Goal: Task Accomplishment & Management: Manage account settings

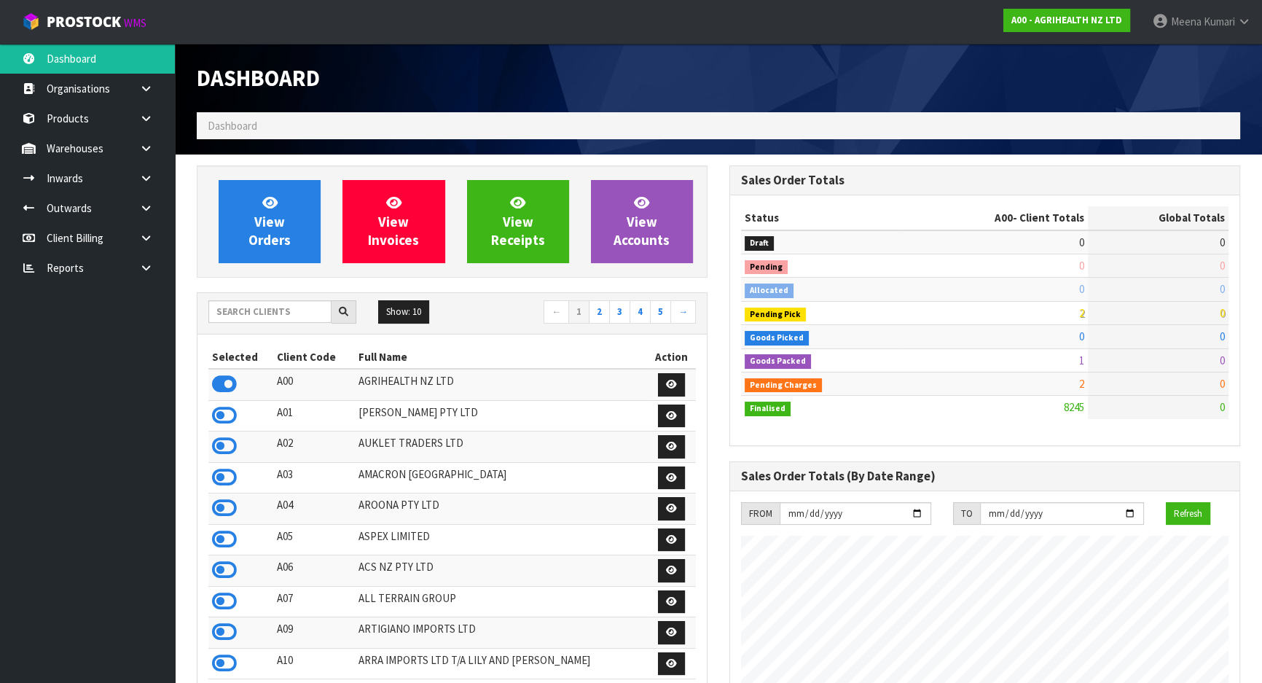
scroll to position [1102, 532]
click at [255, 302] on input "text" at bounding box center [269, 311] width 123 height 23
click at [279, 307] on input "text" at bounding box center [269, 311] width 123 height 23
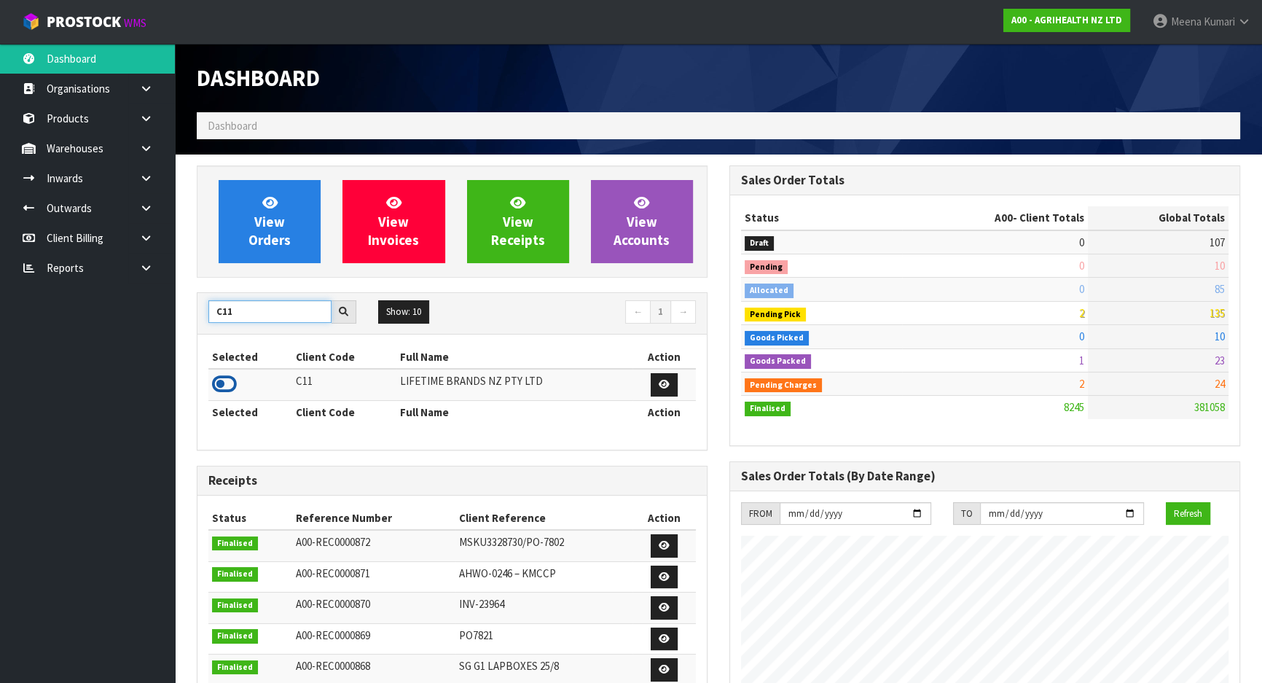
type input "C11"
click at [227, 377] on icon at bounding box center [224, 384] width 25 height 22
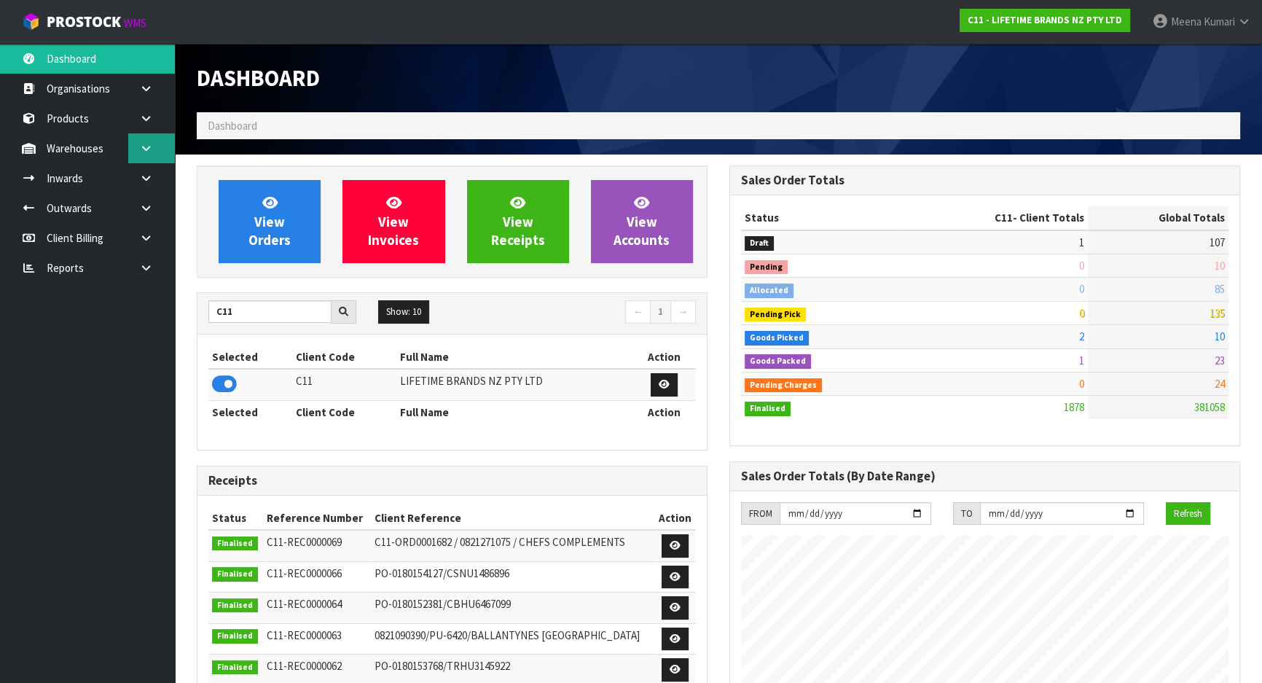
click at [150, 144] on icon at bounding box center [146, 148] width 14 height 11
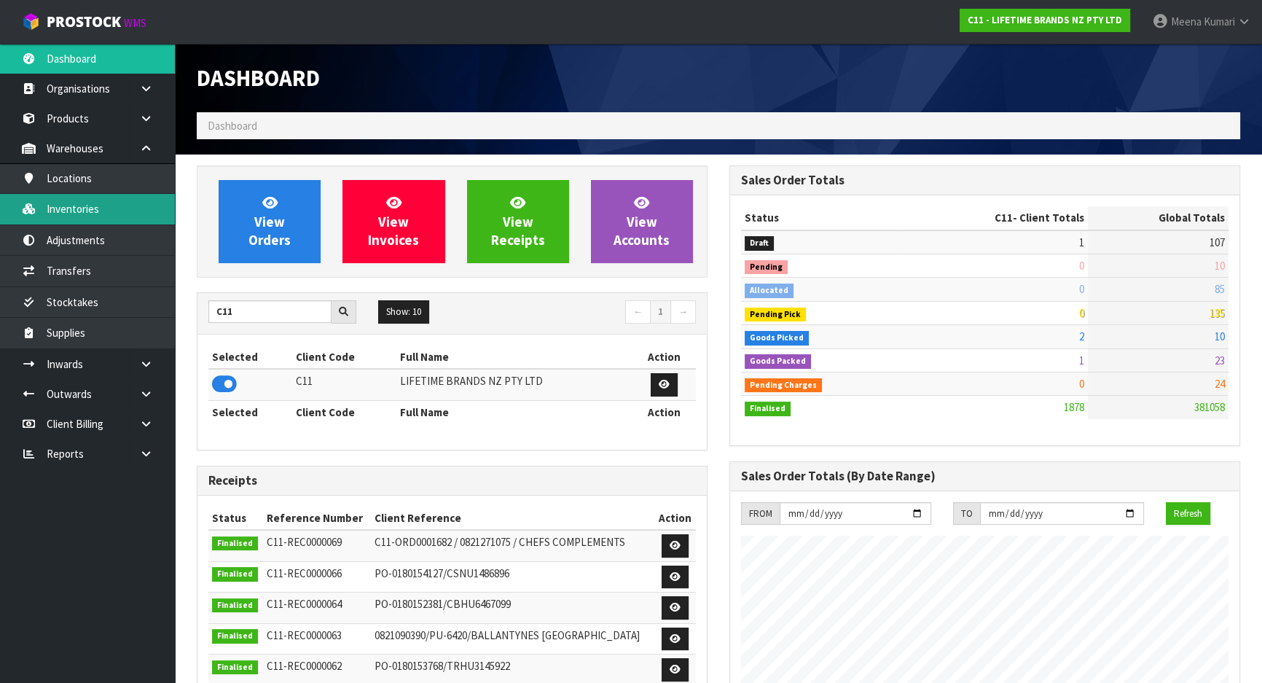
click at [120, 213] on link "Inventories" at bounding box center [87, 209] width 175 height 30
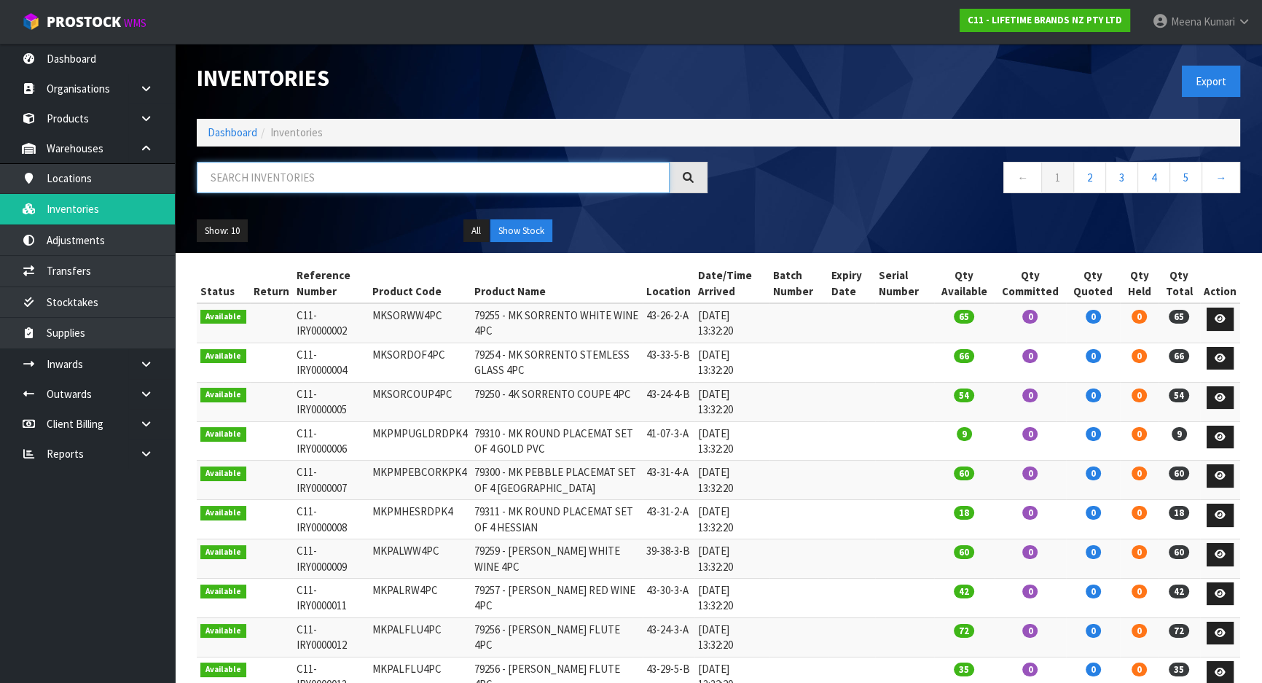
click at [335, 171] on input "text" at bounding box center [433, 177] width 473 height 31
paste input "KE1130HERA"
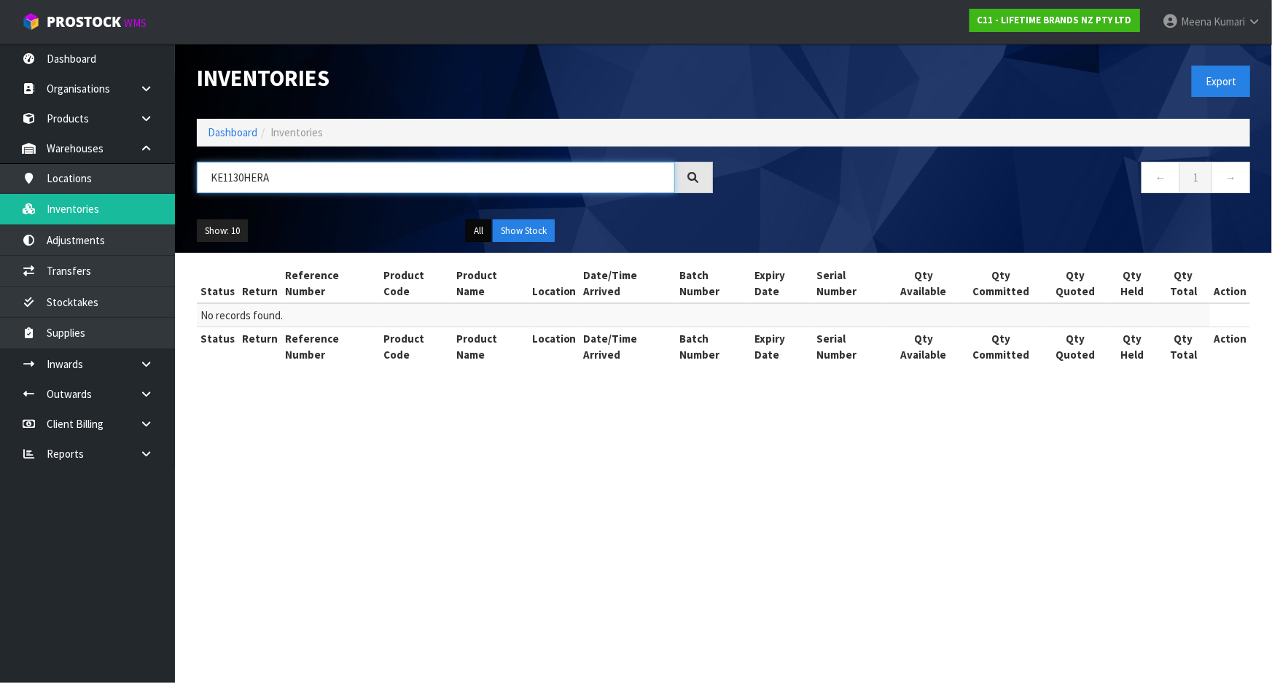
type input "KE1130HERA"
click at [473, 223] on button "All" at bounding box center [479, 230] width 26 height 23
click at [477, 227] on button "All" at bounding box center [479, 230] width 26 height 23
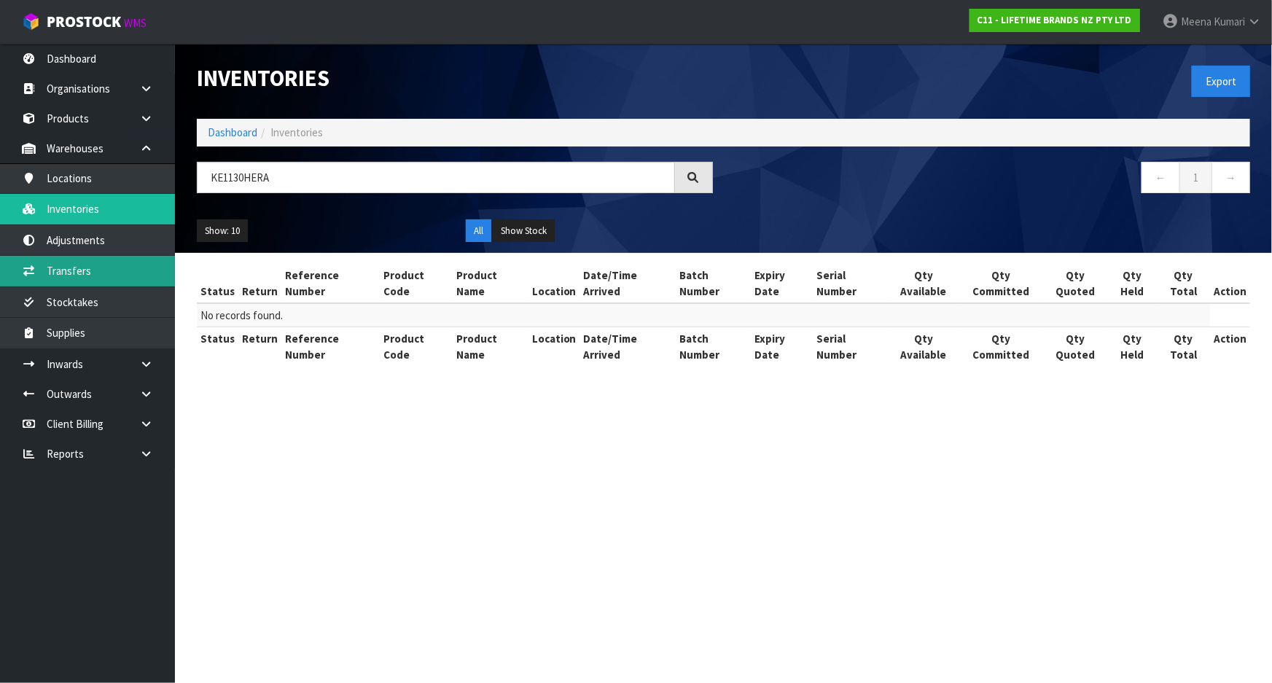
click at [101, 278] on link "Transfers" at bounding box center [87, 271] width 175 height 30
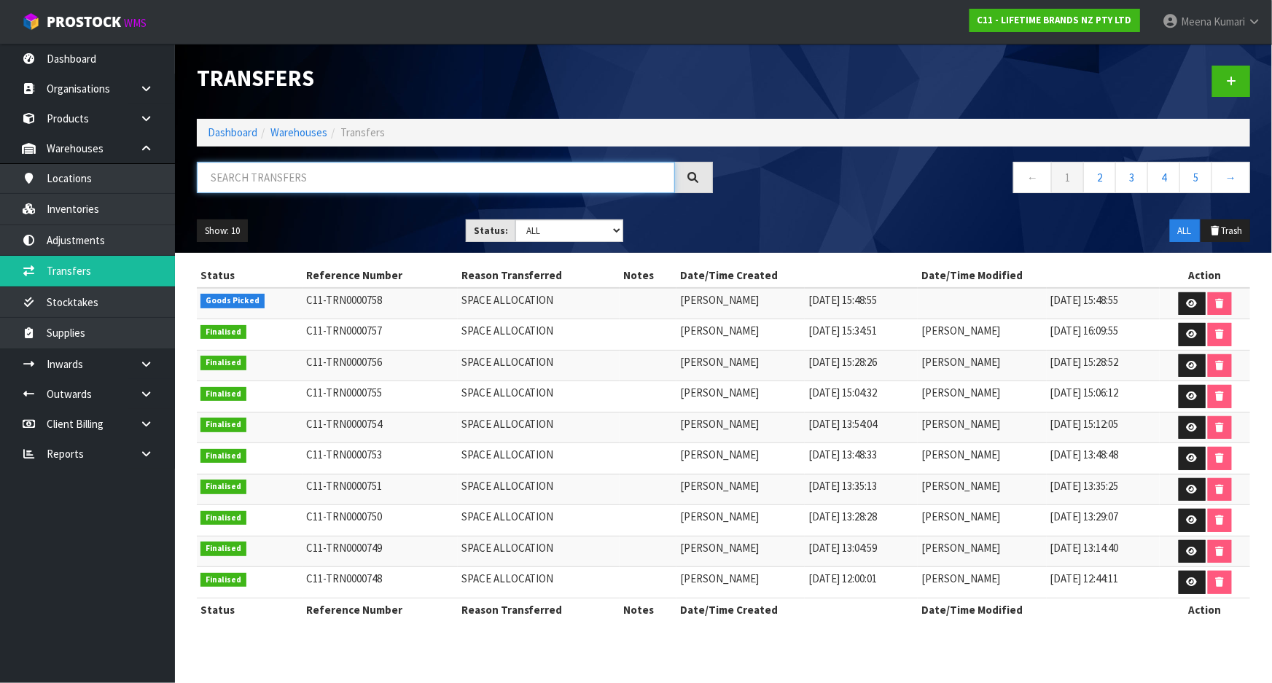
click at [252, 180] on input "text" at bounding box center [436, 177] width 478 height 31
paste input "KE1130HERA"
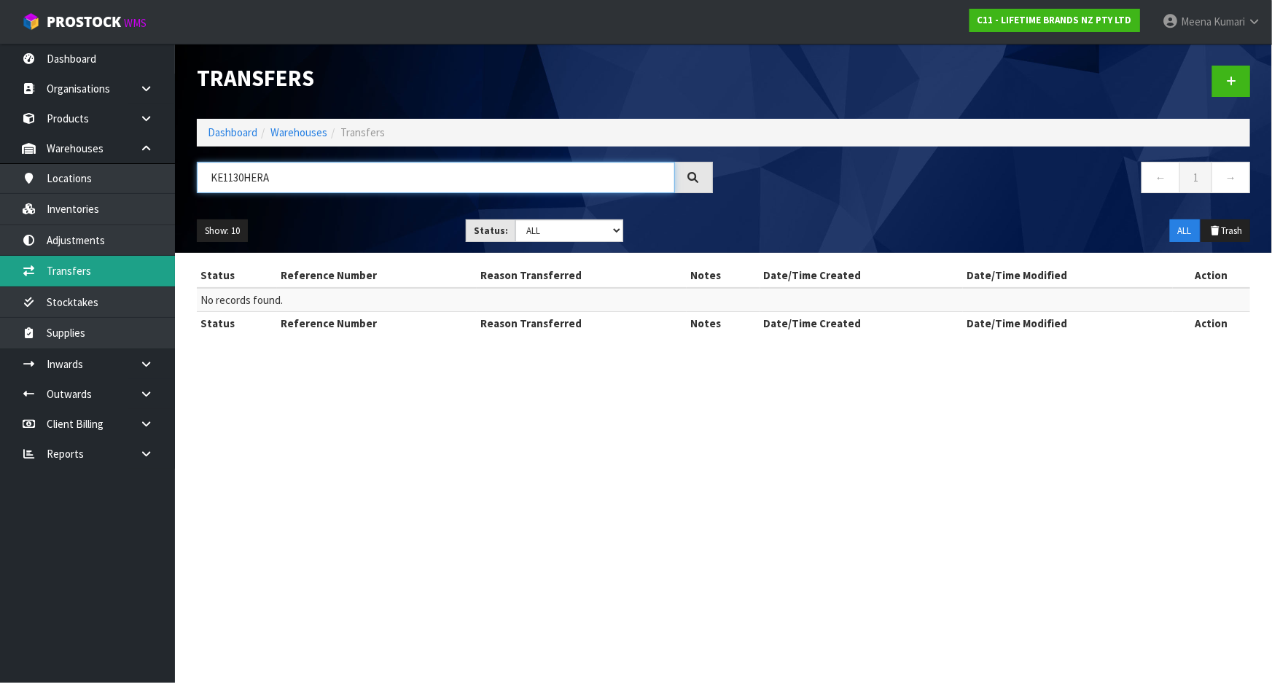
type input "KE1130HERA"
click at [106, 269] on link "Transfers" at bounding box center [87, 271] width 175 height 30
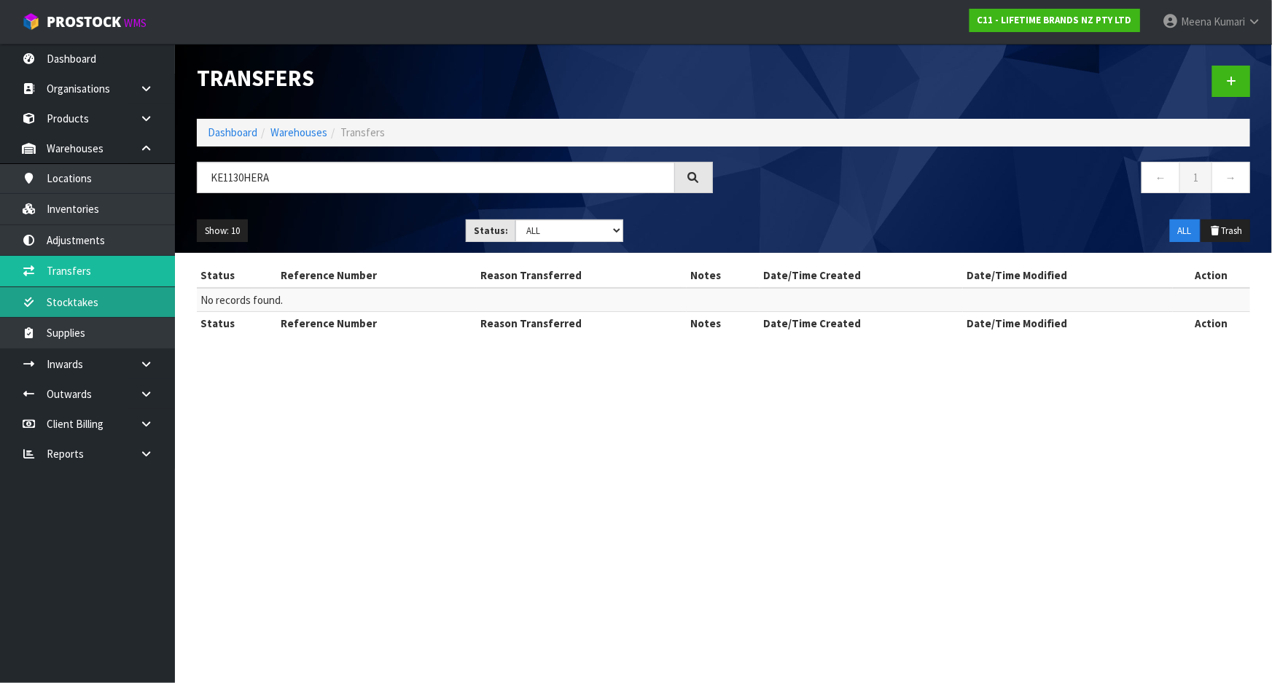
click at [66, 302] on link "Stocktakes" at bounding box center [87, 302] width 175 height 30
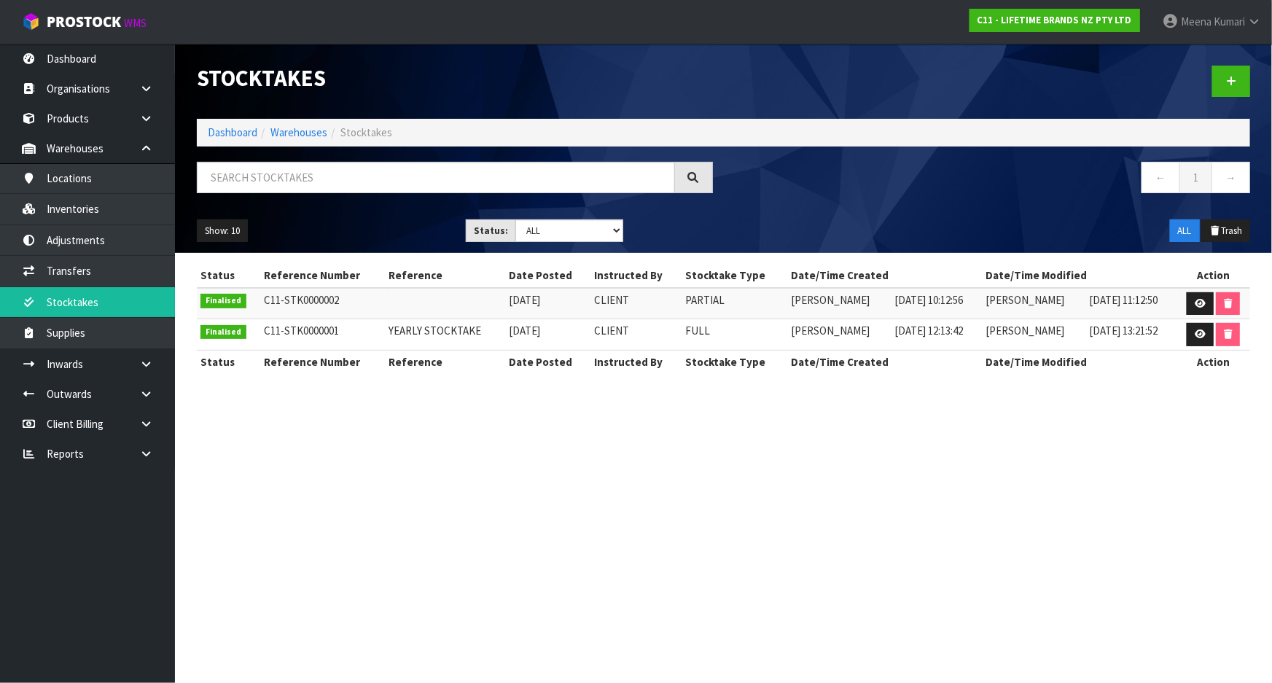
click at [83, 269] on div "Stocktakes Dashboard Warehouses Stocktakes ← 1 → Show: 10 5 10 25 50 Status: Dr…" at bounding box center [636, 199] width 1272 height 399
click at [561, 222] on select "Draft In Progress Pending Charges Finalised Cancelled ALL" at bounding box center [569, 230] width 108 height 23
click at [55, 265] on link "Transfers" at bounding box center [87, 271] width 175 height 30
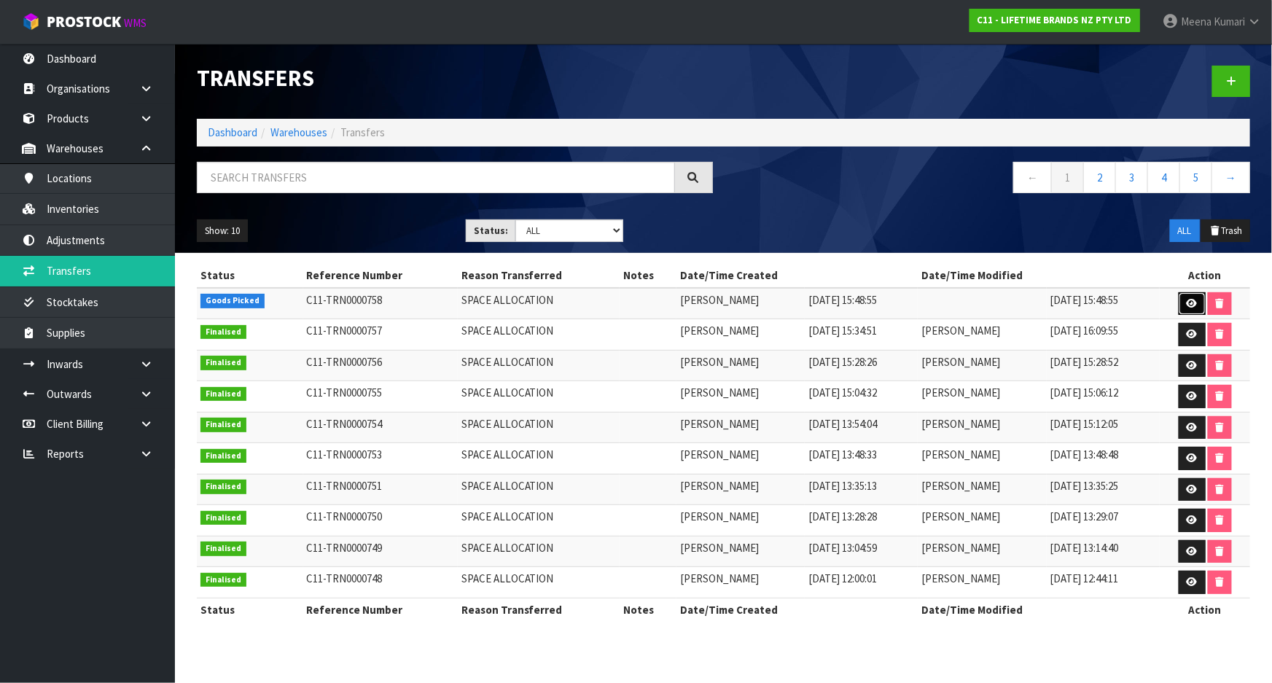
click at [1188, 300] on icon at bounding box center [1192, 303] width 11 height 9
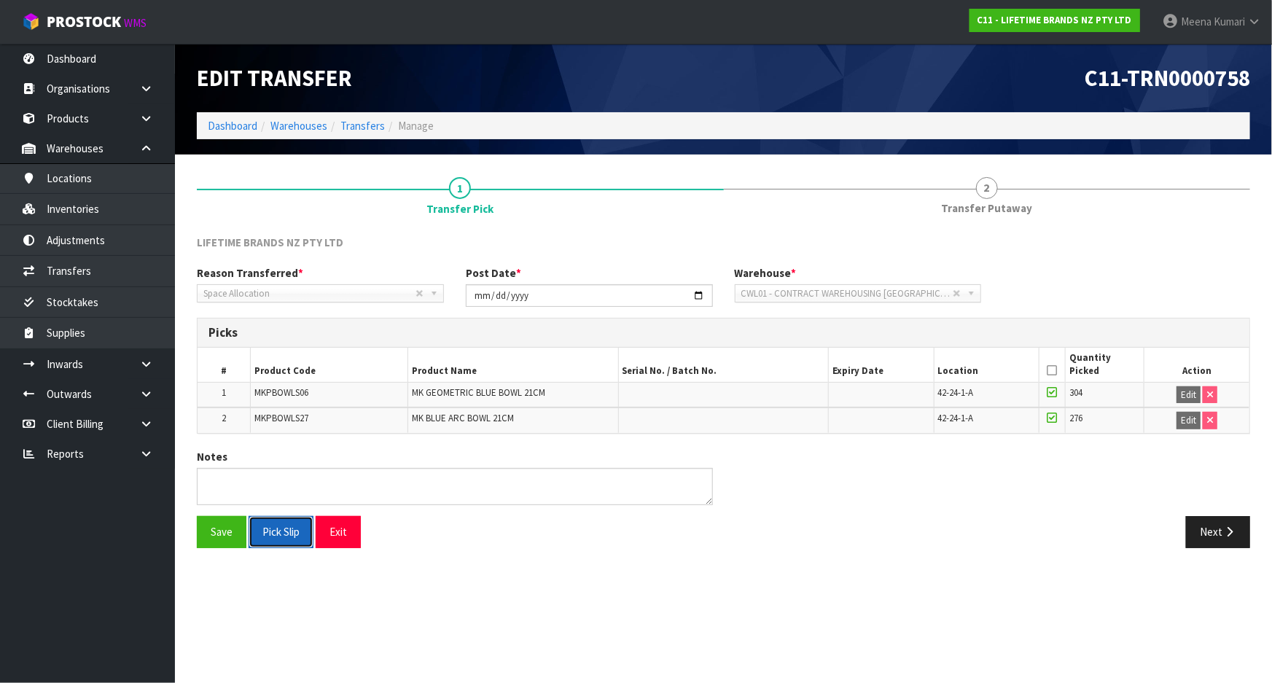
click at [295, 529] on button "Pick Slip" at bounding box center [281, 531] width 65 height 31
drag, startPoint x: 1051, startPoint y: 365, endPoint x: 1071, endPoint y: 378, distance: 23.3
click at [1050, 370] on icon at bounding box center [1052, 370] width 10 height 1
click at [1206, 532] on button "Next" at bounding box center [1218, 531] width 64 height 31
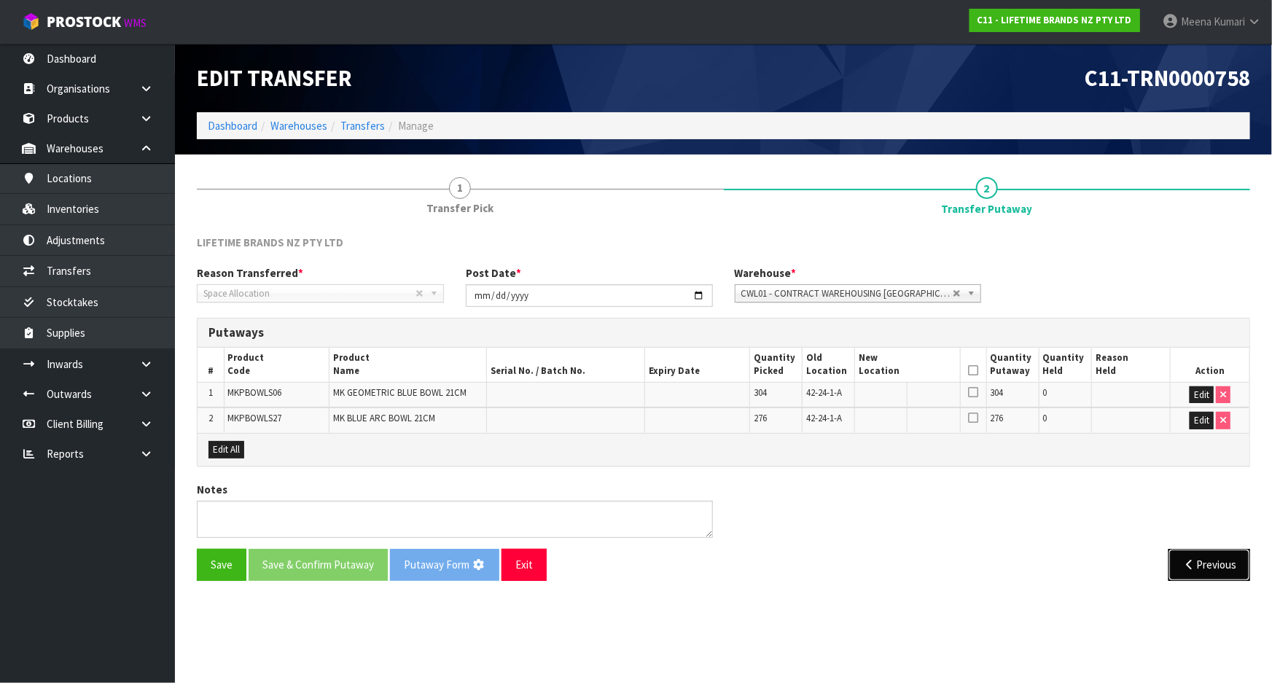
click at [1194, 561] on icon "button" at bounding box center [1189, 564] width 14 height 11
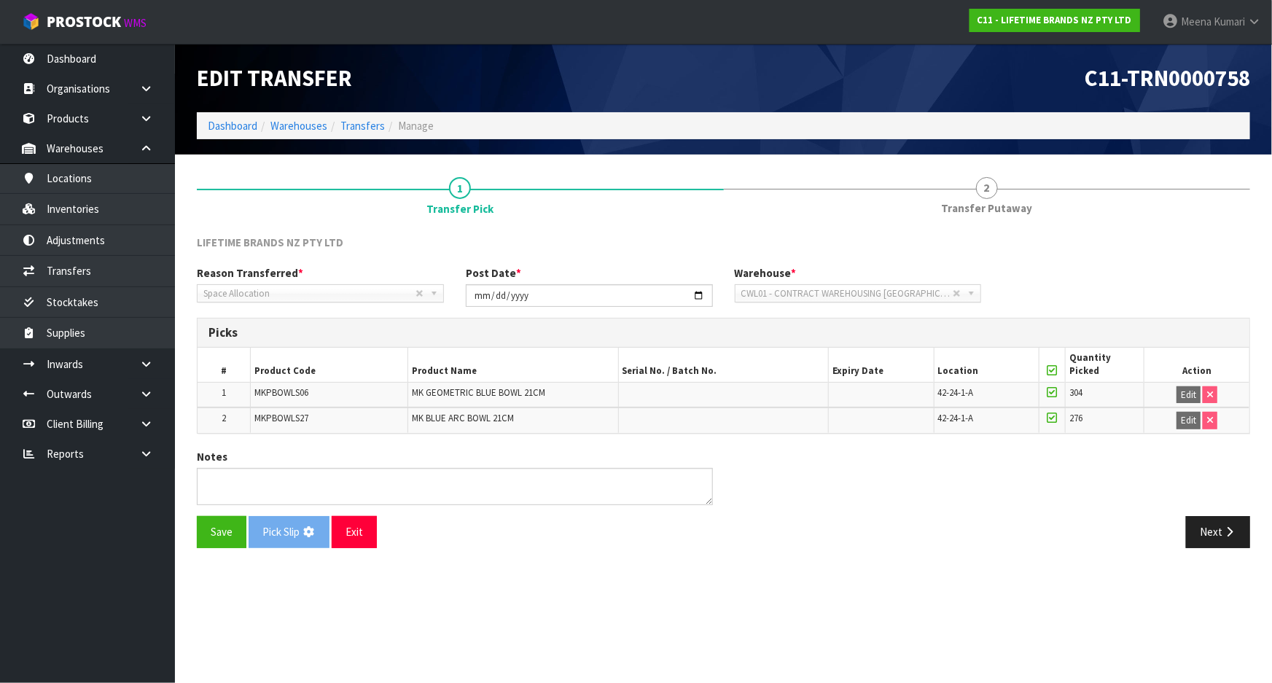
click at [875, 472] on div "Notes" at bounding box center [723, 482] width 1075 height 67
click at [1071, 271] on div "Reason Transferred * Space Allocation Damage Expired Stock Repair QA Space Allo…" at bounding box center [723, 291] width 1075 height 52
click at [122, 280] on link "Transfers" at bounding box center [87, 271] width 175 height 30
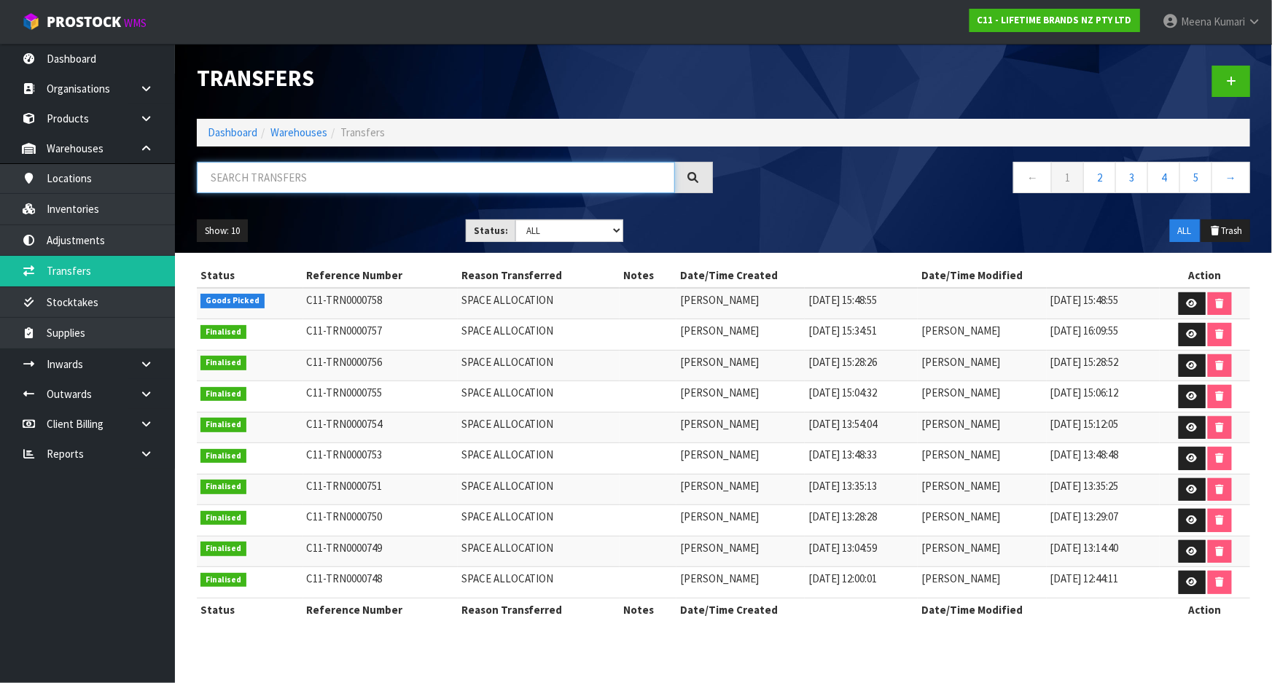
click at [292, 191] on input "text" at bounding box center [436, 177] width 478 height 31
paste input "KE1130HERA"
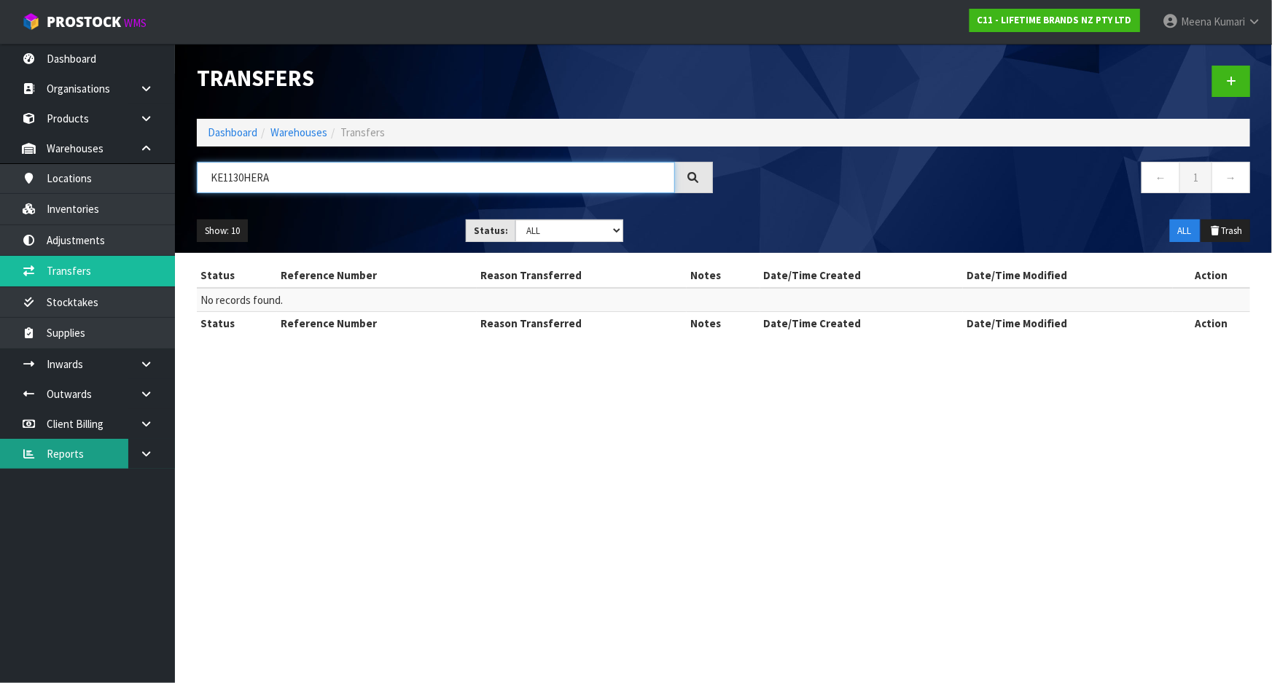
type input "KE1130HERA"
click at [241, 133] on link "Dashboard" at bounding box center [233, 132] width 50 height 14
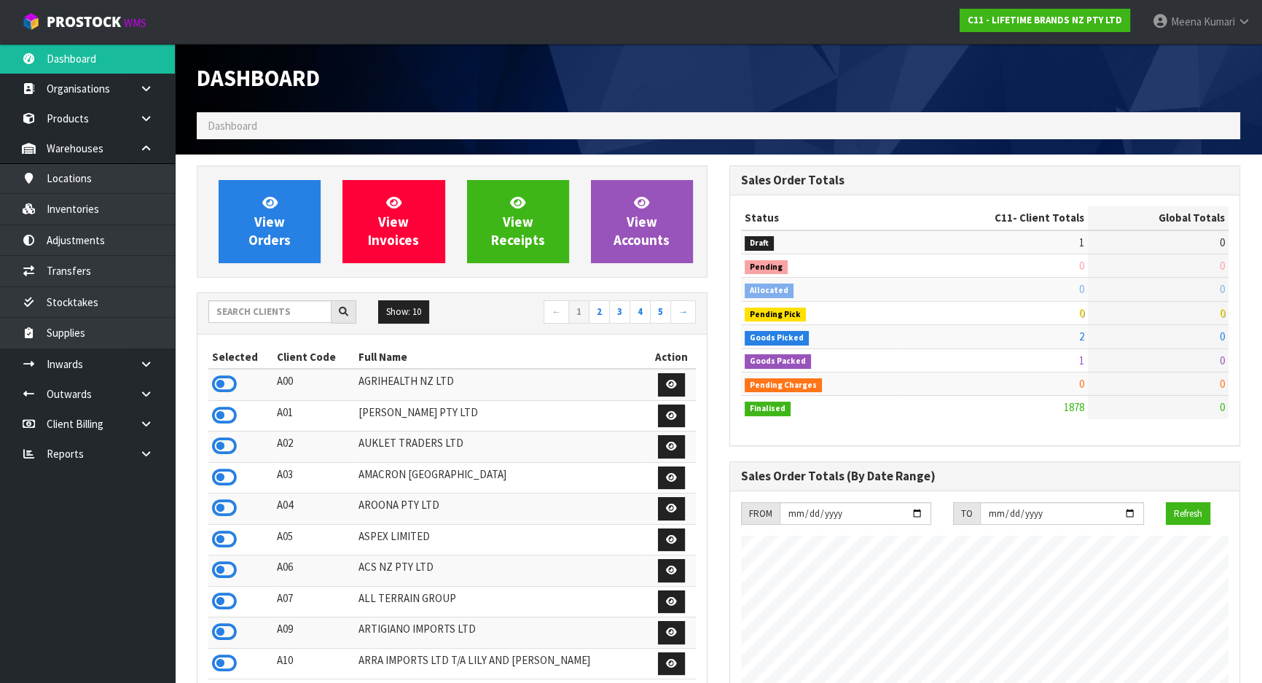
scroll to position [1102, 532]
click at [268, 309] on input "text" at bounding box center [269, 311] width 123 height 23
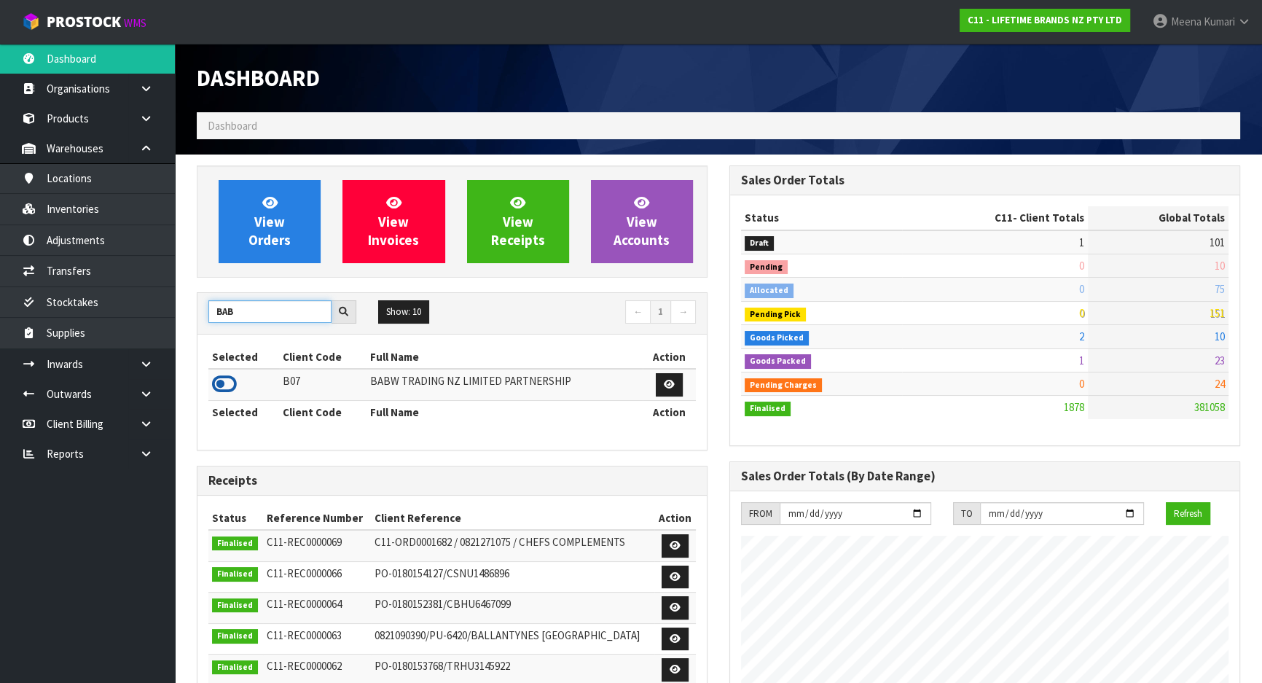
type input "BAB"
click at [231, 386] on icon at bounding box center [224, 384] width 25 height 22
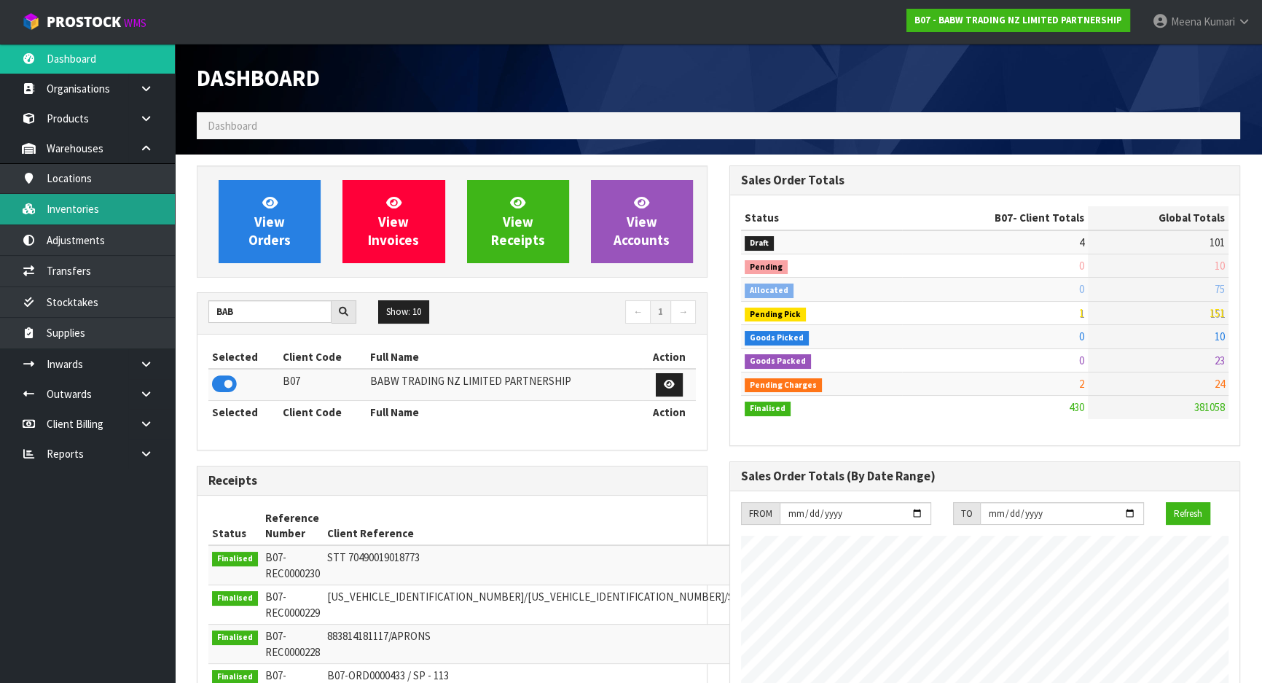
click at [103, 211] on link "Inventories" at bounding box center [87, 209] width 175 height 30
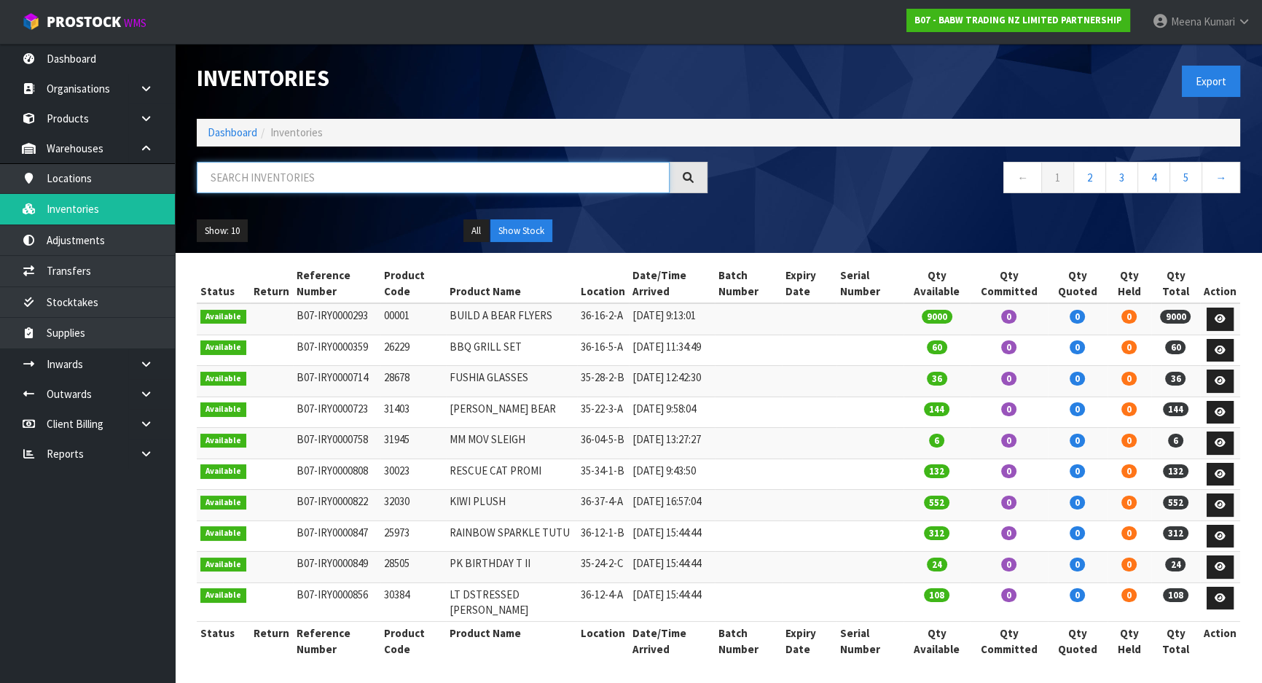
click at [313, 174] on input "text" at bounding box center [433, 177] width 473 height 31
paste input "31016"
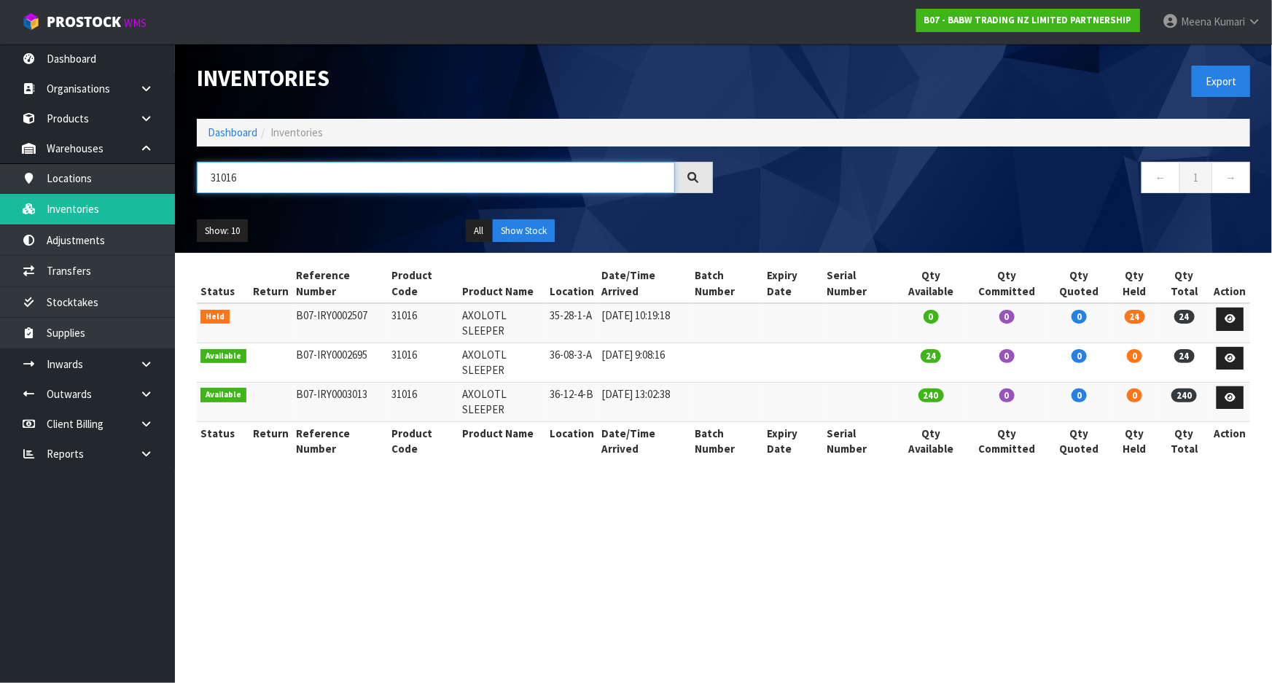
type input "31016"
click at [109, 123] on link "Products" at bounding box center [87, 119] width 175 height 30
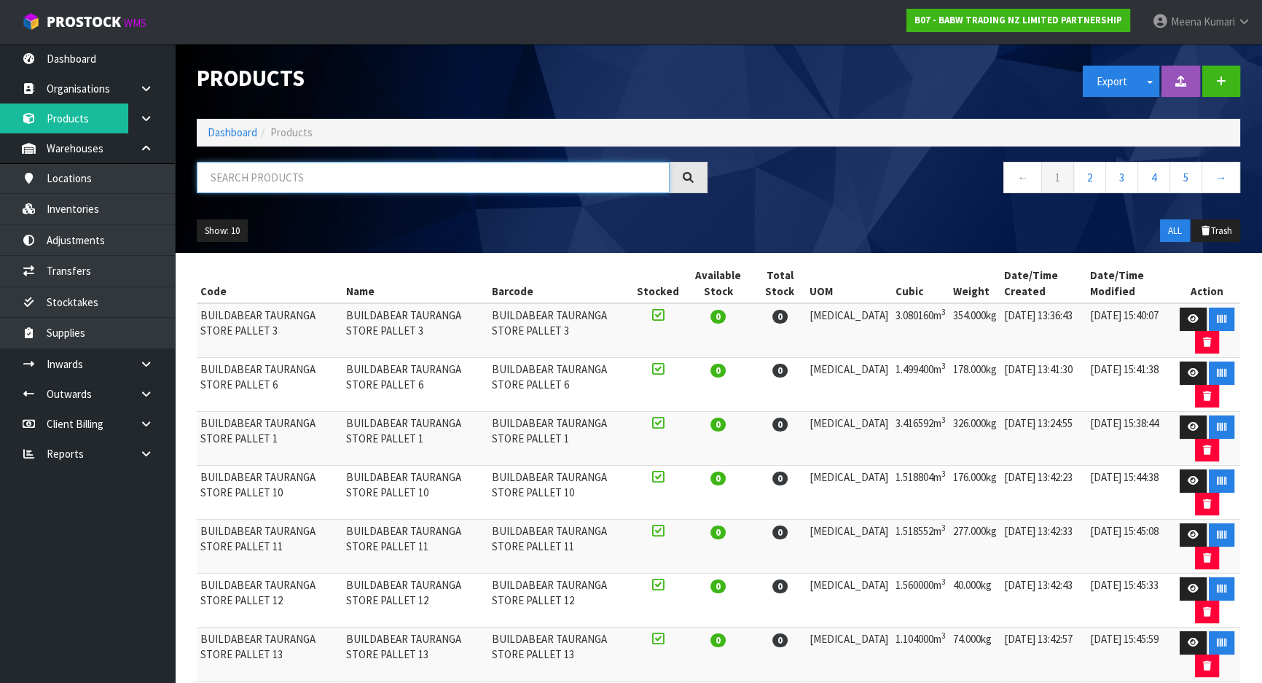
click at [308, 176] on input "text" at bounding box center [433, 177] width 473 height 31
paste input "31016"
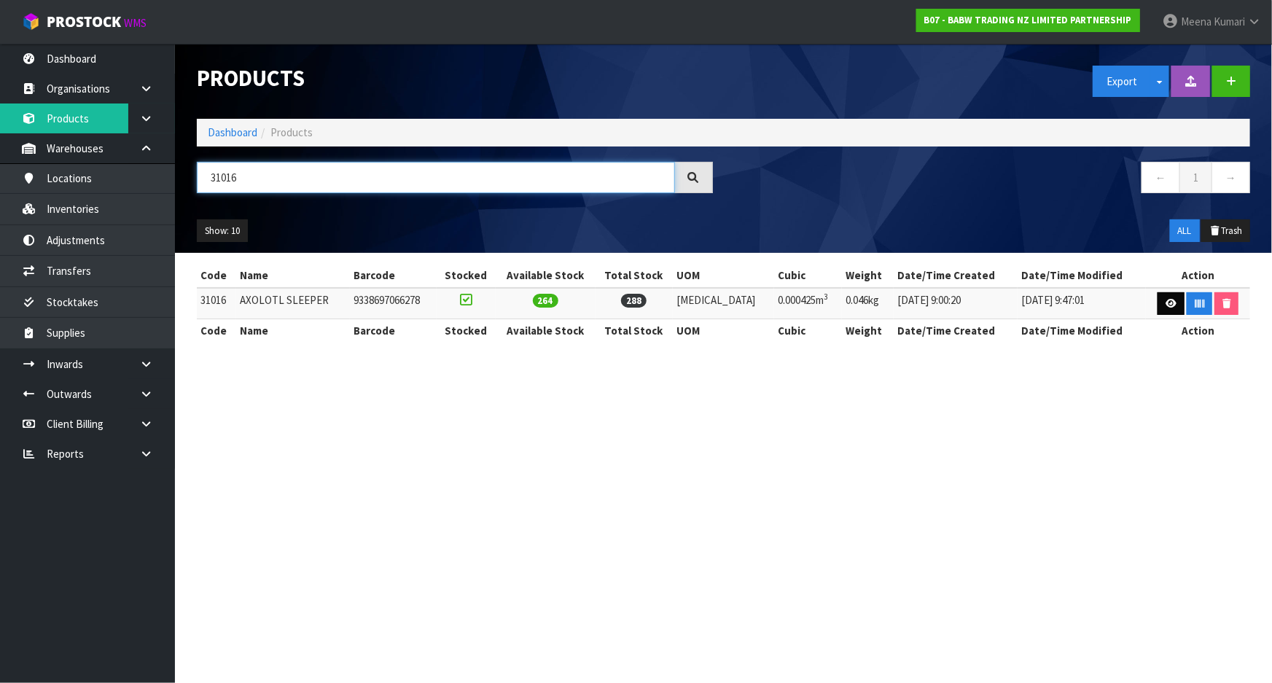
type input "31016"
click at [1167, 302] on icon at bounding box center [1171, 303] width 11 height 9
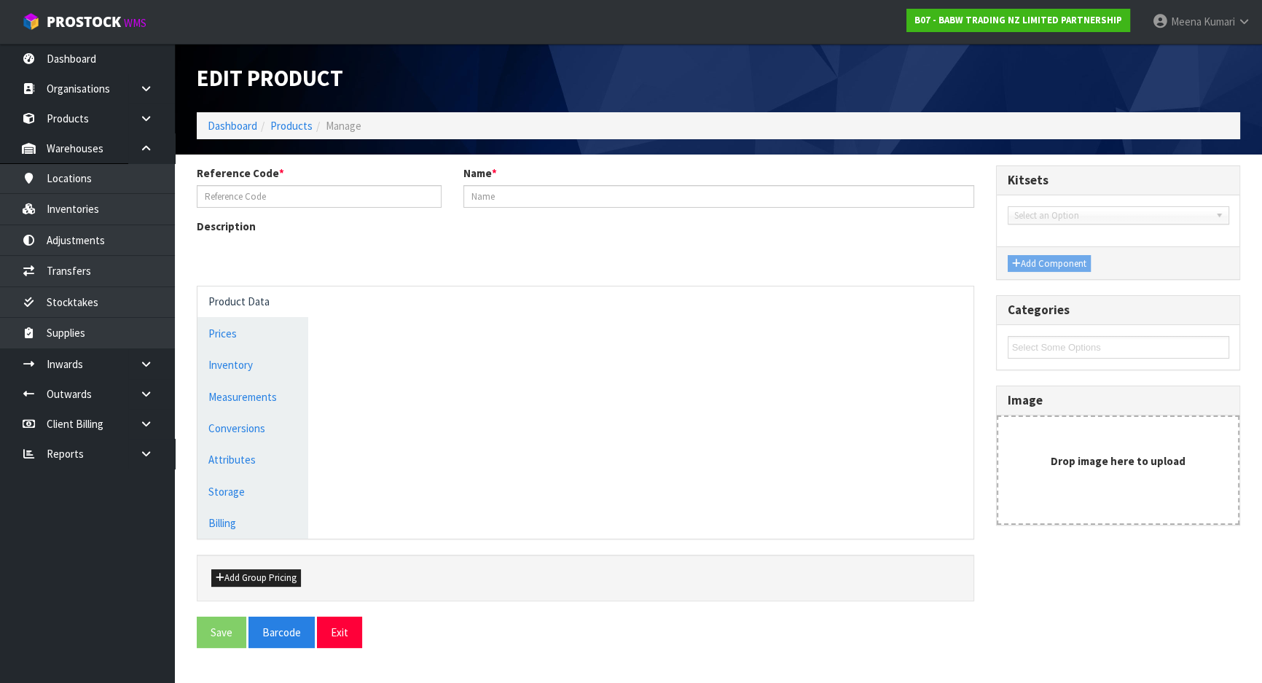
type input "31016"
type input "AXOLOTL SLEEPER"
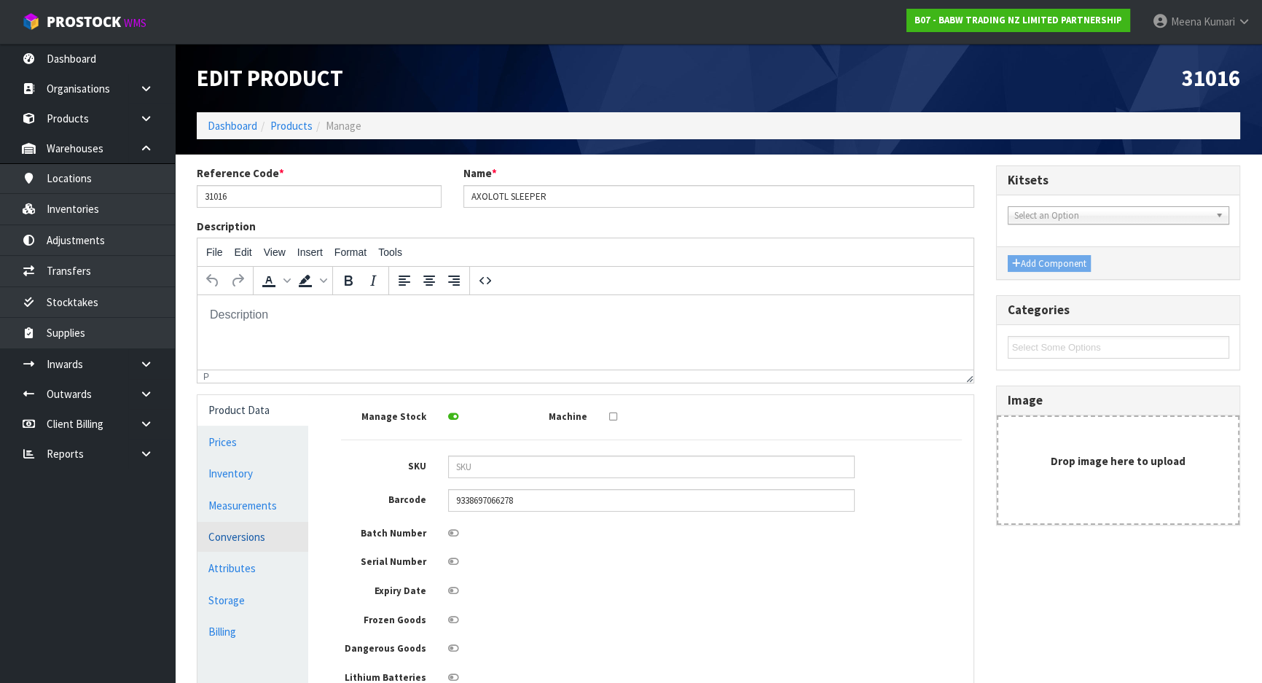
click at [255, 539] on link "Conversions" at bounding box center [253, 537] width 111 height 30
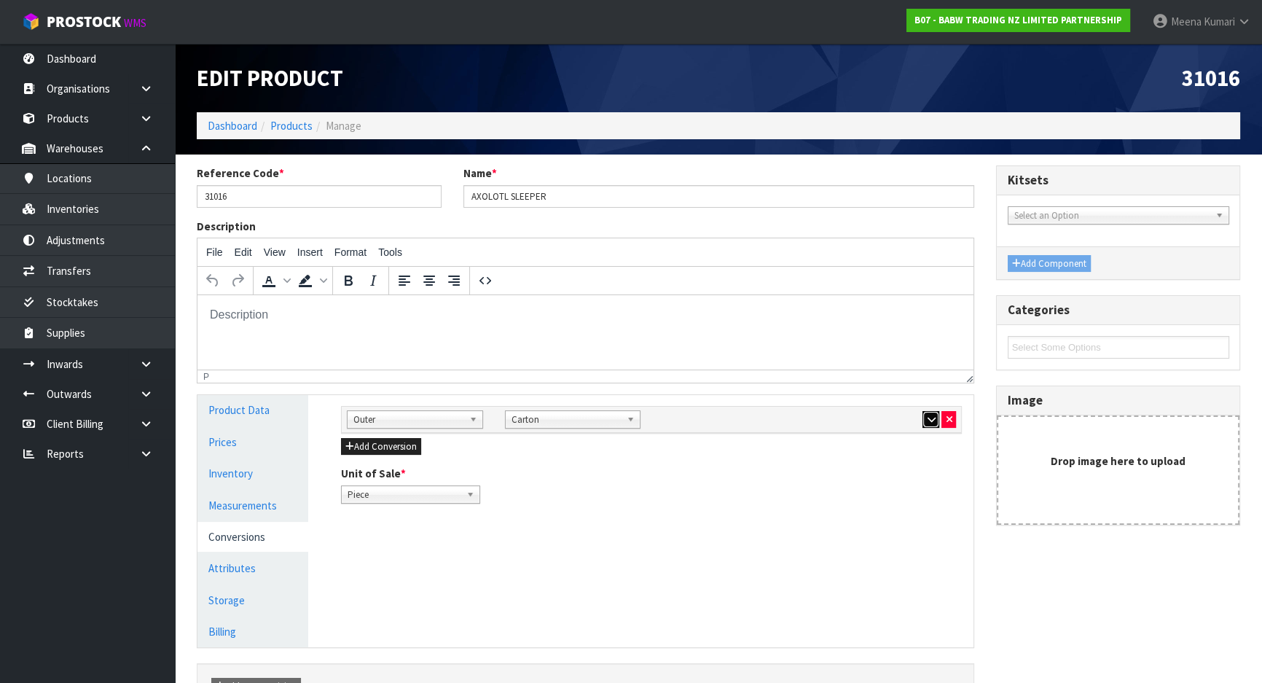
click at [929, 421] on icon "button" at bounding box center [931, 419] width 8 height 9
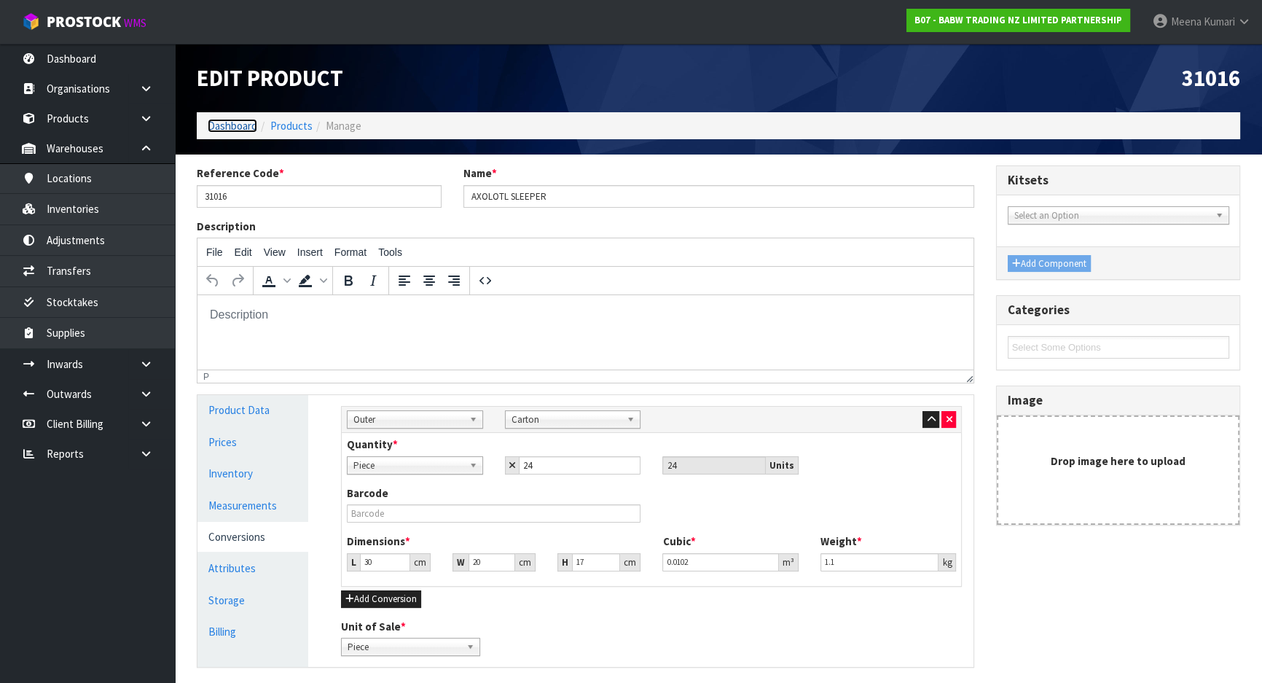
click at [235, 120] on link "Dashboard" at bounding box center [233, 126] width 50 height 14
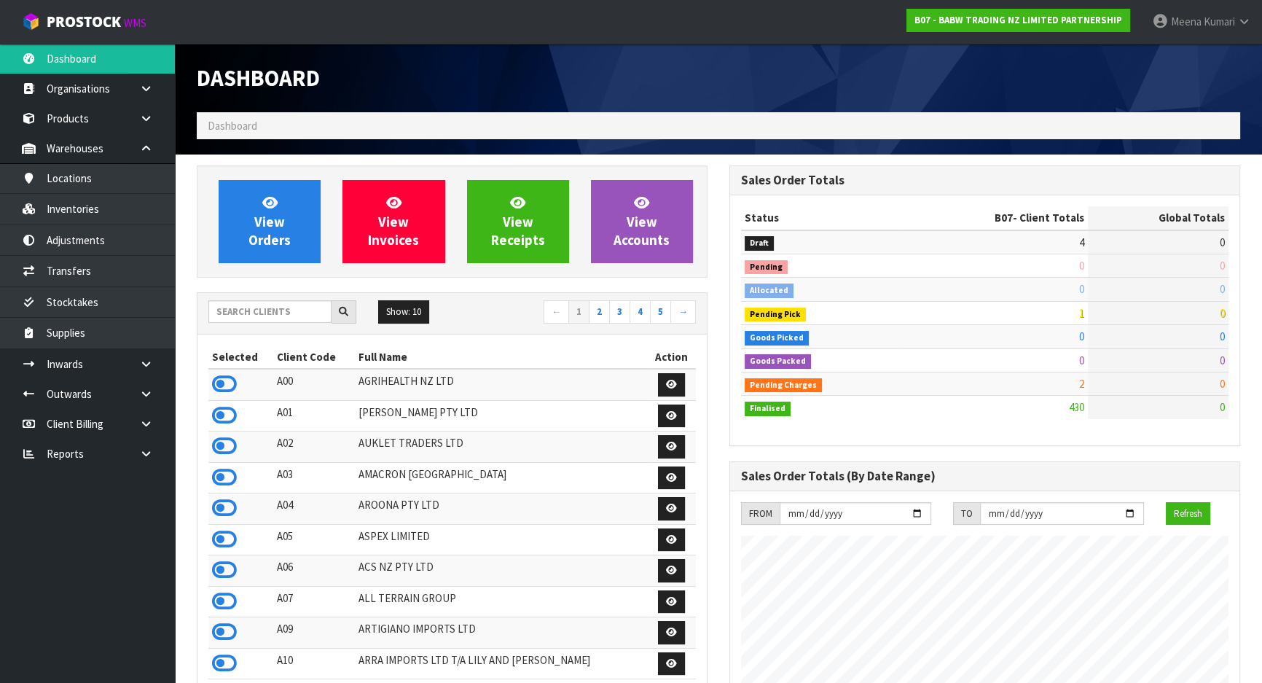
scroll to position [1102, 532]
click at [257, 313] on input "text" at bounding box center [269, 311] width 123 height 23
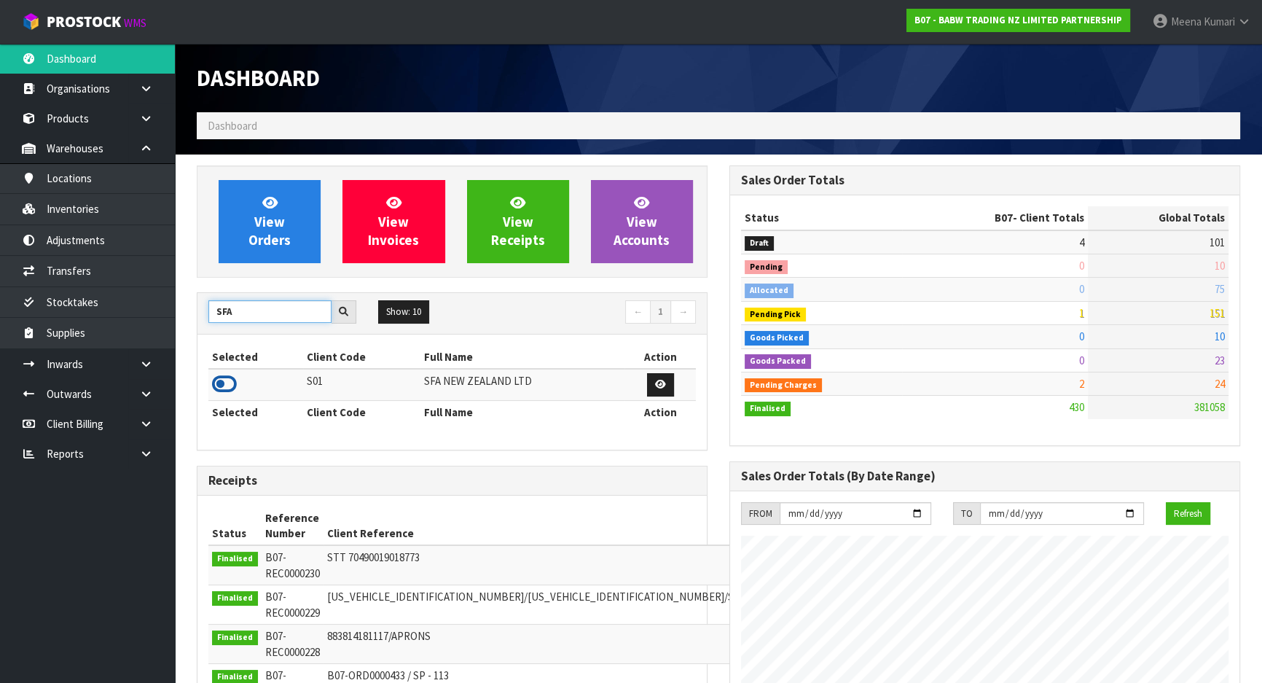
type input "SFA"
click at [232, 380] on icon at bounding box center [224, 384] width 25 height 22
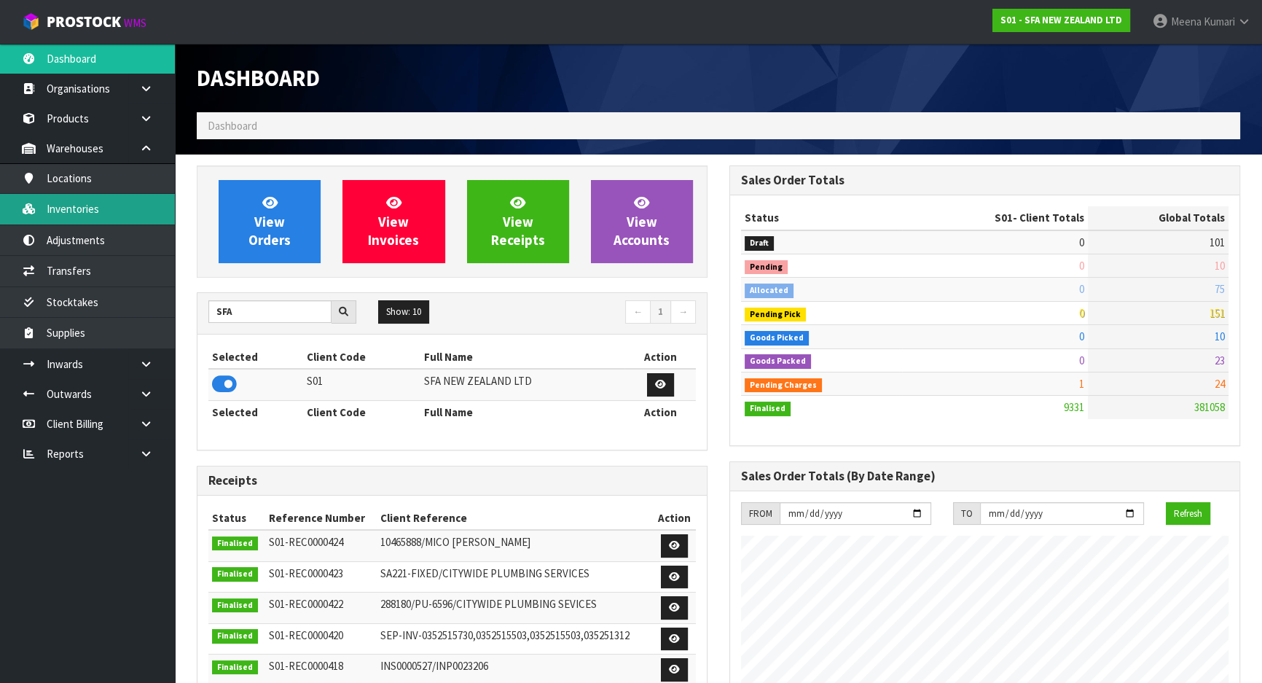
click at [115, 207] on link "Inventories" at bounding box center [87, 209] width 175 height 30
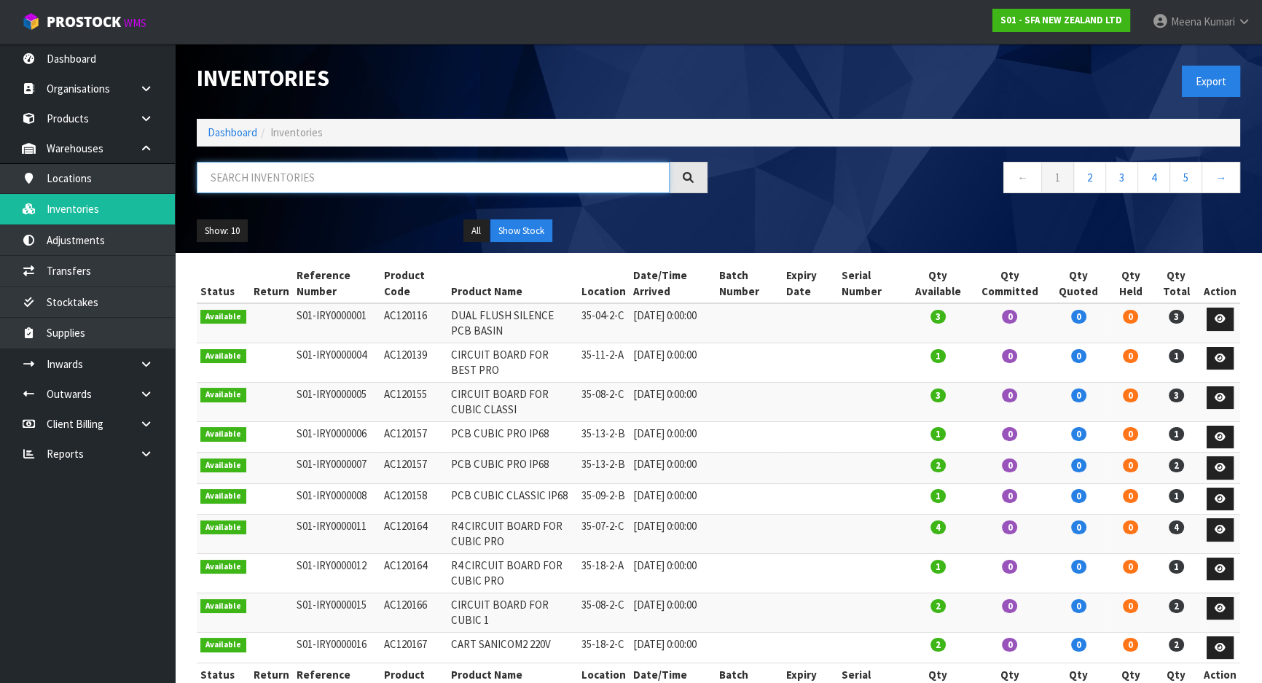
click at [395, 175] on input "text" at bounding box center [433, 177] width 473 height 31
paste input "SA98"
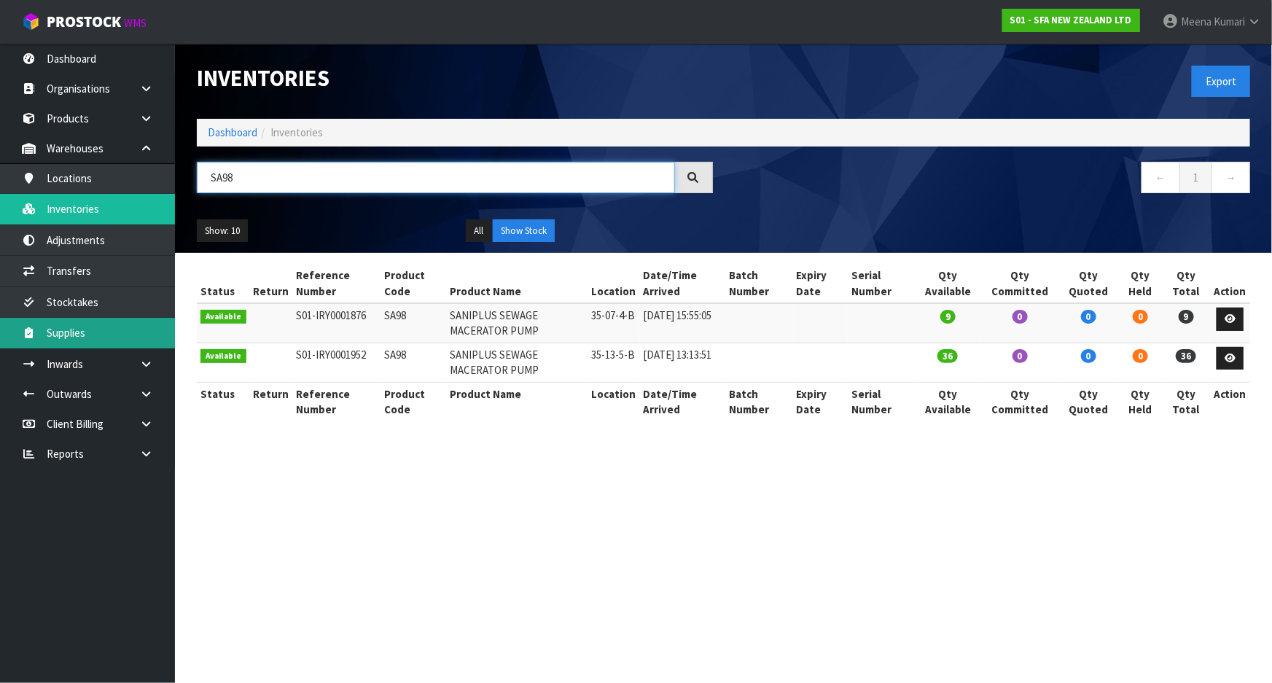
type input "SA98"
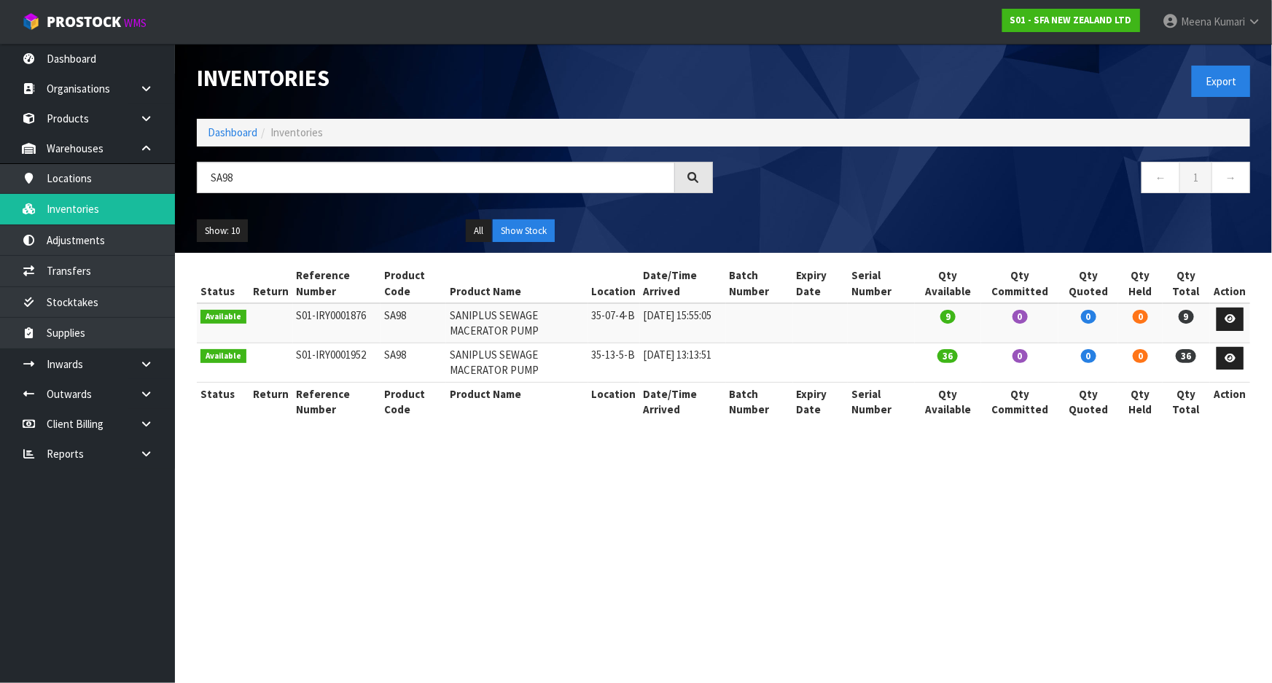
click at [394, 317] on td "SA98" at bounding box center [413, 322] width 66 height 39
copy td "SA98"
click at [143, 265] on link "Transfers" at bounding box center [87, 271] width 175 height 30
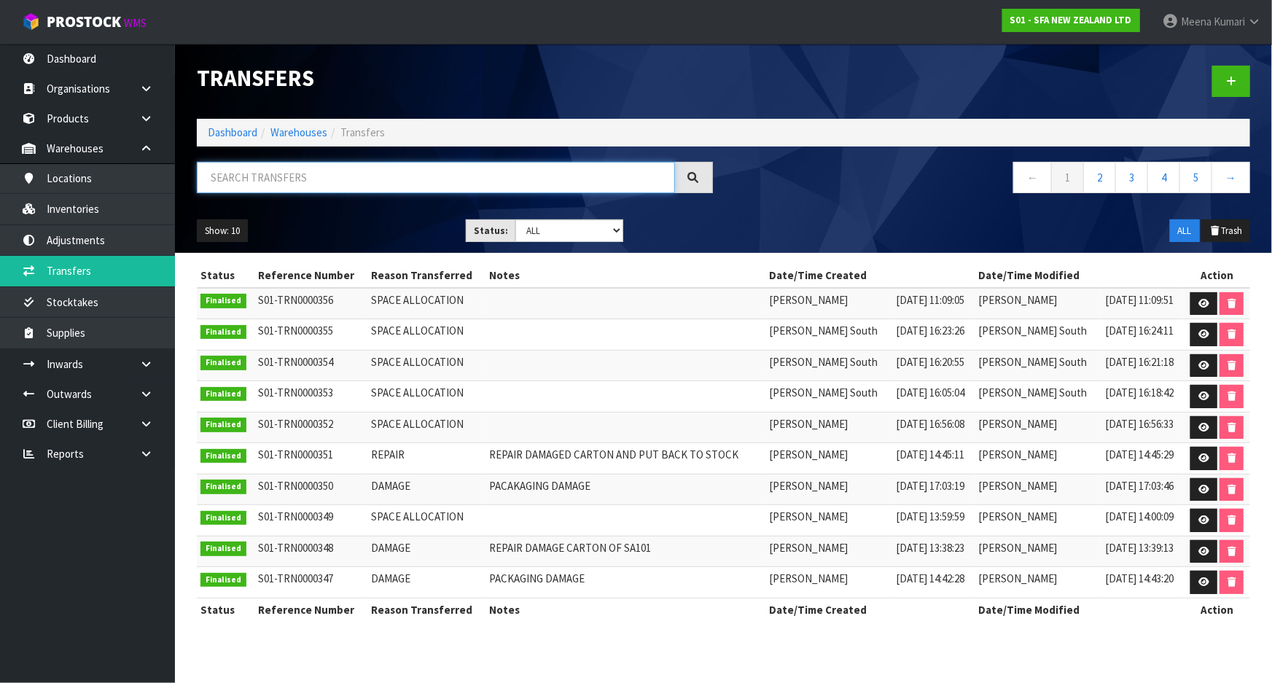
click at [372, 190] on input "text" at bounding box center [436, 177] width 478 height 31
paste input "SA98"
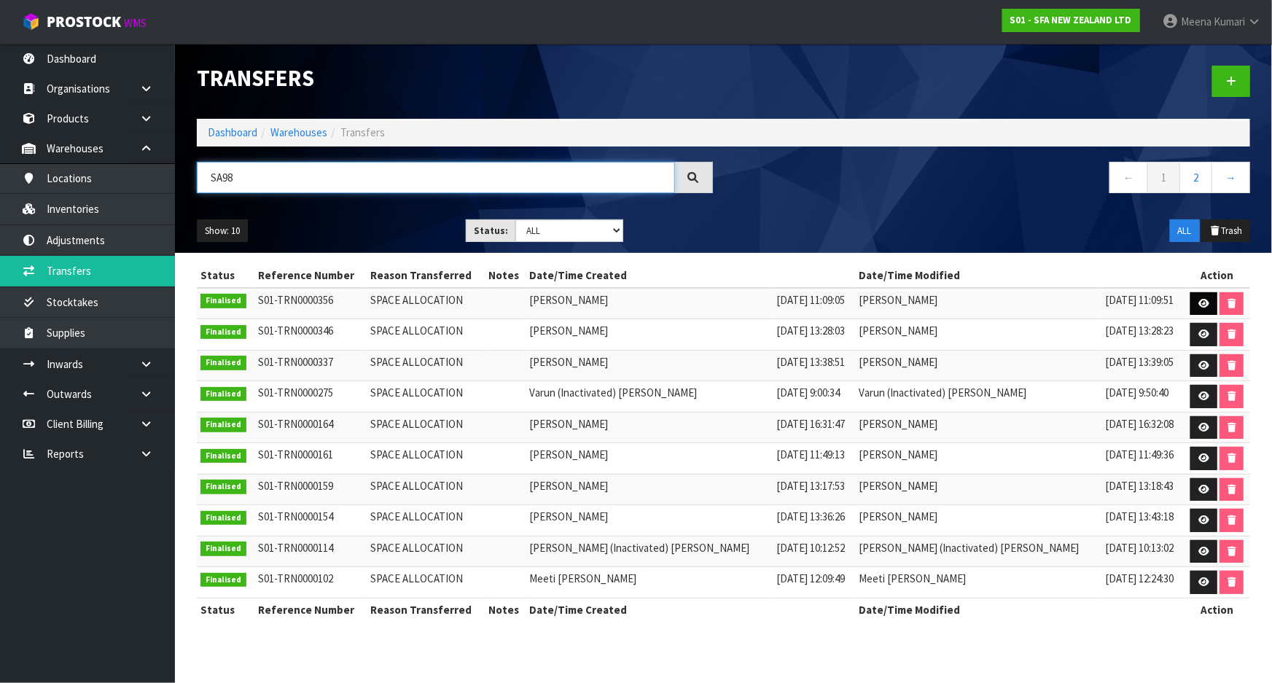
type input "SA98"
click at [1198, 302] on icon at bounding box center [1203, 303] width 11 height 9
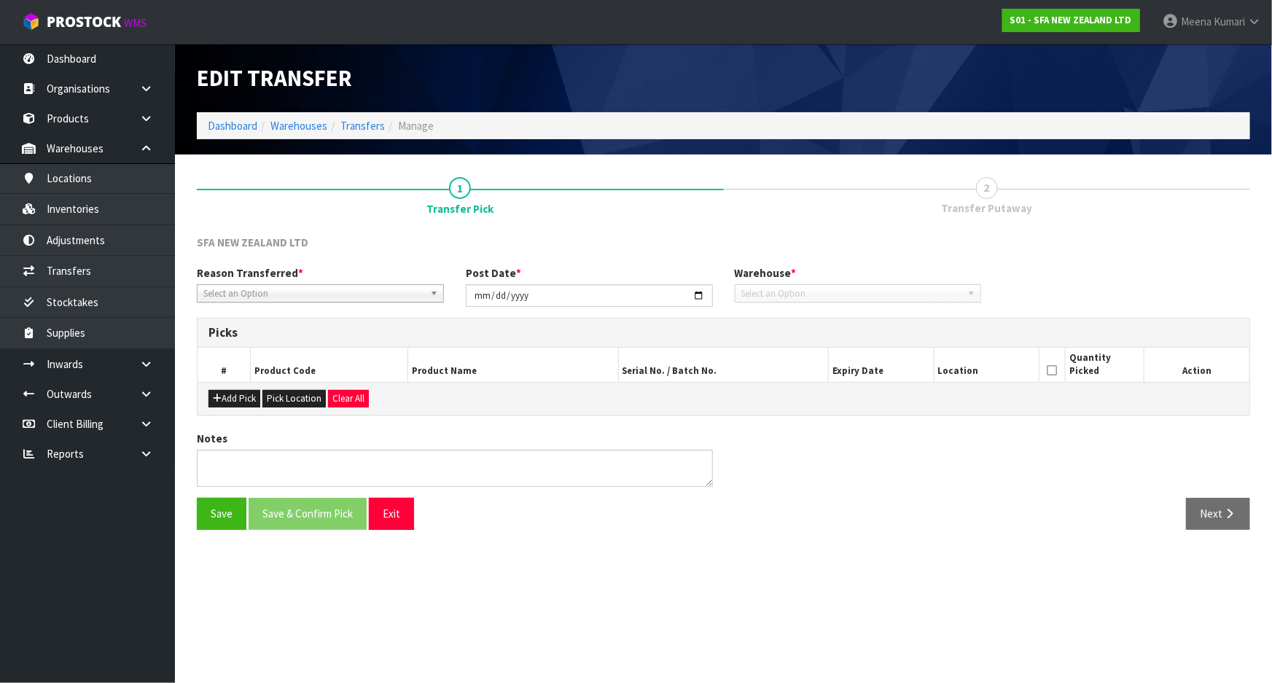
type input "[DATE]"
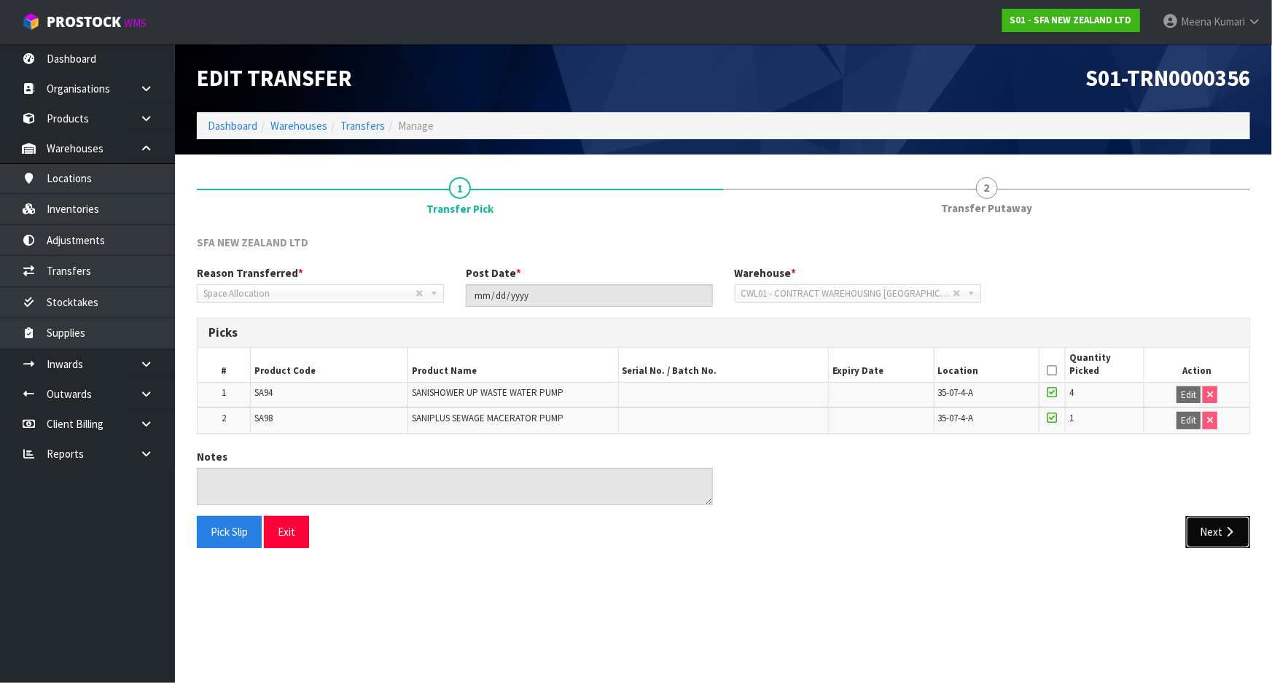
click at [1217, 534] on button "Next" at bounding box center [1218, 531] width 64 height 31
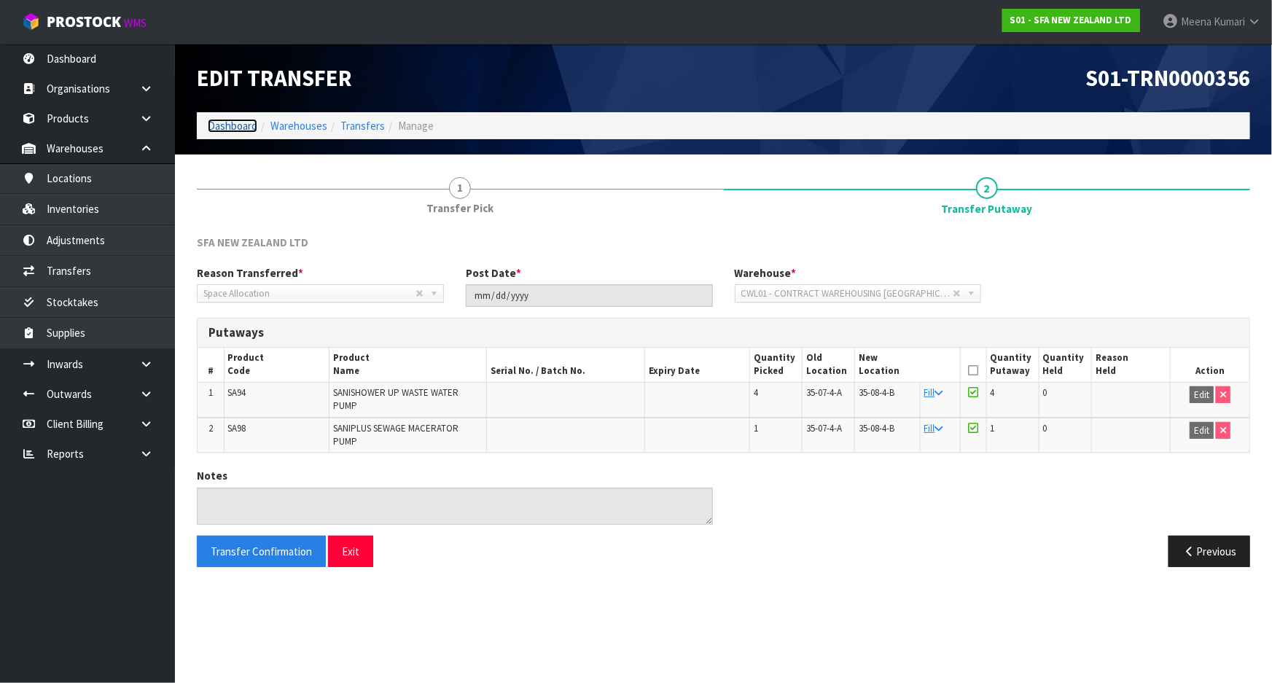
click at [239, 131] on link "Dashboard" at bounding box center [233, 126] width 50 height 14
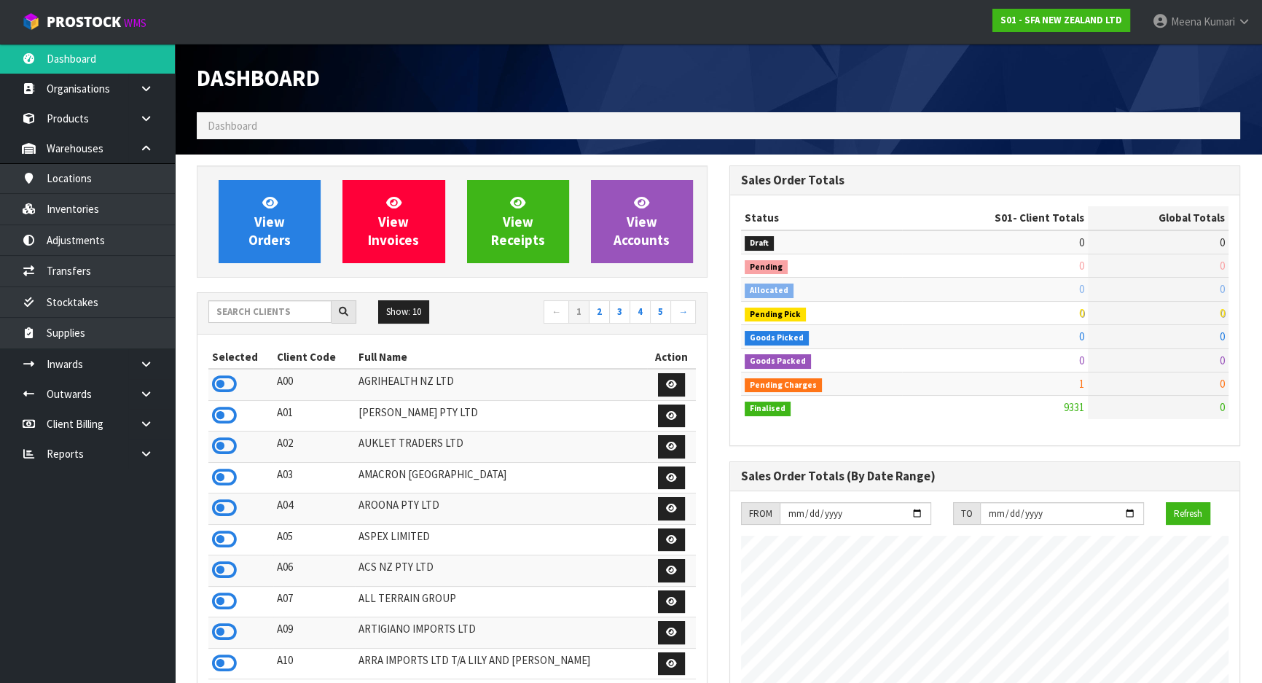
scroll to position [1102, 532]
click at [313, 315] on input "text" at bounding box center [269, 311] width 123 height 23
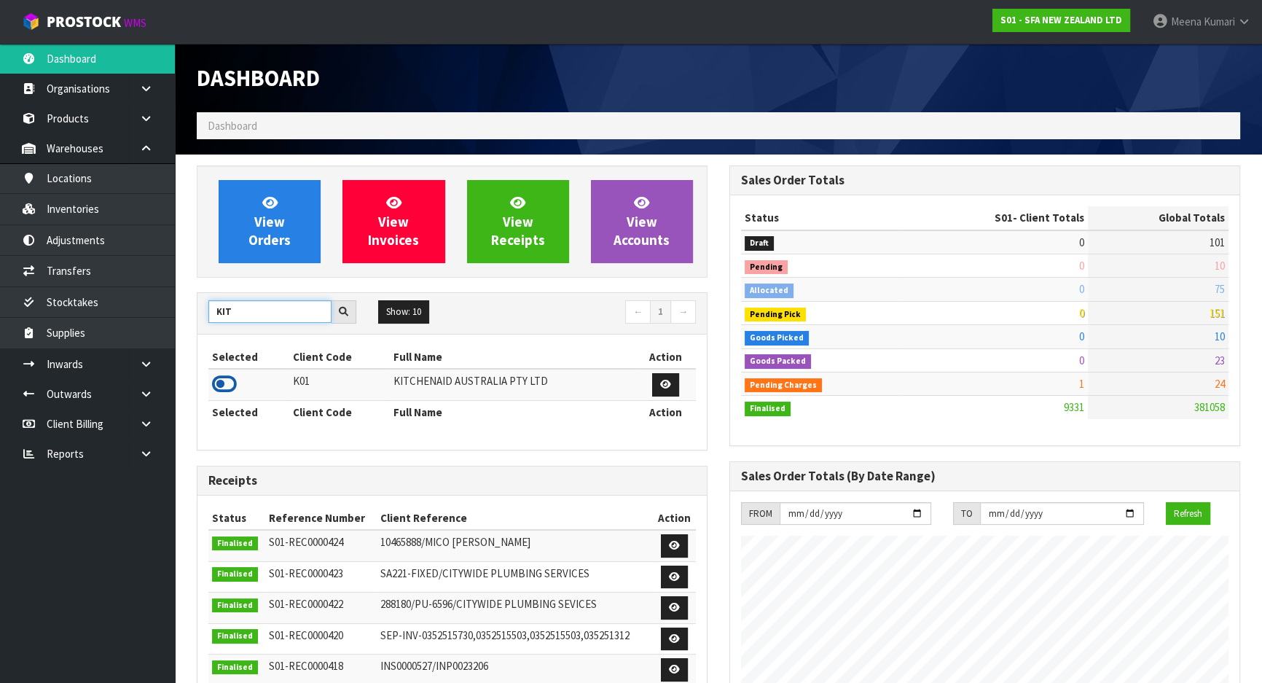
type input "KIT"
click at [222, 385] on icon at bounding box center [224, 384] width 25 height 22
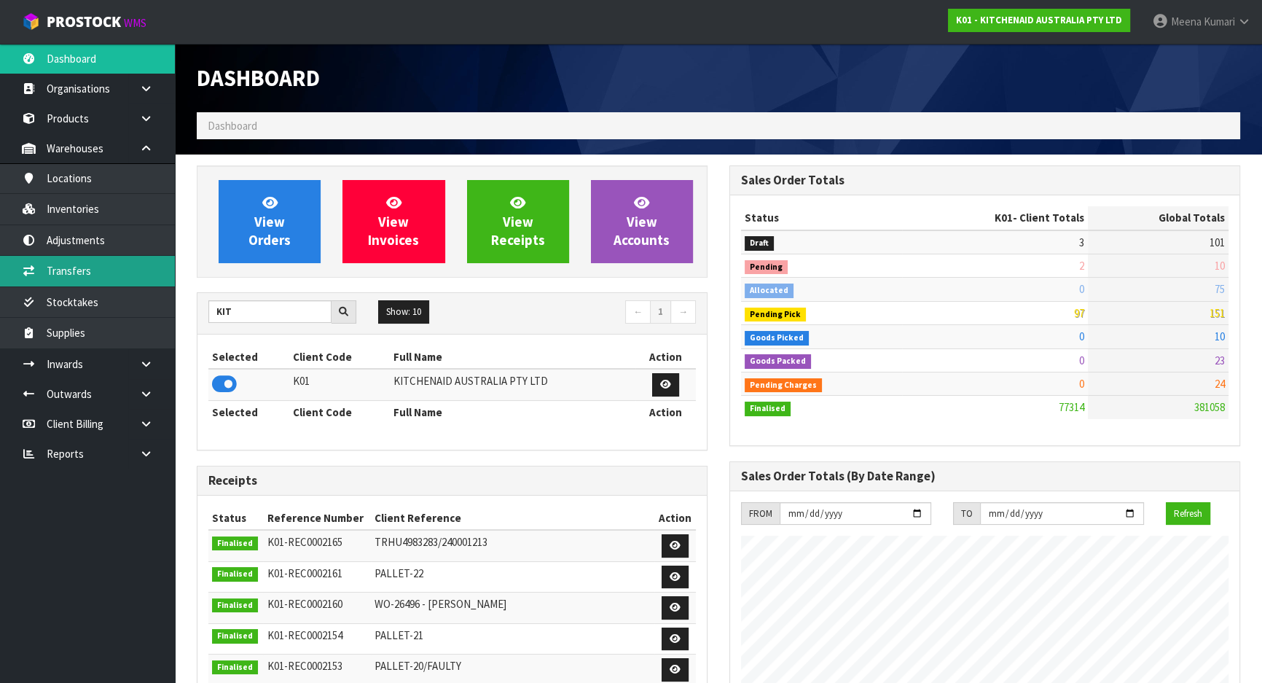
click at [115, 277] on link "Transfers" at bounding box center [87, 271] width 175 height 30
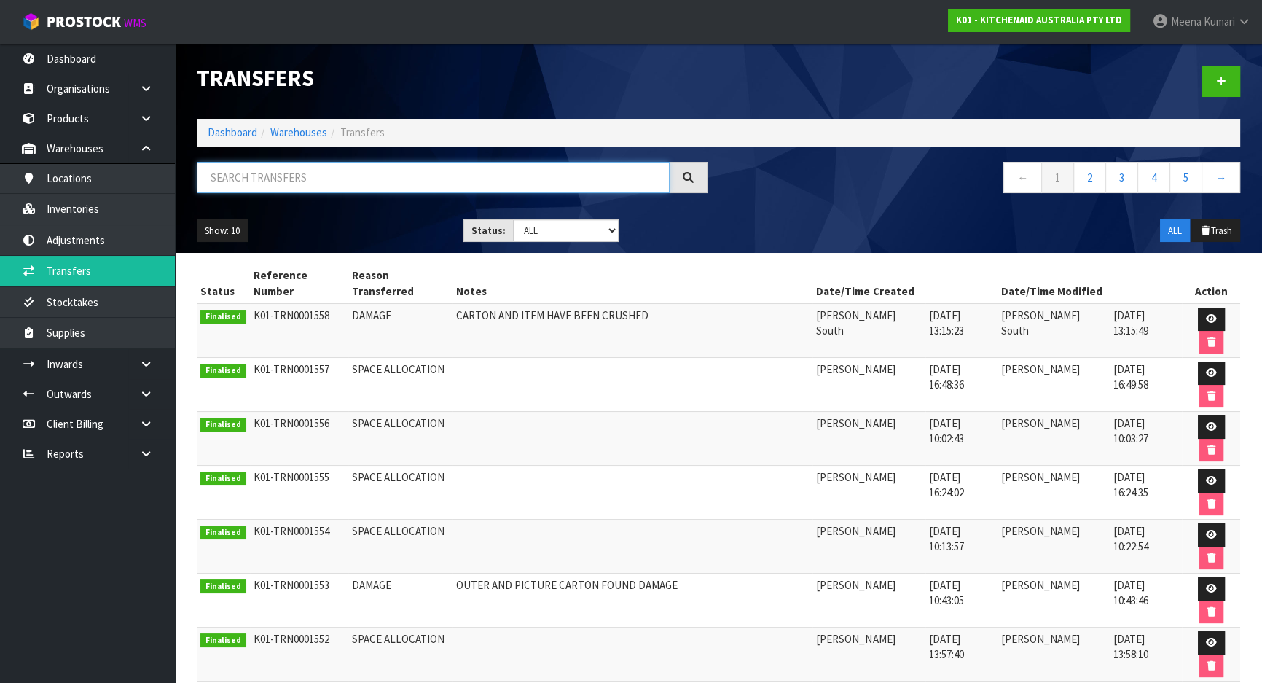
click at [349, 179] on input "text" at bounding box center [433, 177] width 473 height 31
paste input "5kfp0921acu"
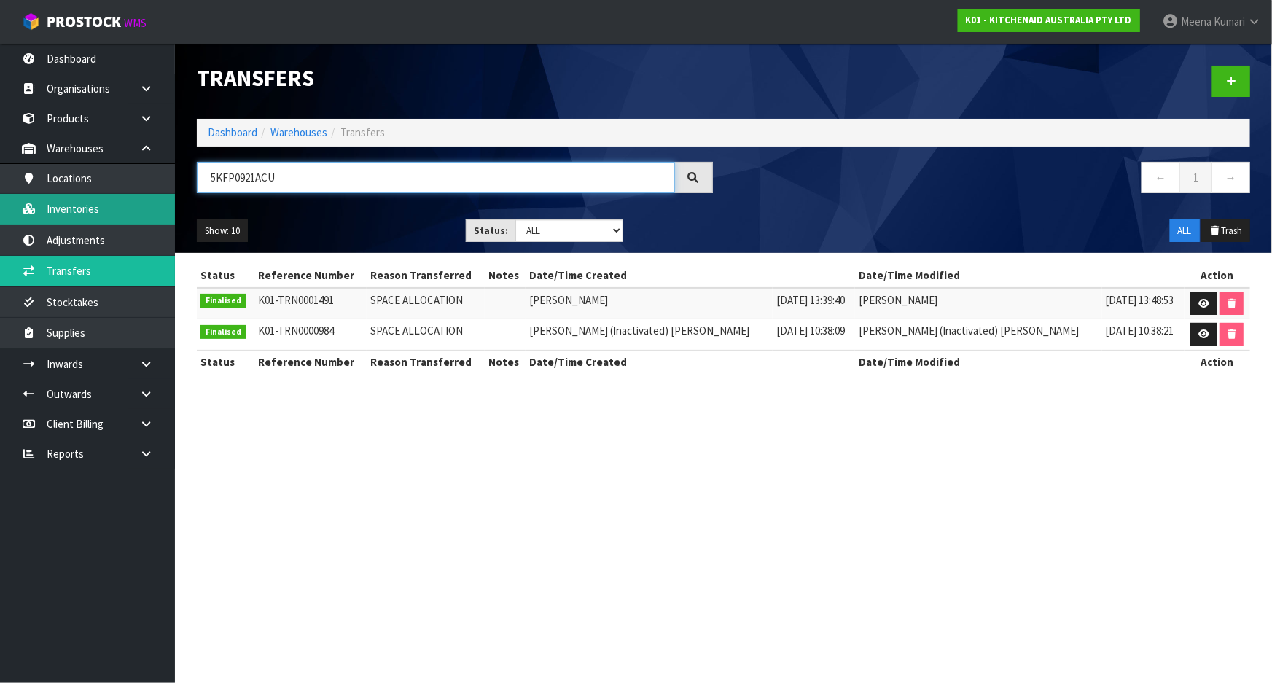
type input "5KFP0921ACU"
click at [85, 200] on link "Inventories" at bounding box center [87, 209] width 175 height 30
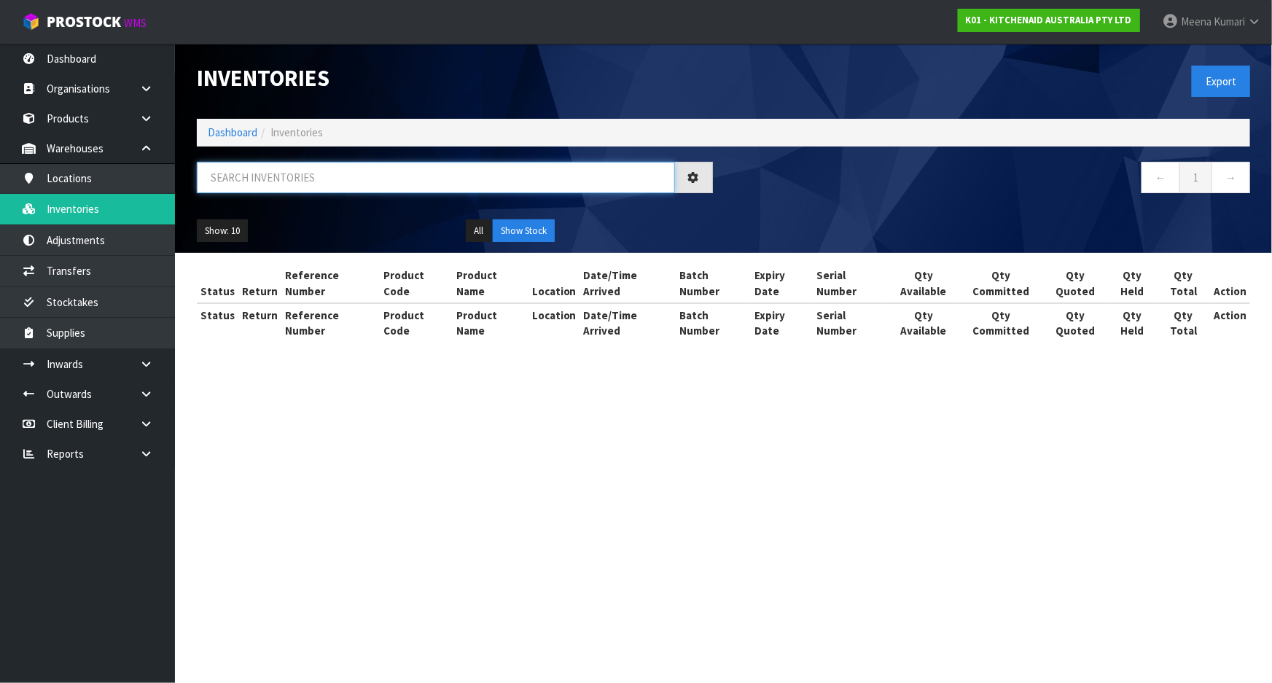
click at [292, 179] on input "text" at bounding box center [436, 177] width 478 height 31
paste input "5kfp0921acu"
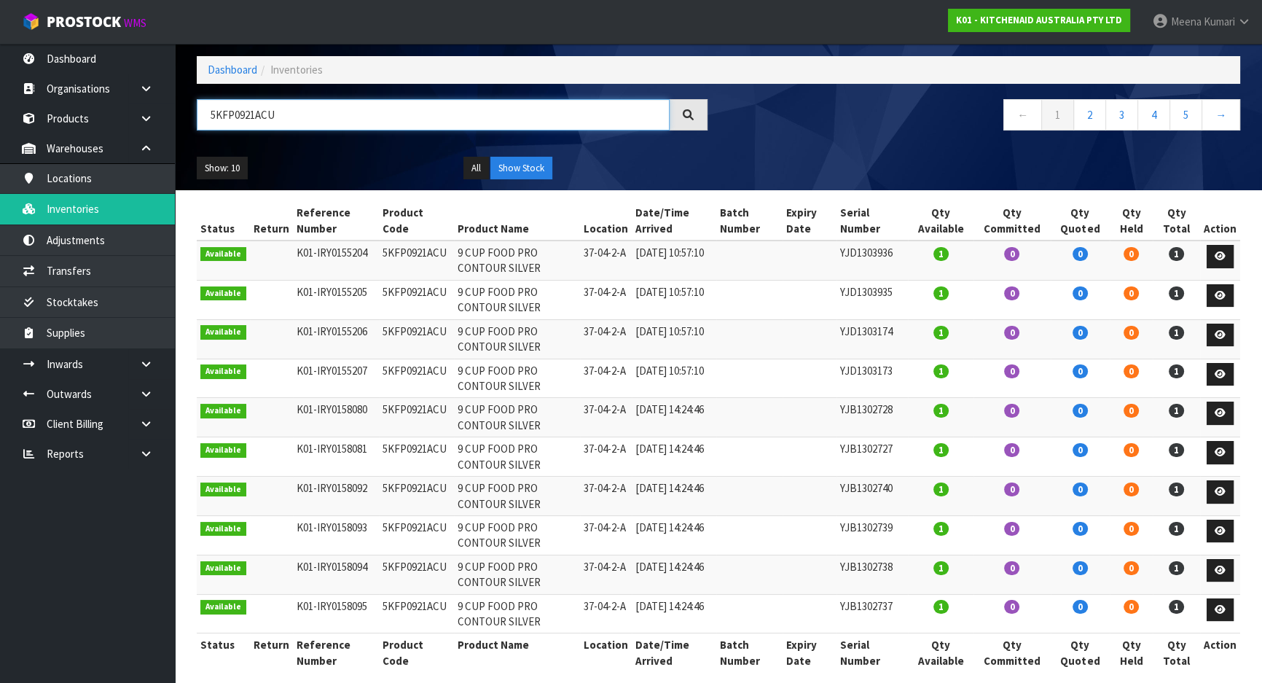
scroll to position [77, 0]
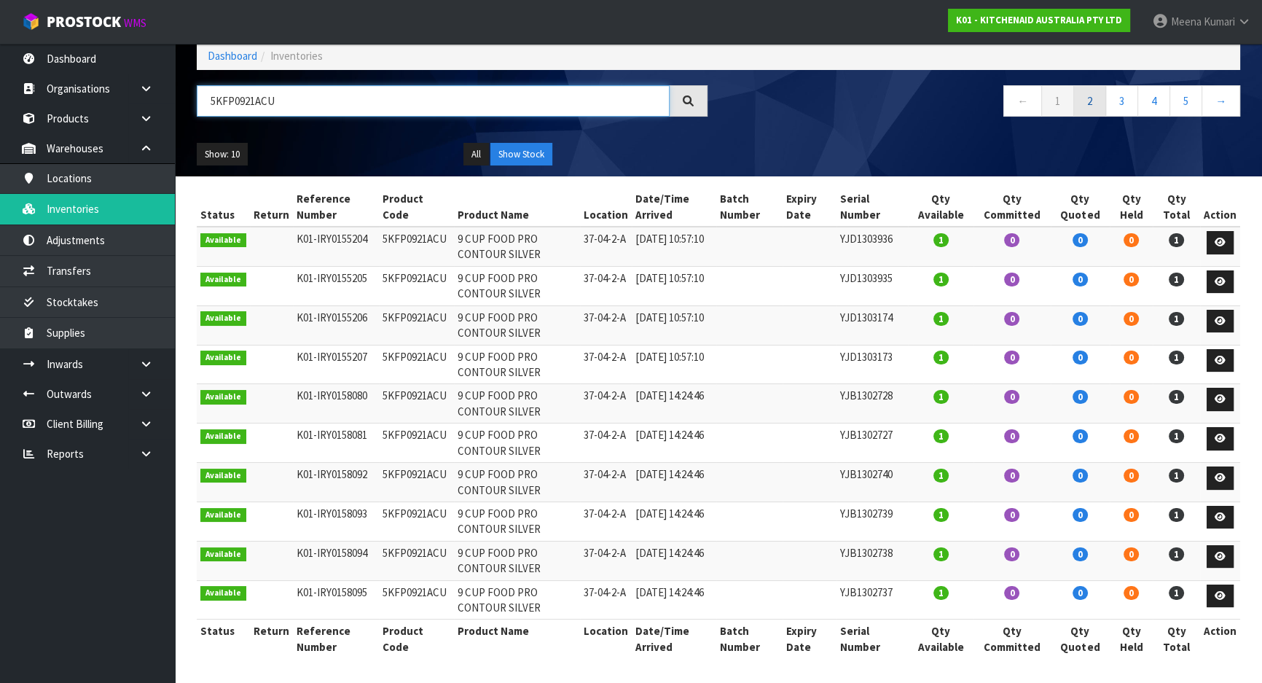
type input "5KFP0921ACU"
click at [1083, 95] on link "2" at bounding box center [1090, 100] width 33 height 31
click at [1136, 98] on link "3" at bounding box center [1122, 100] width 33 height 31
click at [1192, 95] on link "5" at bounding box center [1186, 100] width 33 height 31
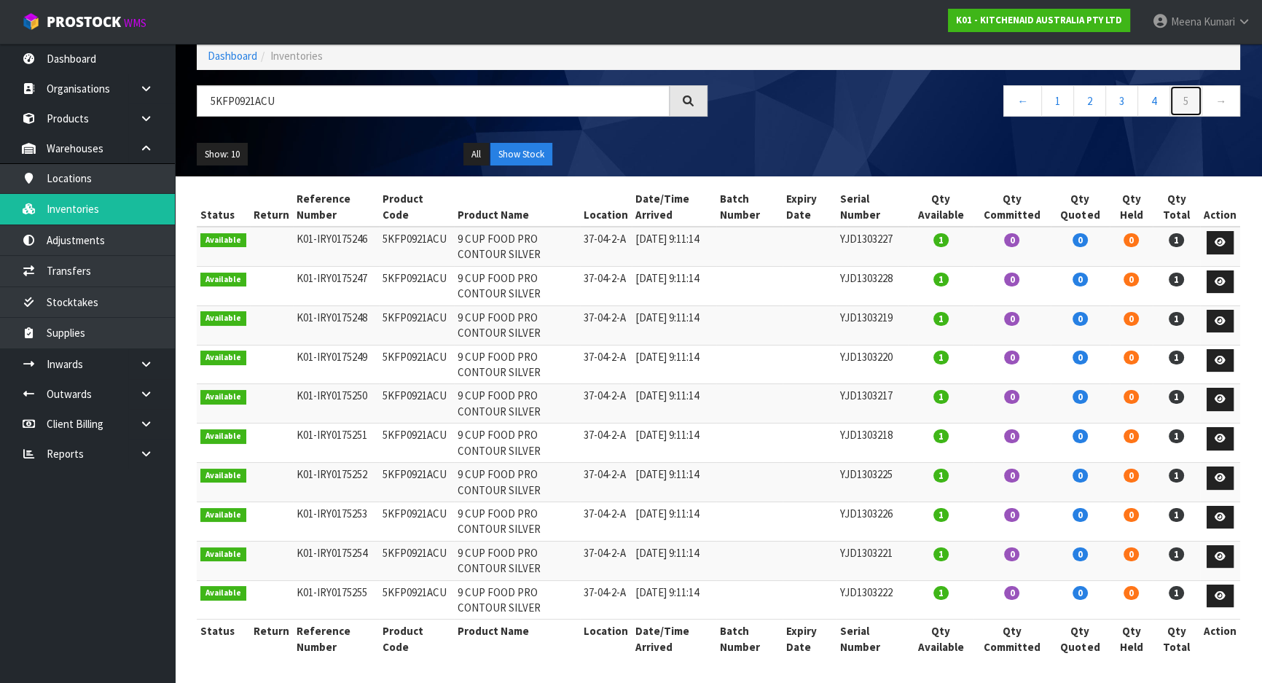
click at [1192, 95] on link "5" at bounding box center [1186, 100] width 33 height 31
click at [232, 58] on link "Dashboard" at bounding box center [233, 56] width 50 height 14
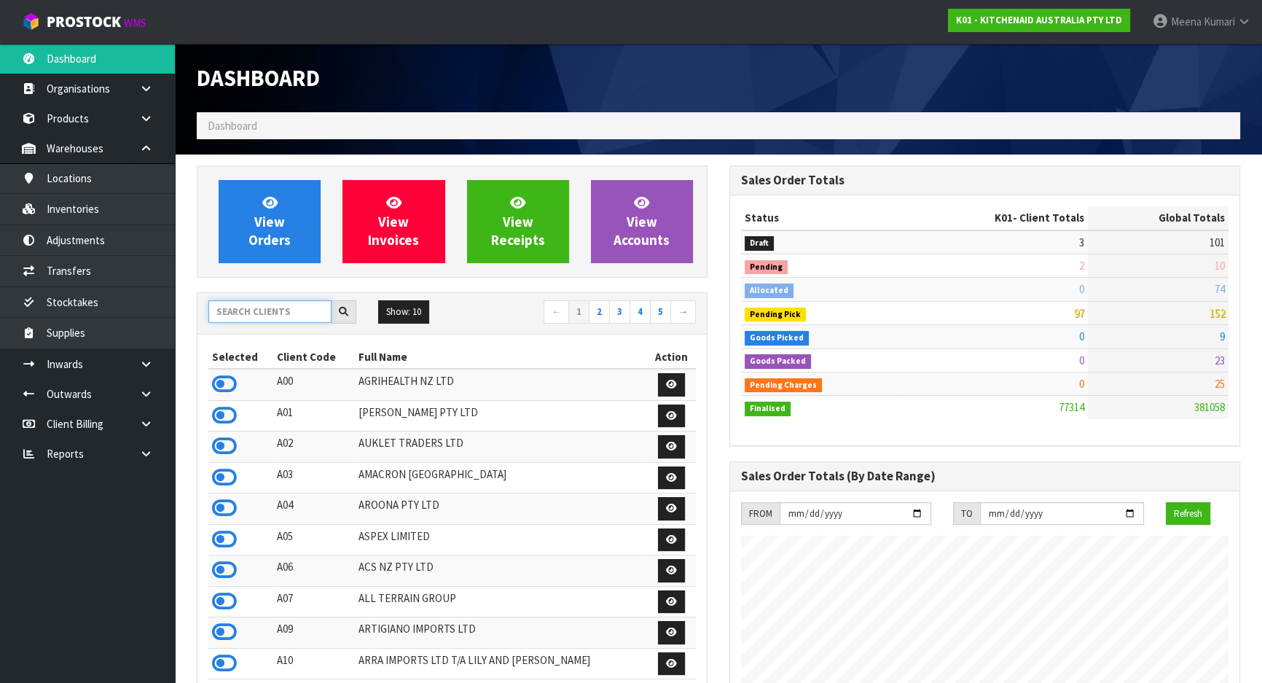
click at [270, 313] on input "text" at bounding box center [269, 311] width 123 height 23
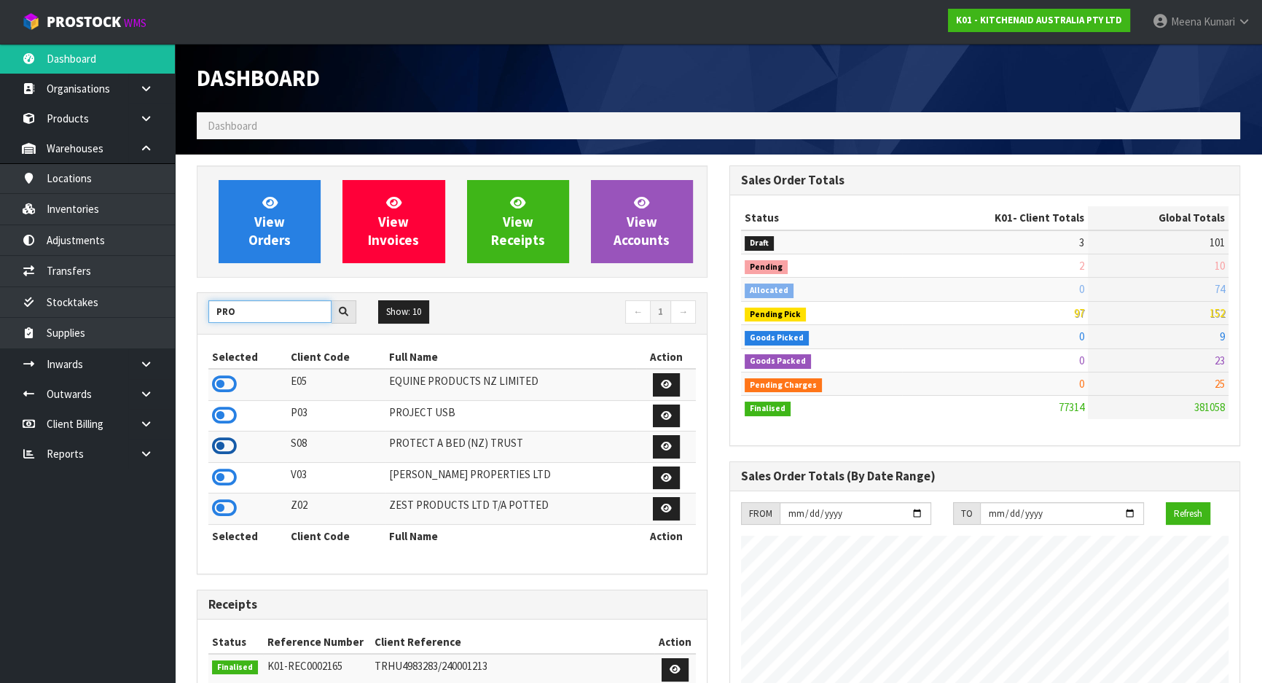
type input "PRO"
click at [222, 445] on icon at bounding box center [224, 446] width 25 height 22
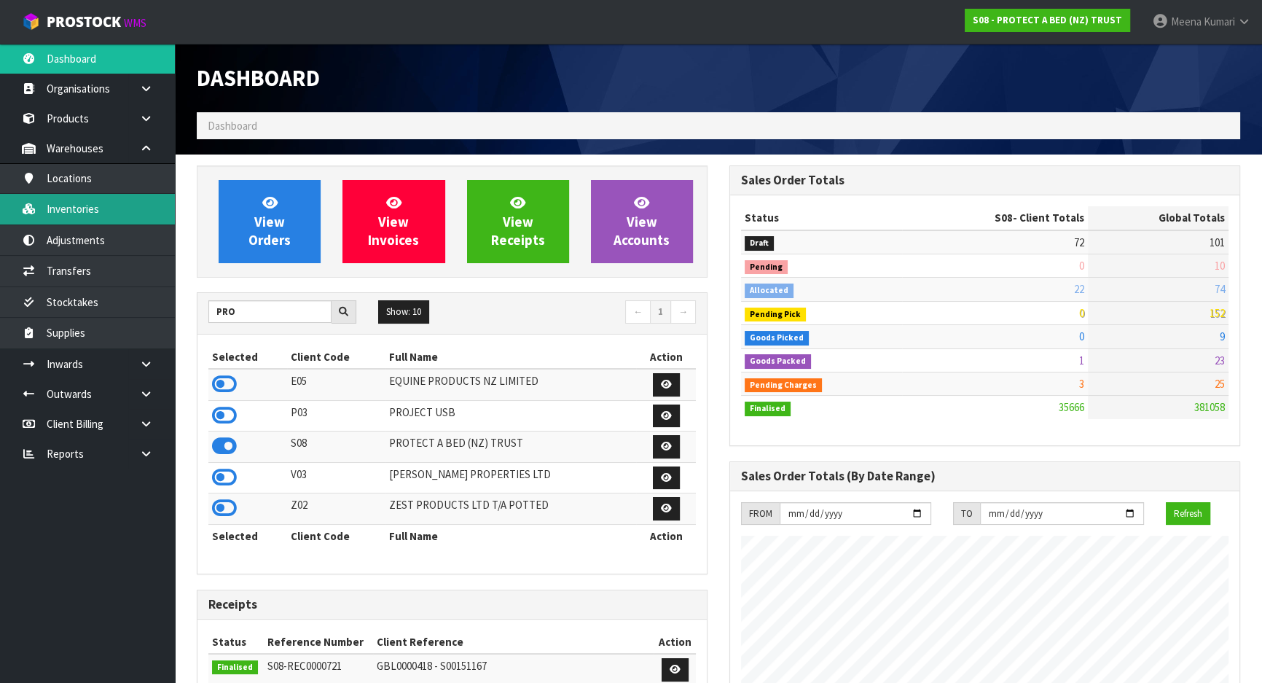
click at [147, 202] on link "Inventories" at bounding box center [87, 209] width 175 height 30
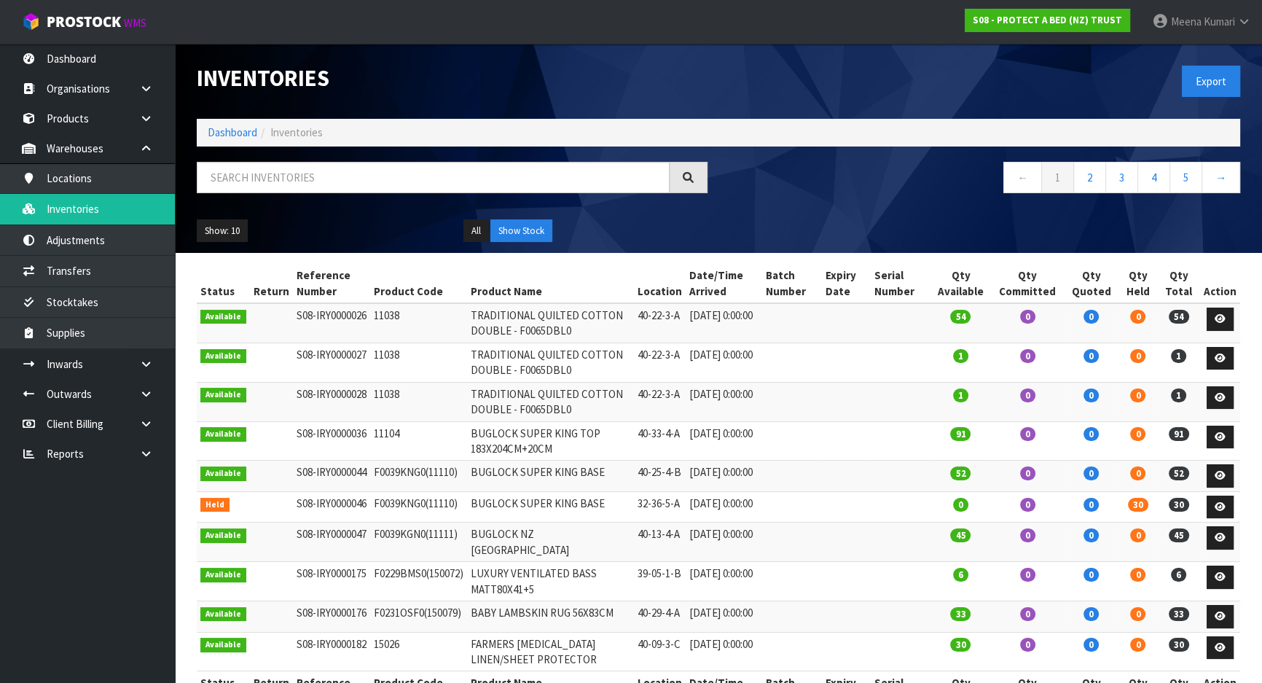
click at [346, 160] on div "Inventories Export Dashboard Inventories ← 1 2 3 4 5 → Show: 10 5 10 25 50 All …" at bounding box center [719, 148] width 1066 height 209
click at [335, 174] on input "text" at bounding box center [433, 177] width 473 height 31
paste input "f0498kgn0"
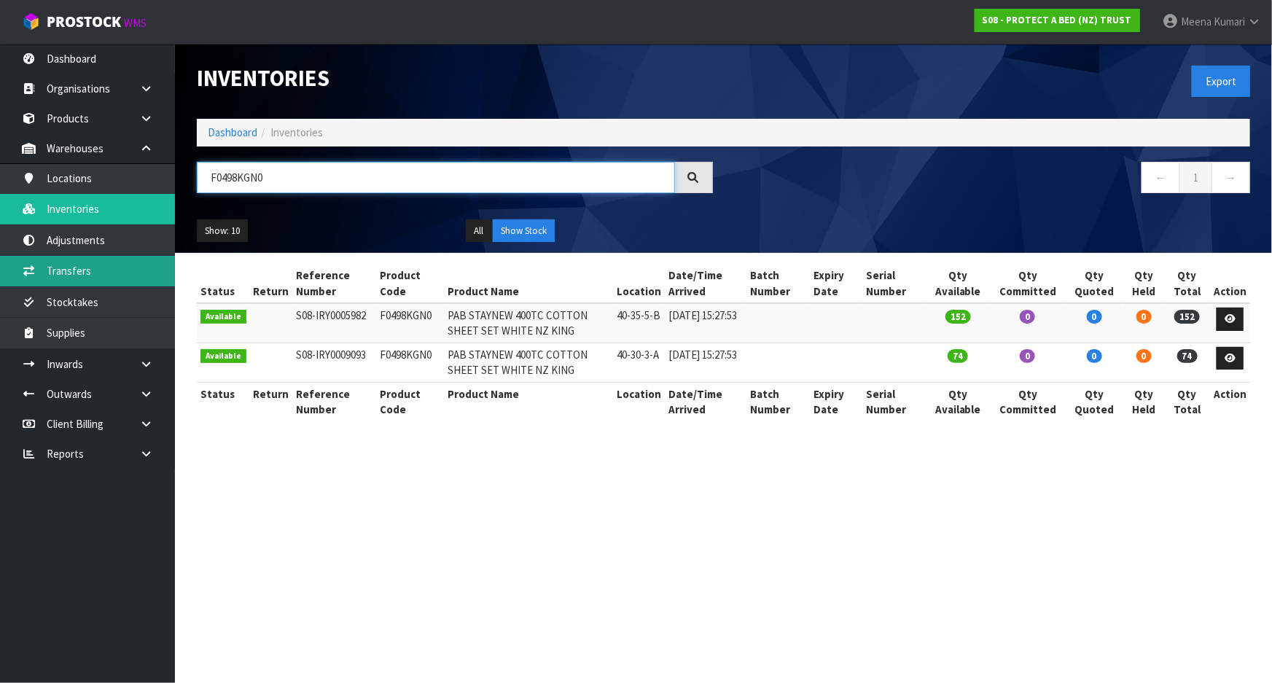
type input "F0498KGN0"
click at [108, 258] on link "Transfers" at bounding box center [87, 271] width 175 height 30
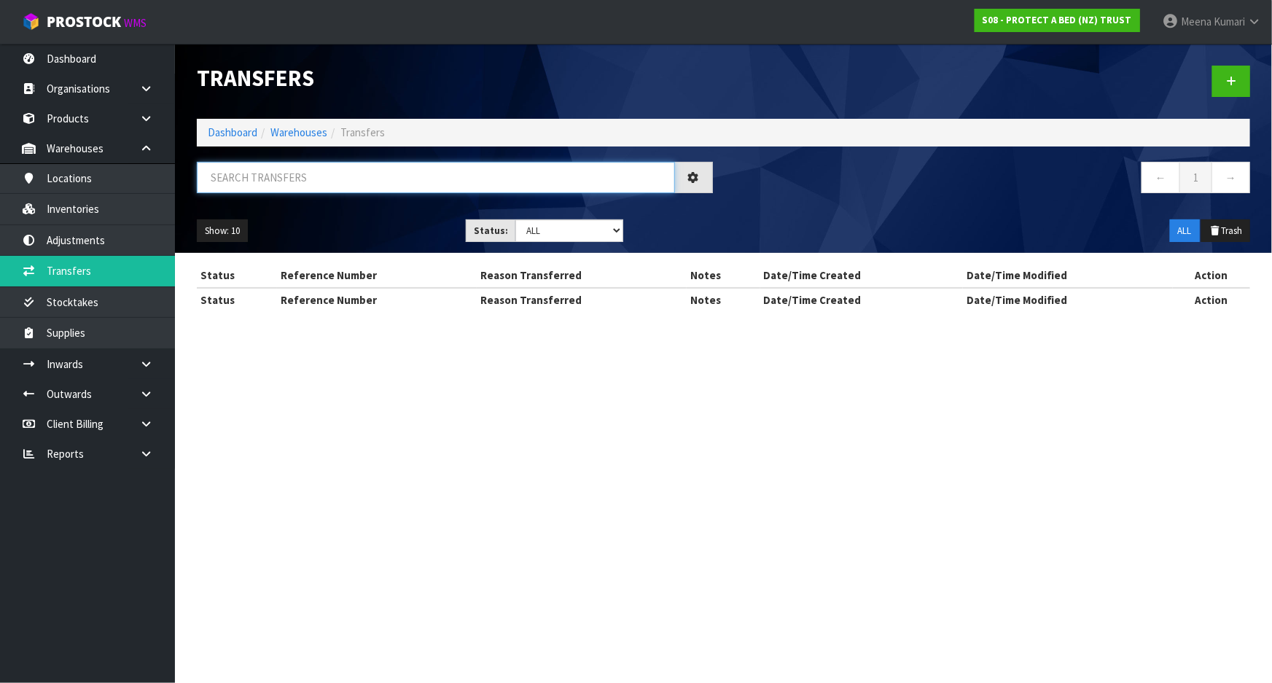
click at [353, 183] on input "text" at bounding box center [436, 177] width 478 height 31
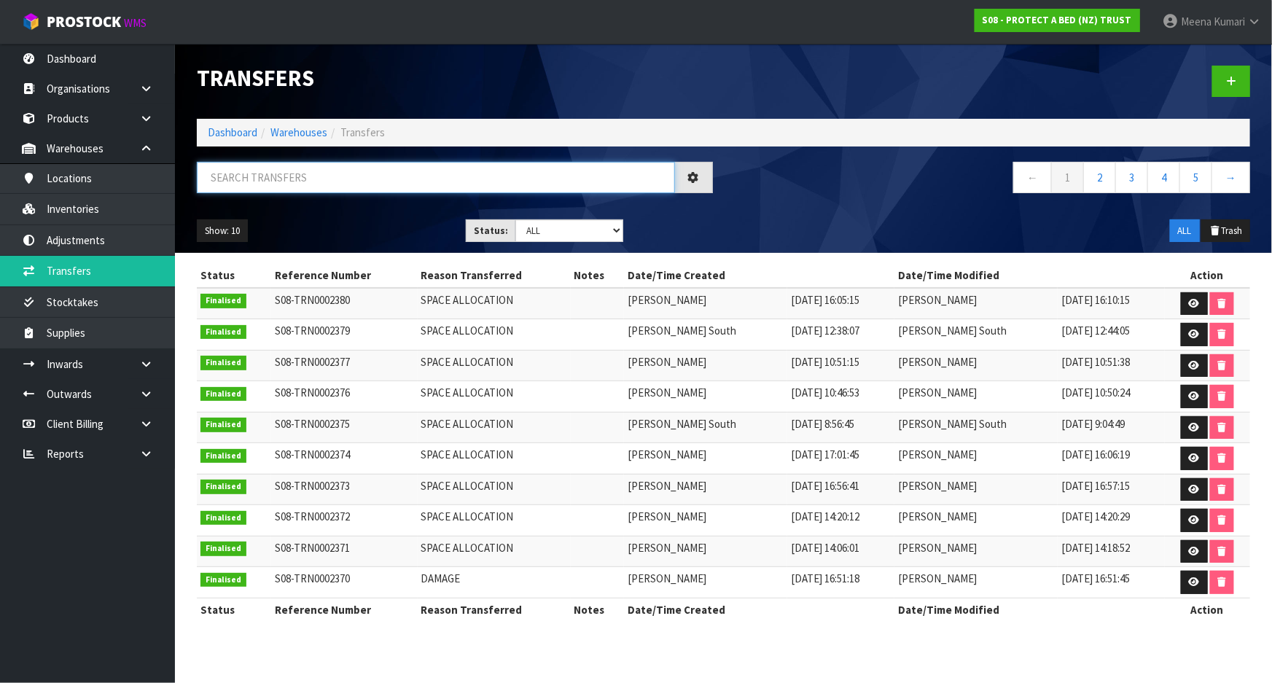
paste input "f0498kgn0"
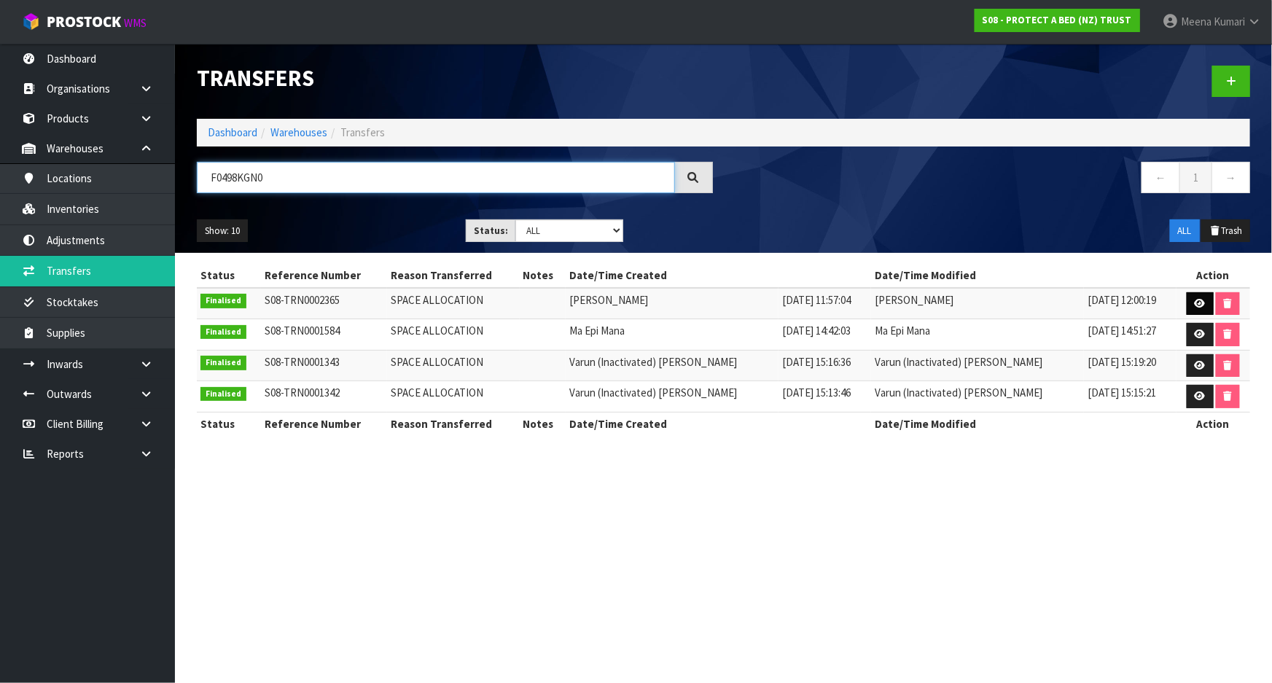
type input "F0498KGN0"
click at [1195, 304] on icon at bounding box center [1200, 303] width 11 height 9
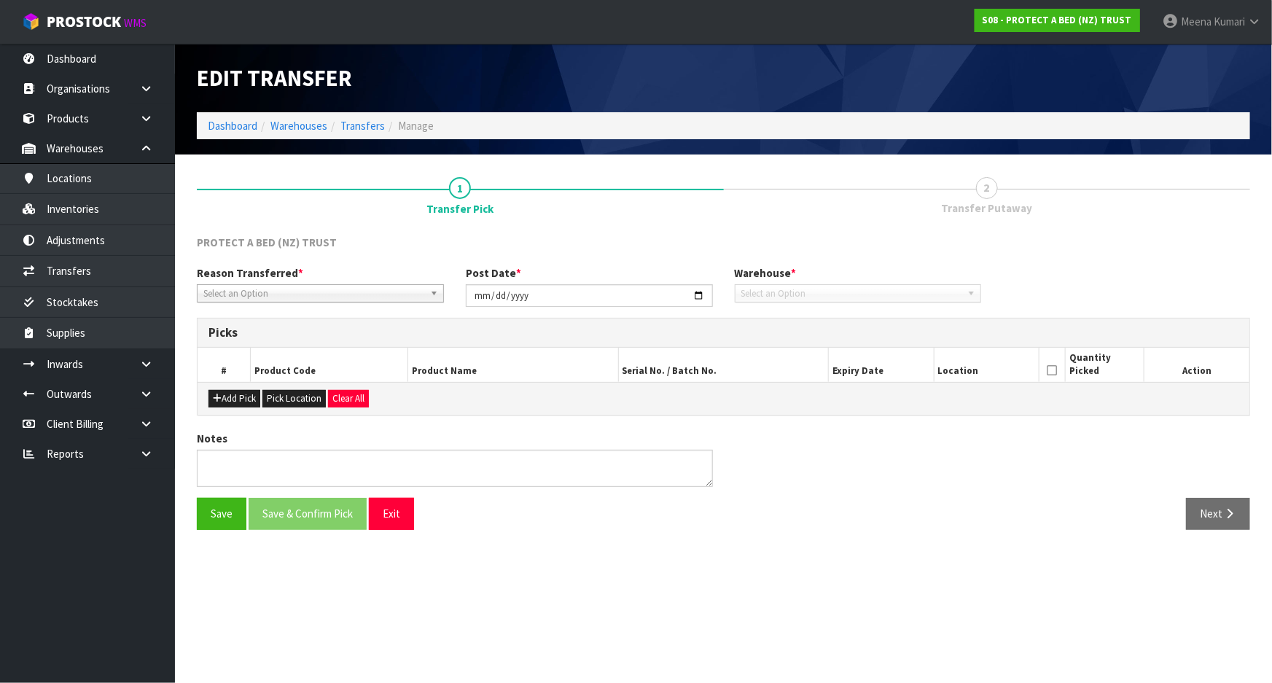
type input "[DATE]"
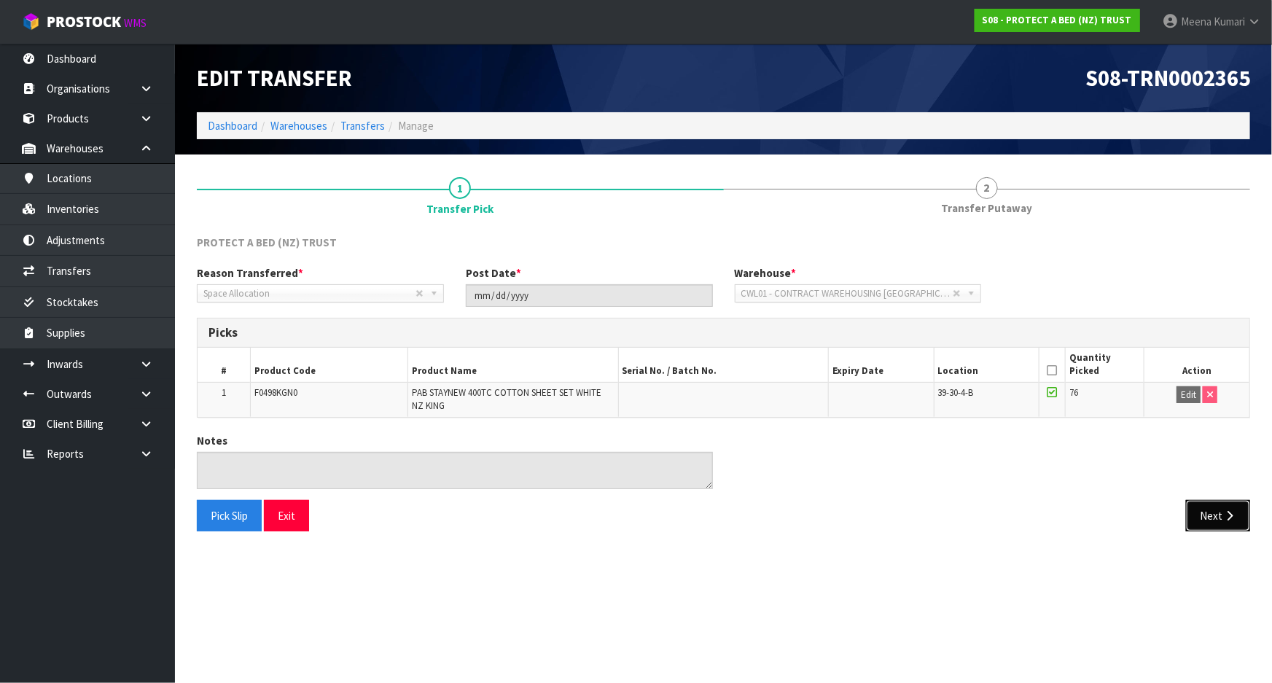
click at [1202, 514] on button "Next" at bounding box center [1218, 515] width 64 height 31
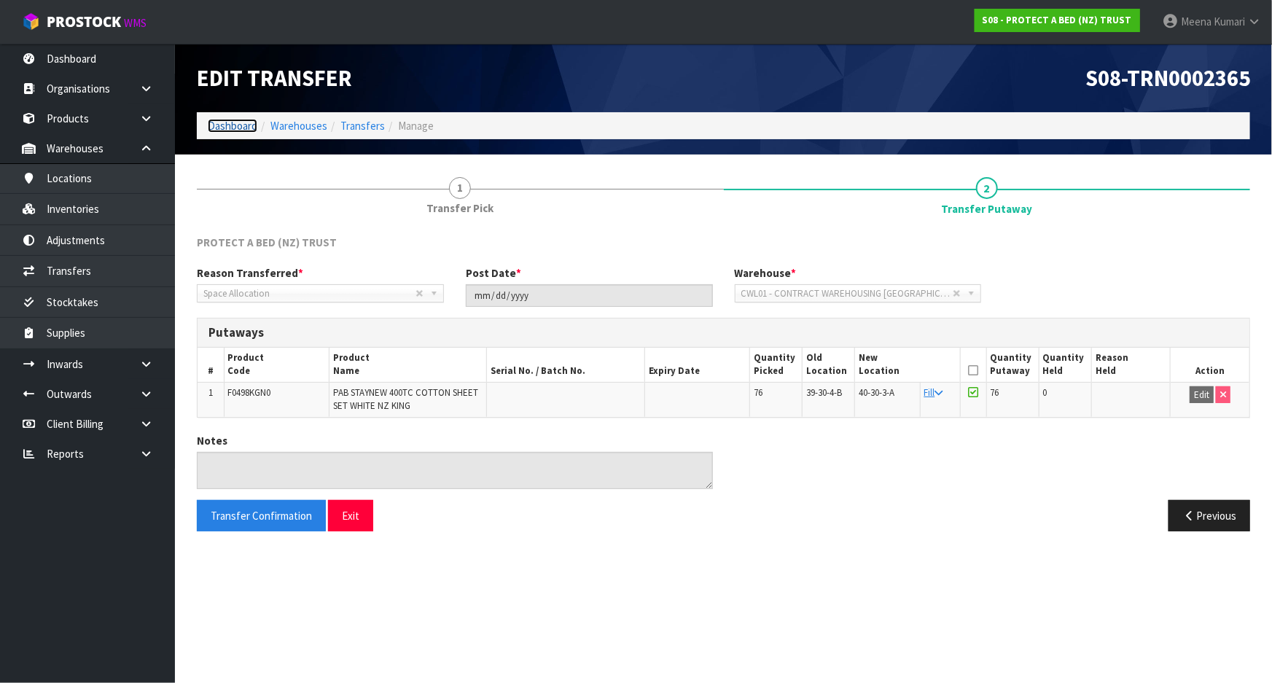
click at [236, 120] on link "Dashboard" at bounding box center [233, 126] width 50 height 14
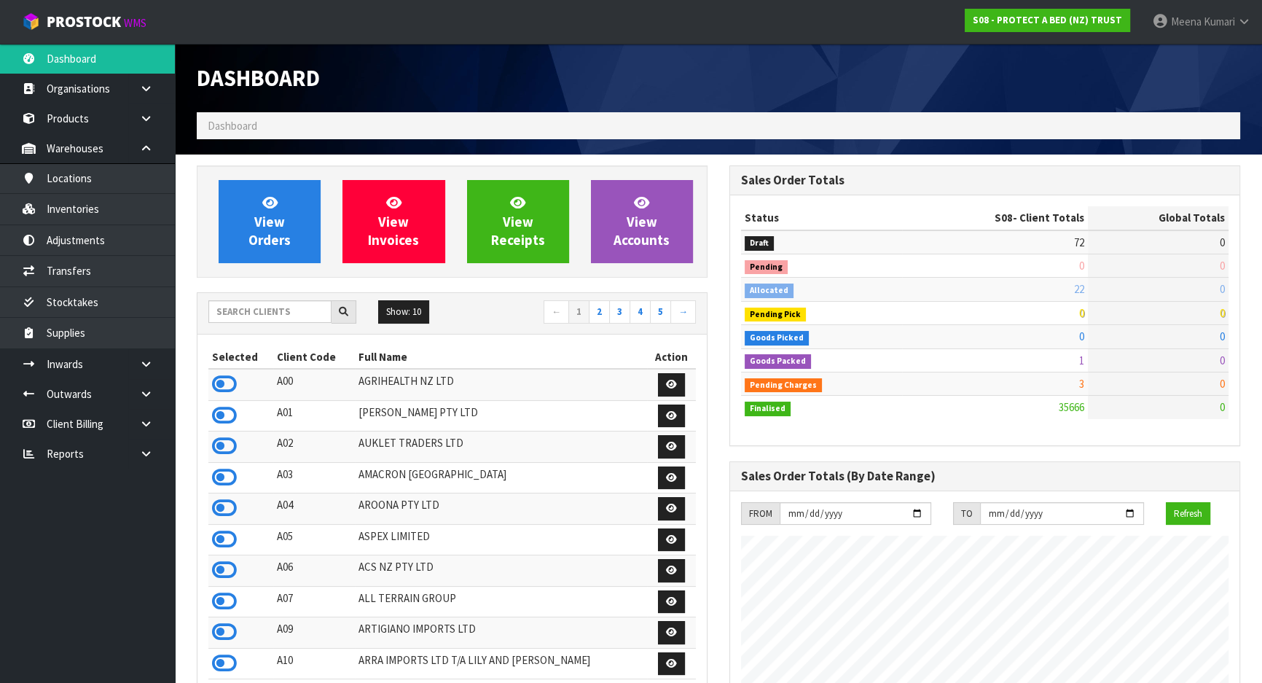
scroll to position [1102, 532]
click at [230, 320] on input "text" at bounding box center [269, 311] width 123 height 23
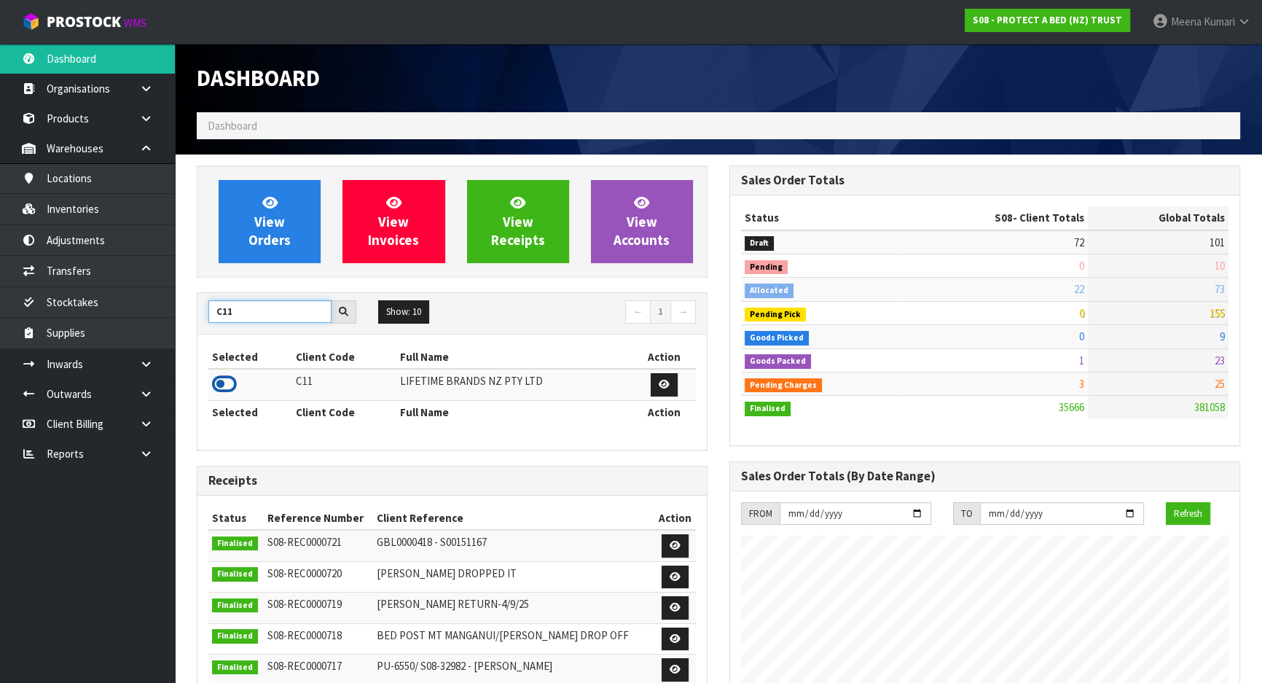
type input "C11"
click at [224, 381] on icon at bounding box center [224, 384] width 25 height 22
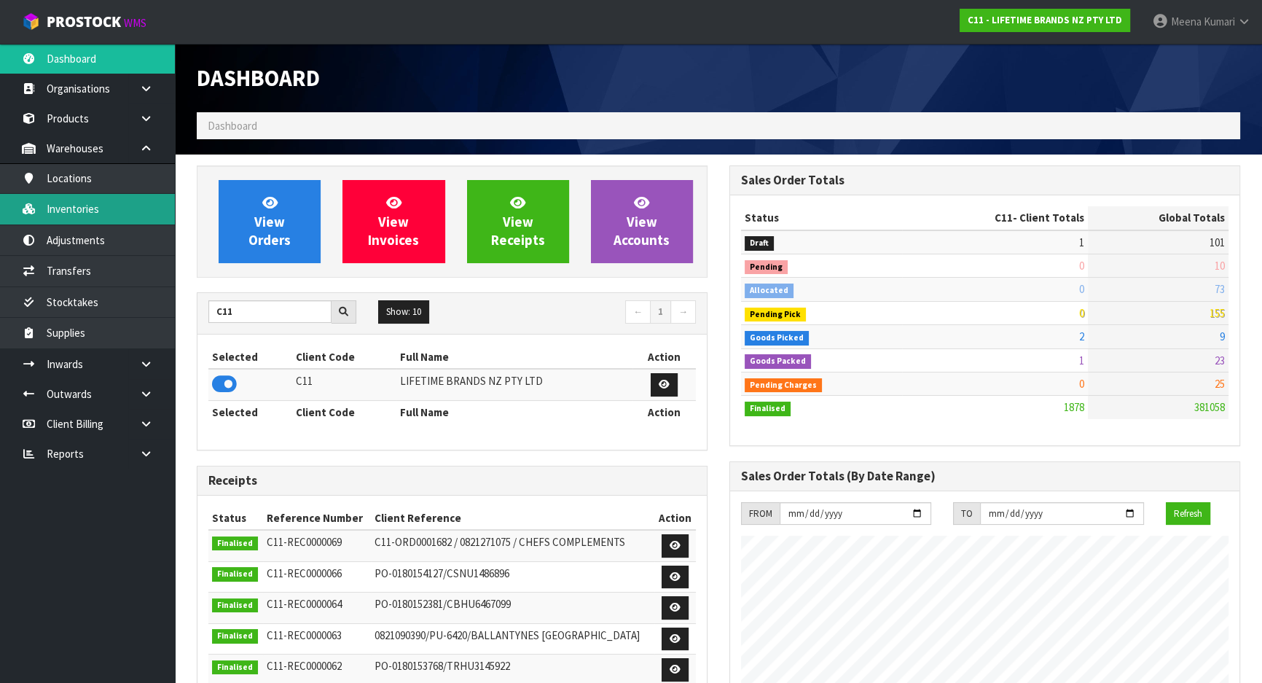
click at [117, 221] on link "Inventories" at bounding box center [87, 209] width 175 height 30
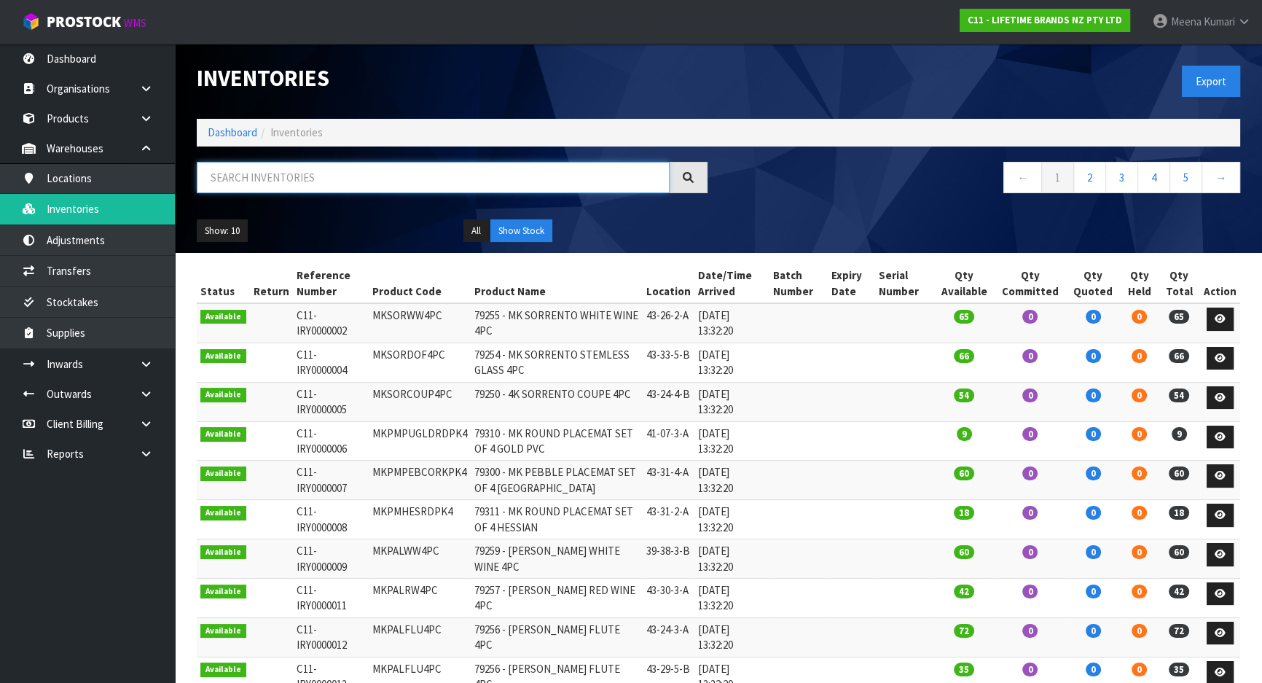
click at [452, 187] on input "text" at bounding box center [433, 177] width 473 height 31
paste input "KE1130HERA"
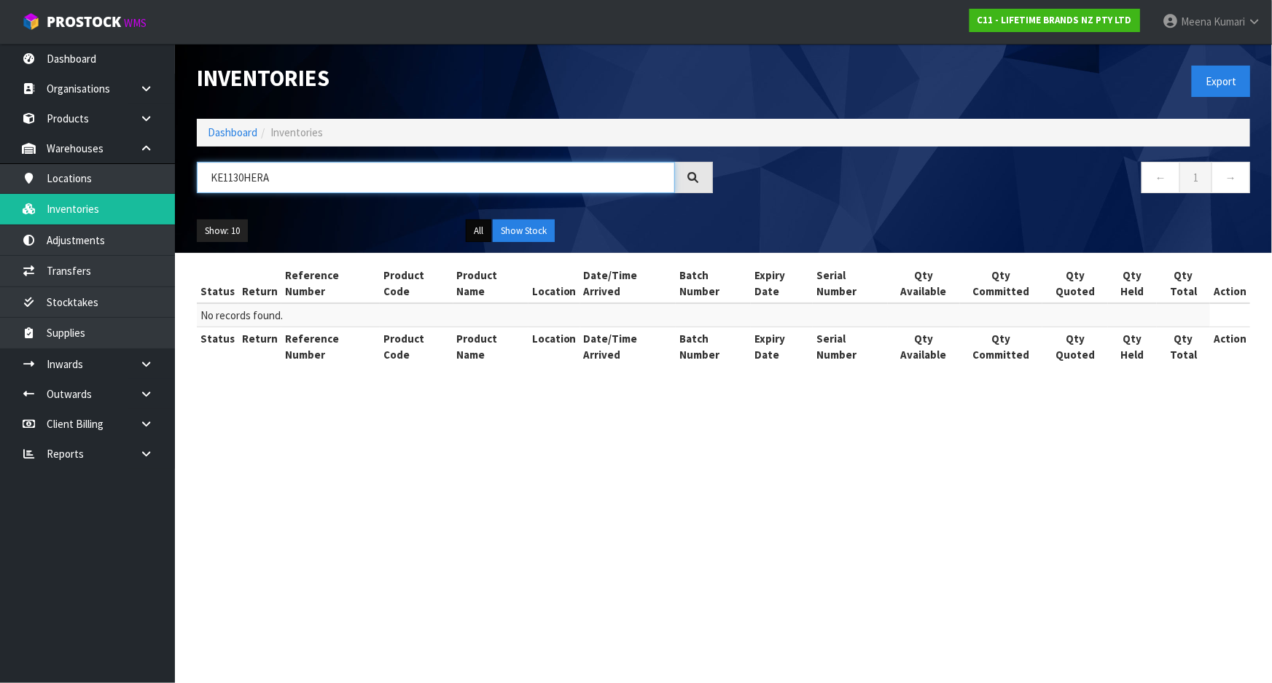
type input "KE1130HERA"
click at [475, 236] on button "All" at bounding box center [479, 230] width 26 height 23
click at [477, 236] on button "All" at bounding box center [479, 230] width 26 height 23
click at [479, 239] on button "All" at bounding box center [479, 230] width 26 height 23
click at [214, 130] on link "Dashboard" at bounding box center [233, 132] width 50 height 14
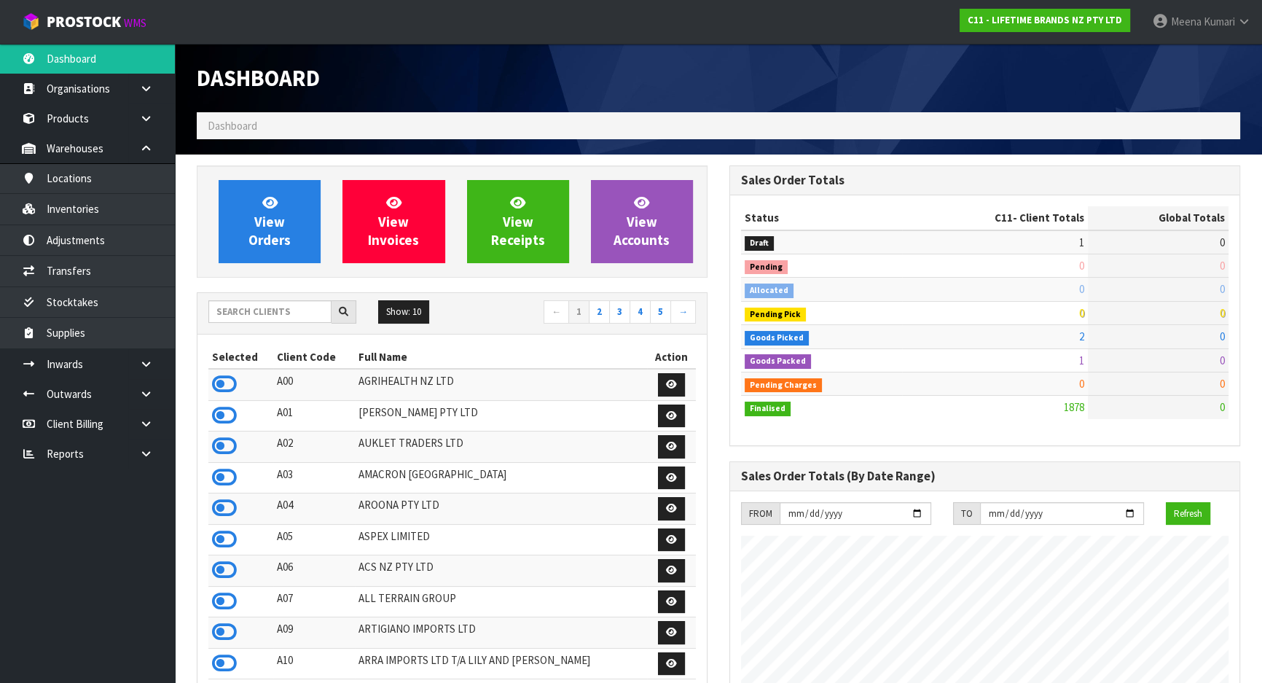
scroll to position [1102, 532]
click at [270, 318] on input "text" at bounding box center [269, 311] width 123 height 23
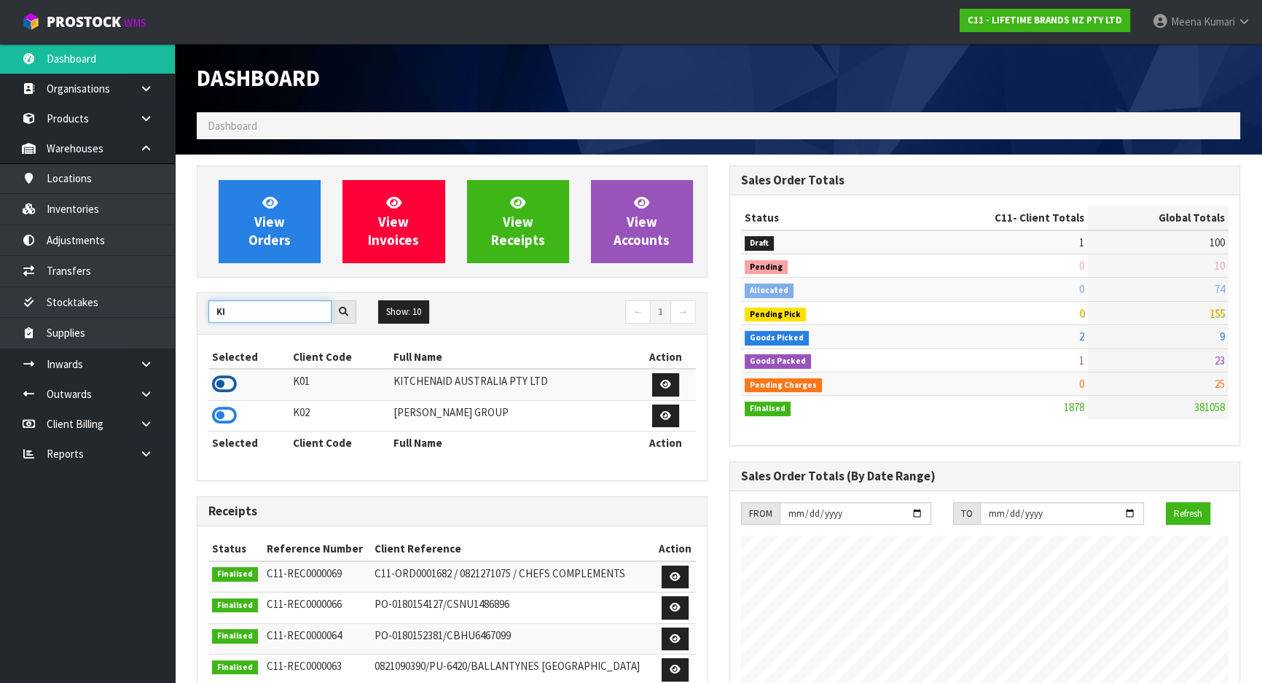
type input "KI"
click at [222, 378] on icon at bounding box center [224, 384] width 25 height 22
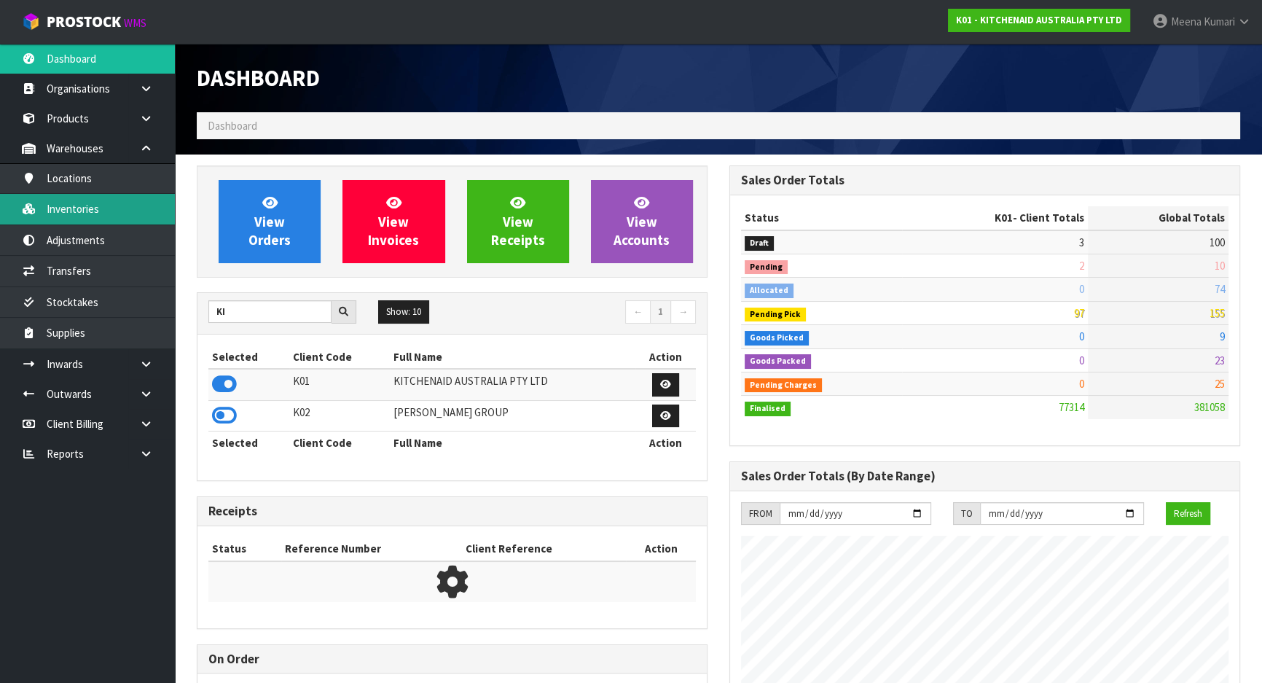
click at [93, 211] on link "Inventories" at bounding box center [87, 209] width 175 height 30
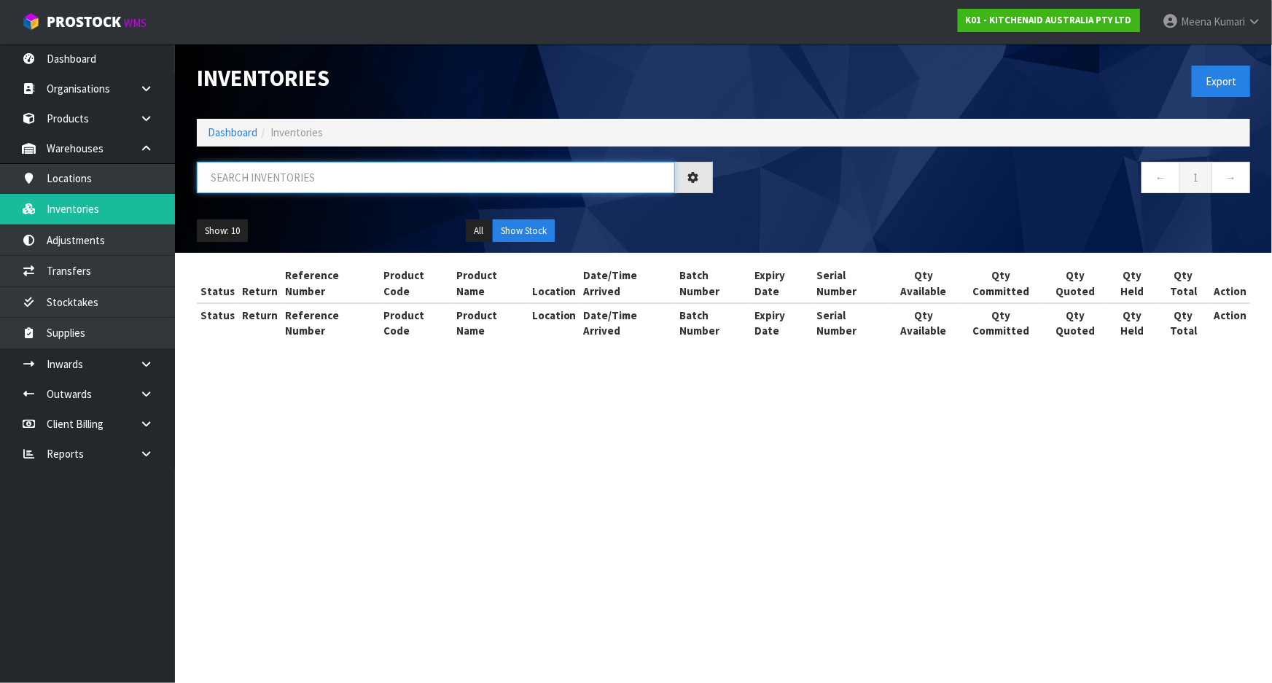
click at [367, 171] on input "text" at bounding box center [436, 177] width 478 height 31
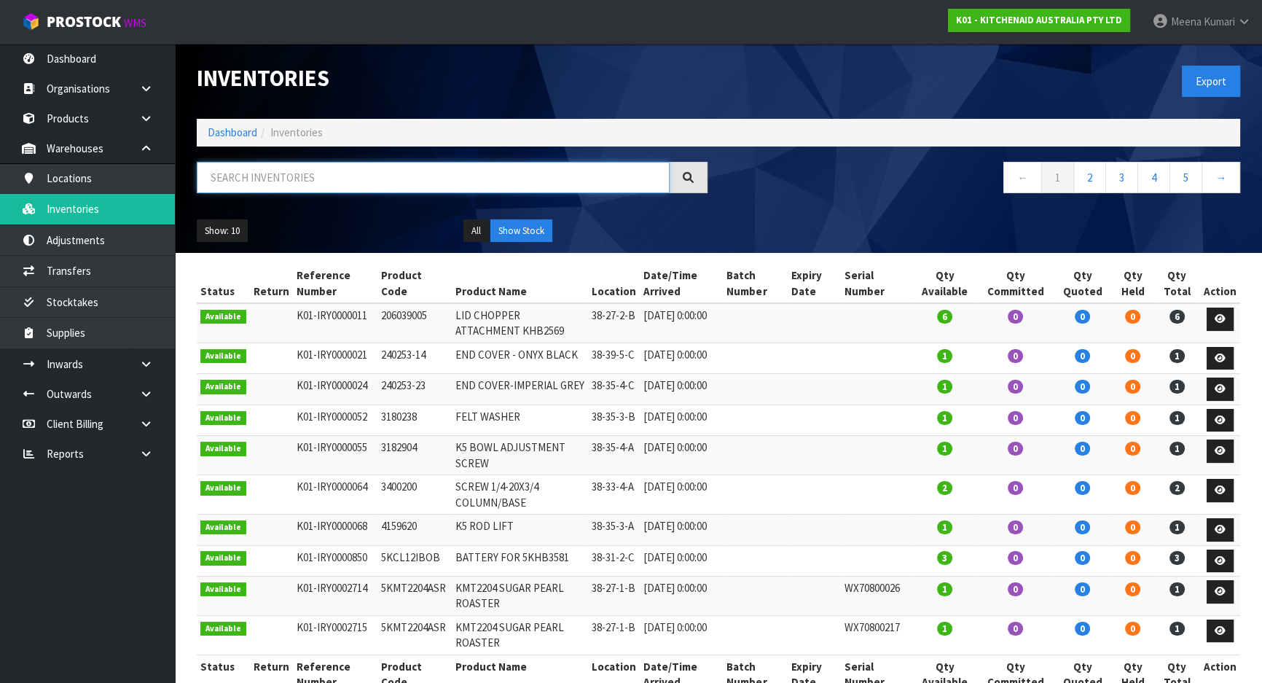
paste input "5kfp0921acu"
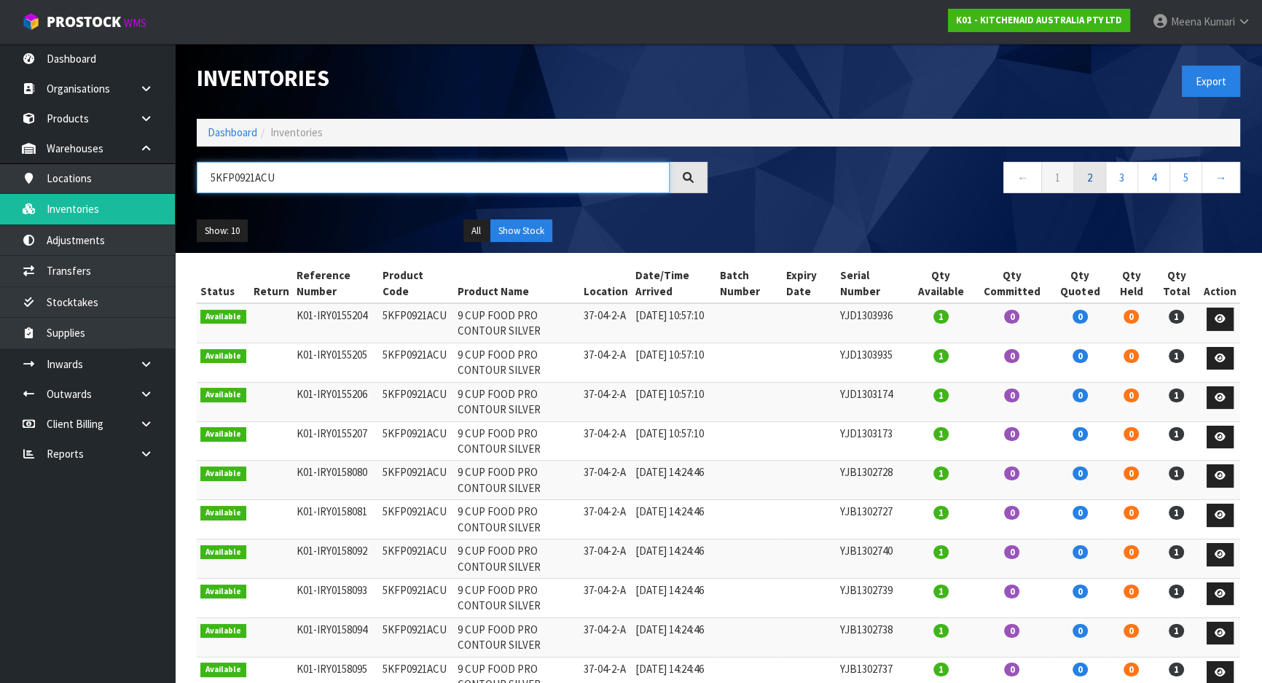
type input "5KFP0921ACU"
click at [1091, 175] on link "2" at bounding box center [1090, 177] width 33 height 31
click at [1114, 176] on link "3" at bounding box center [1122, 177] width 33 height 31
click at [227, 128] on link "Dashboard" at bounding box center [233, 132] width 50 height 14
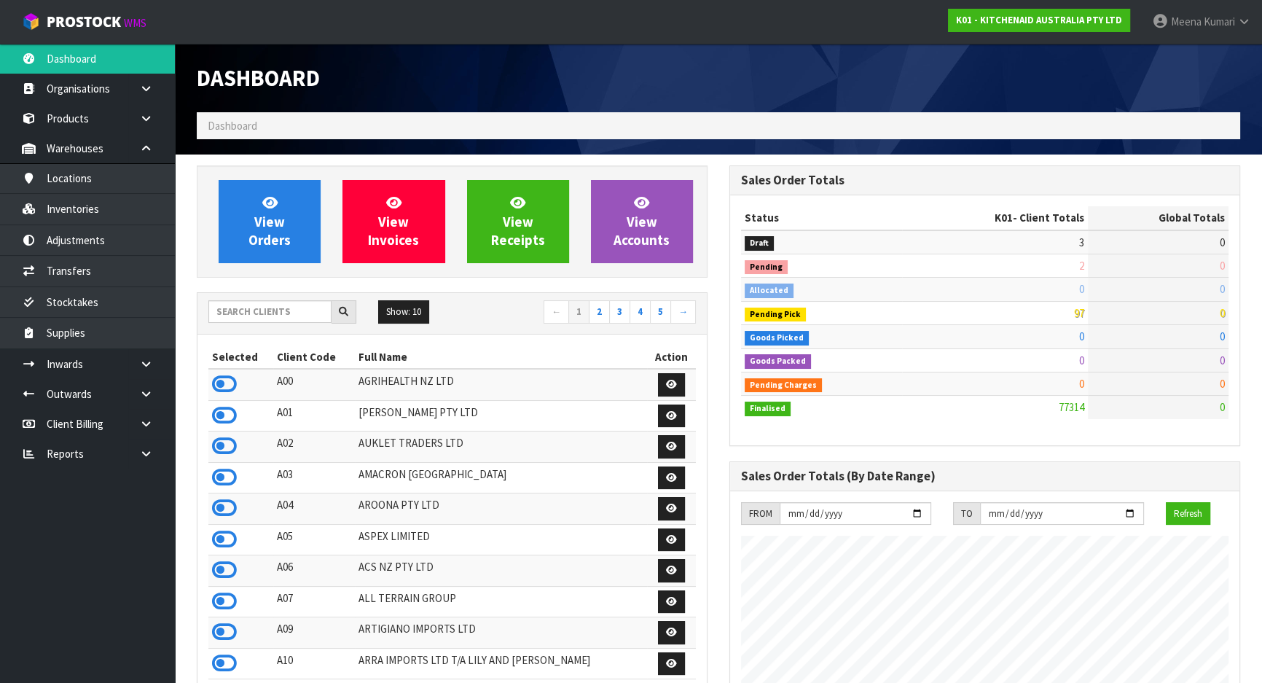
scroll to position [1102, 532]
click at [289, 317] on input "text" at bounding box center [269, 311] width 123 height 23
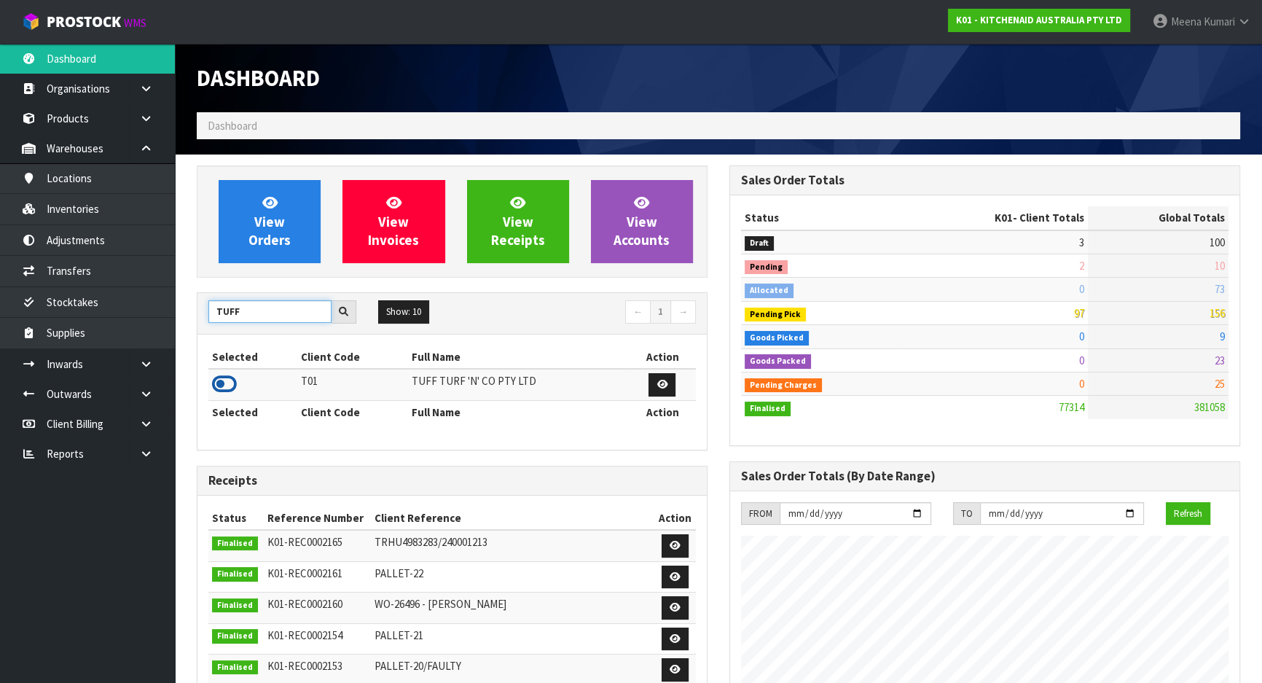
type input "TUFF"
click at [222, 388] on icon at bounding box center [224, 384] width 25 height 22
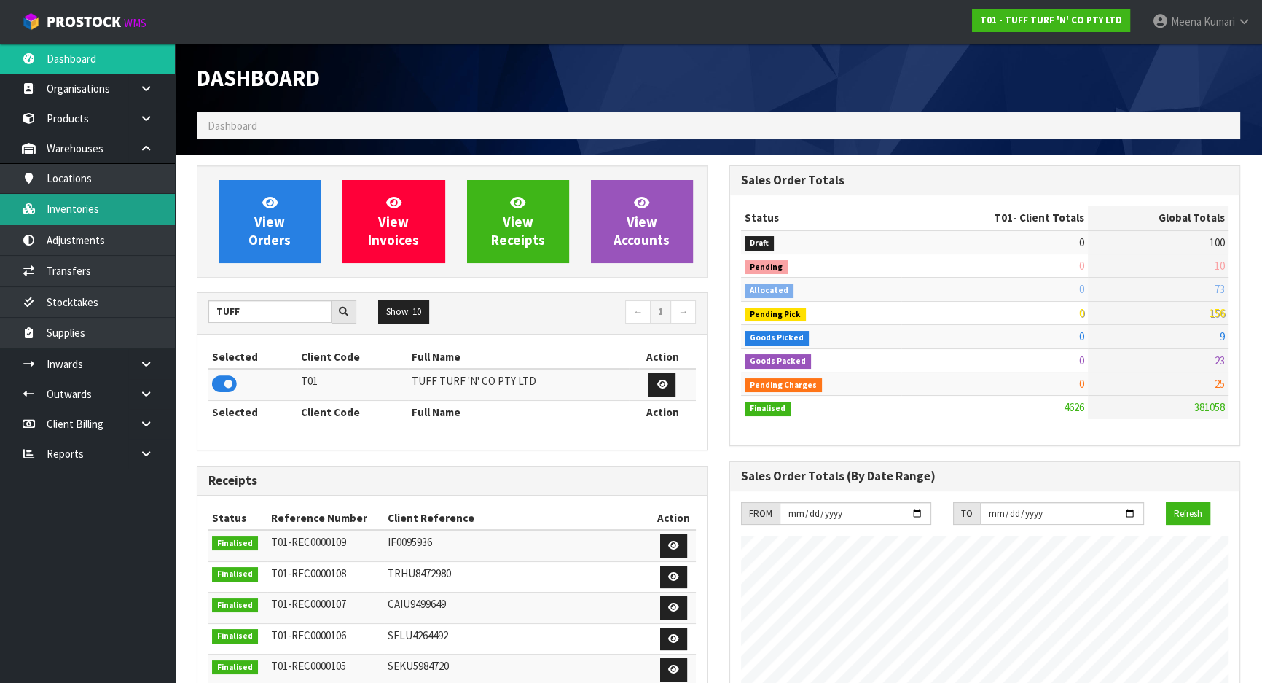
click at [87, 206] on link "Inventories" at bounding box center [87, 209] width 175 height 30
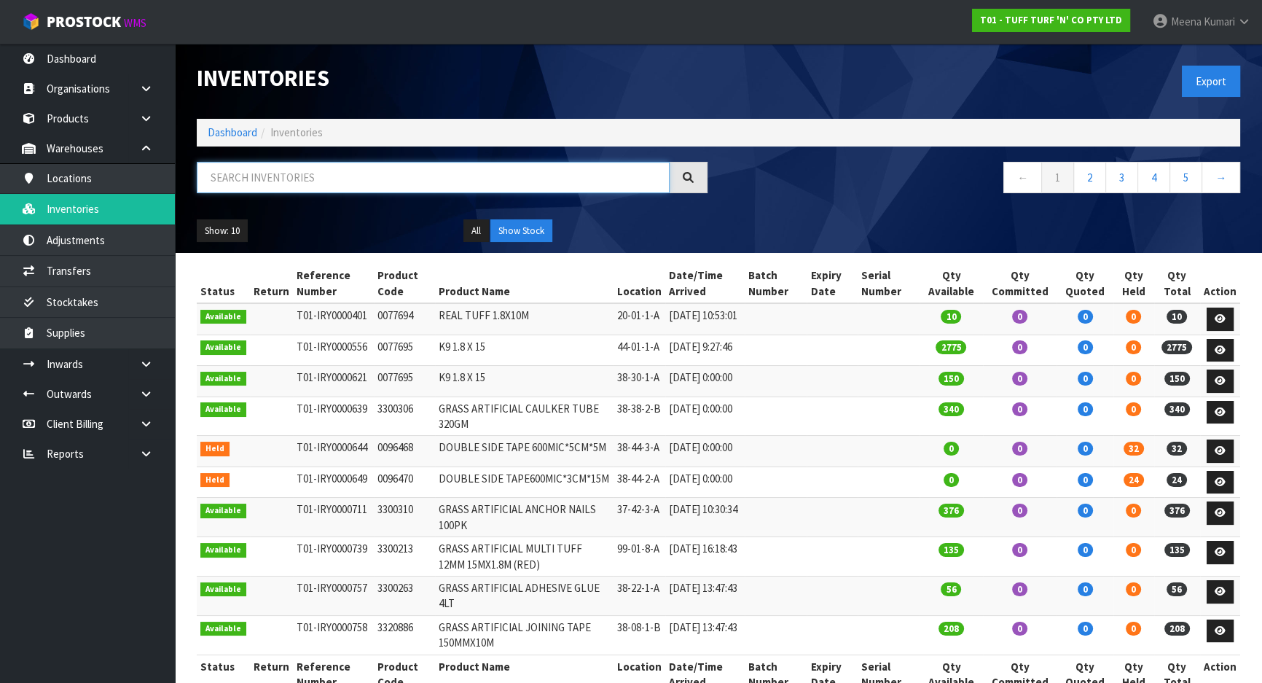
click at [281, 165] on input "text" at bounding box center [433, 177] width 473 height 31
paste input "3300262"
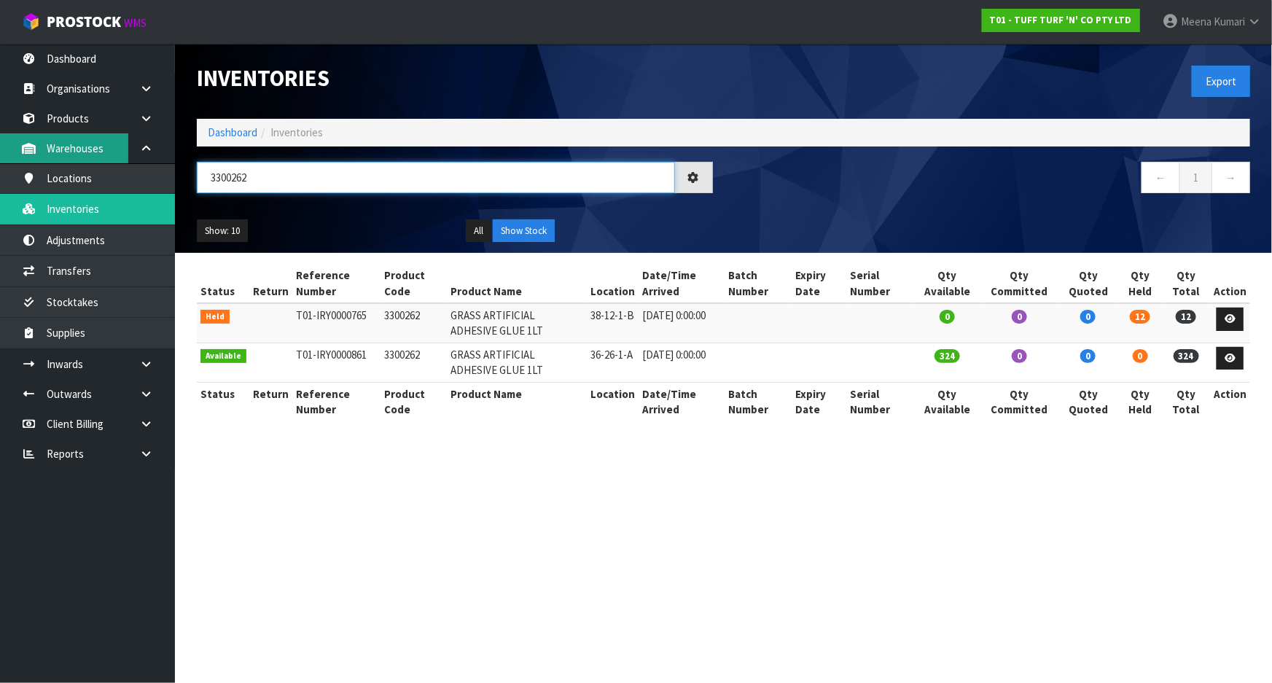
type input "3300262"
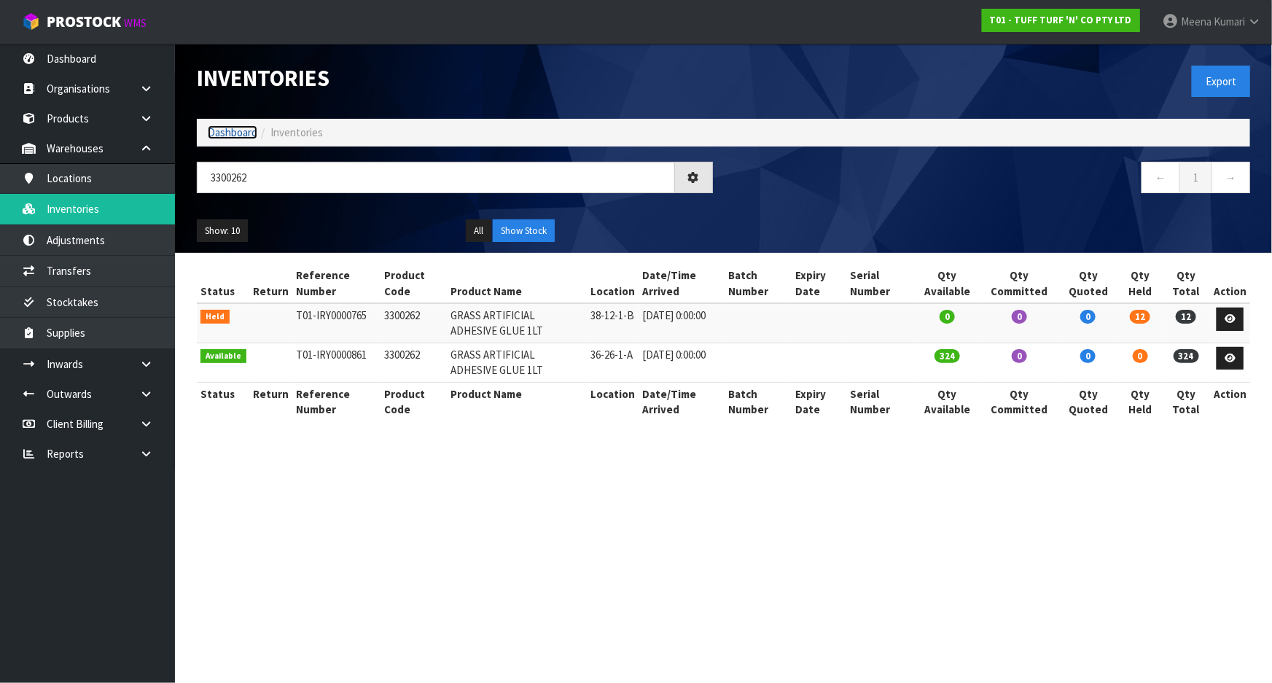
click at [211, 135] on link "Dashboard" at bounding box center [233, 132] width 50 height 14
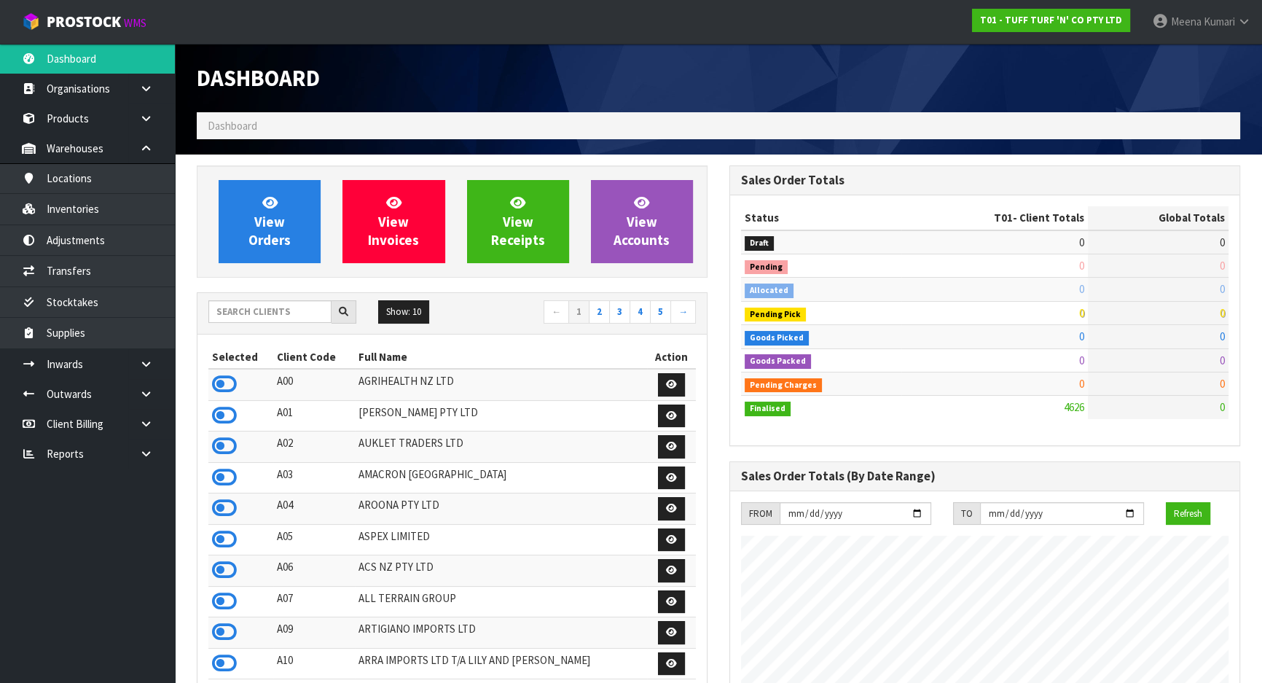
scroll to position [1102, 532]
click at [276, 306] on input "text" at bounding box center [269, 311] width 123 height 23
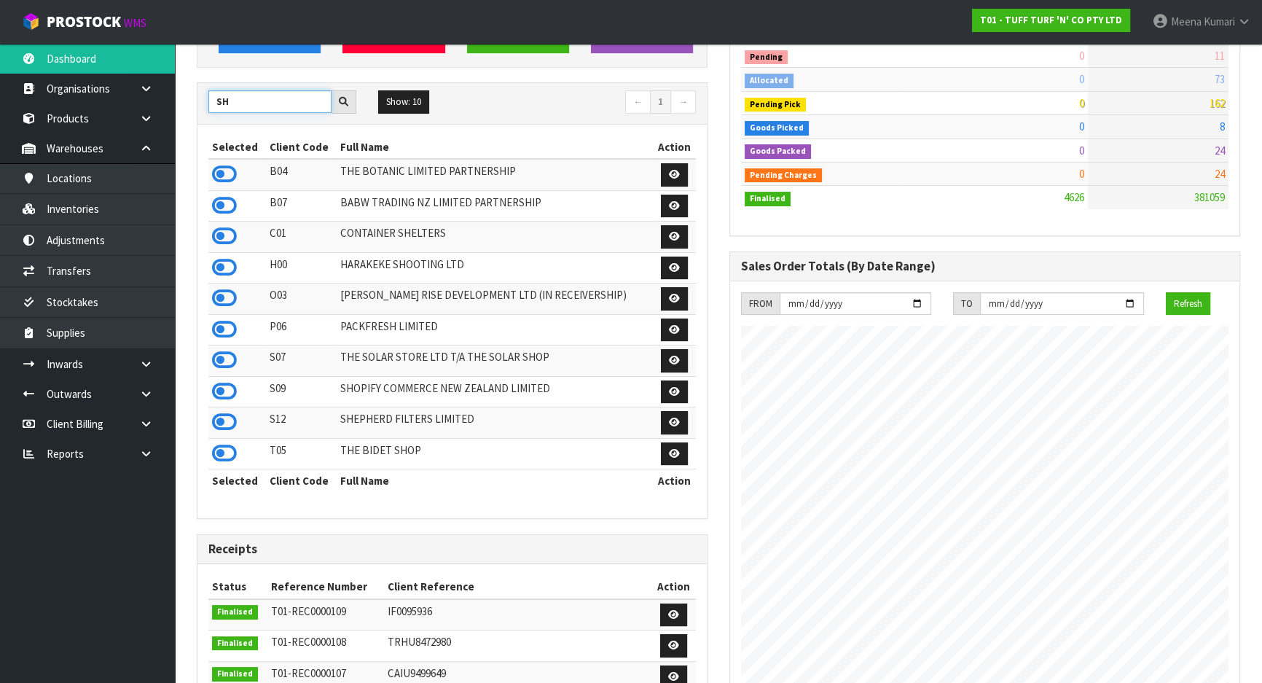
scroll to position [265, 0]
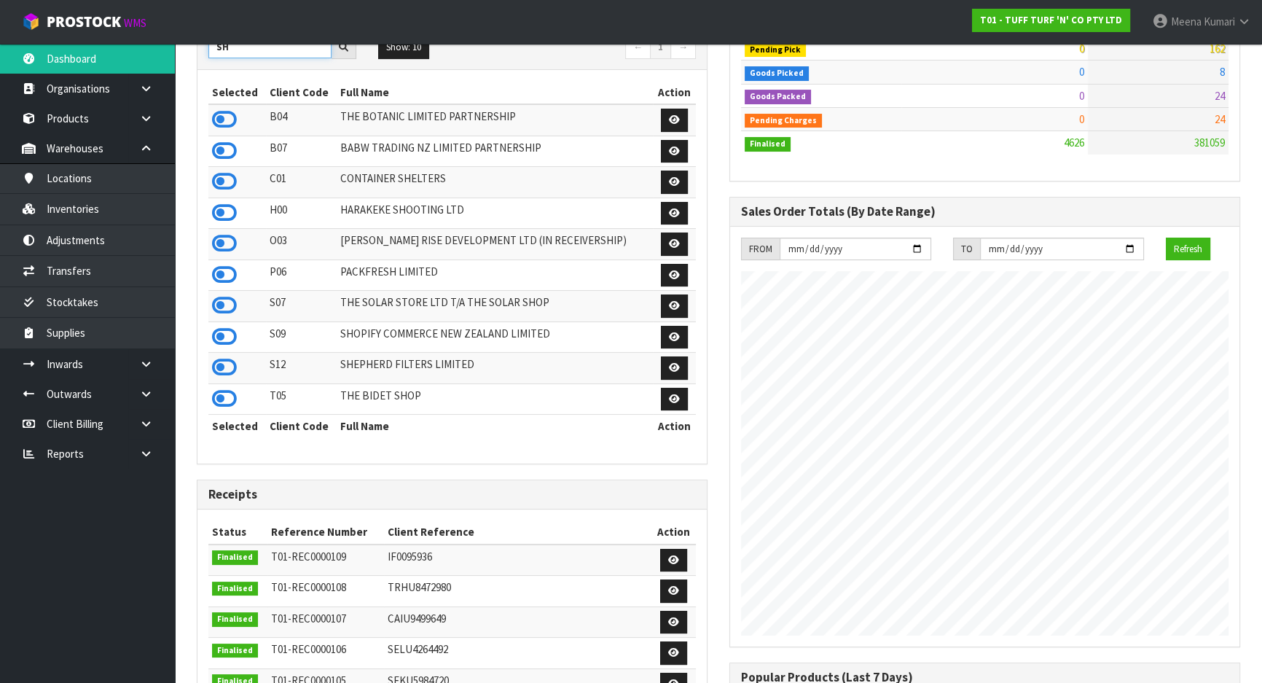
type input "SH"
click at [227, 383] on td at bounding box center [237, 368] width 58 height 31
click at [225, 362] on icon at bounding box center [224, 367] width 25 height 22
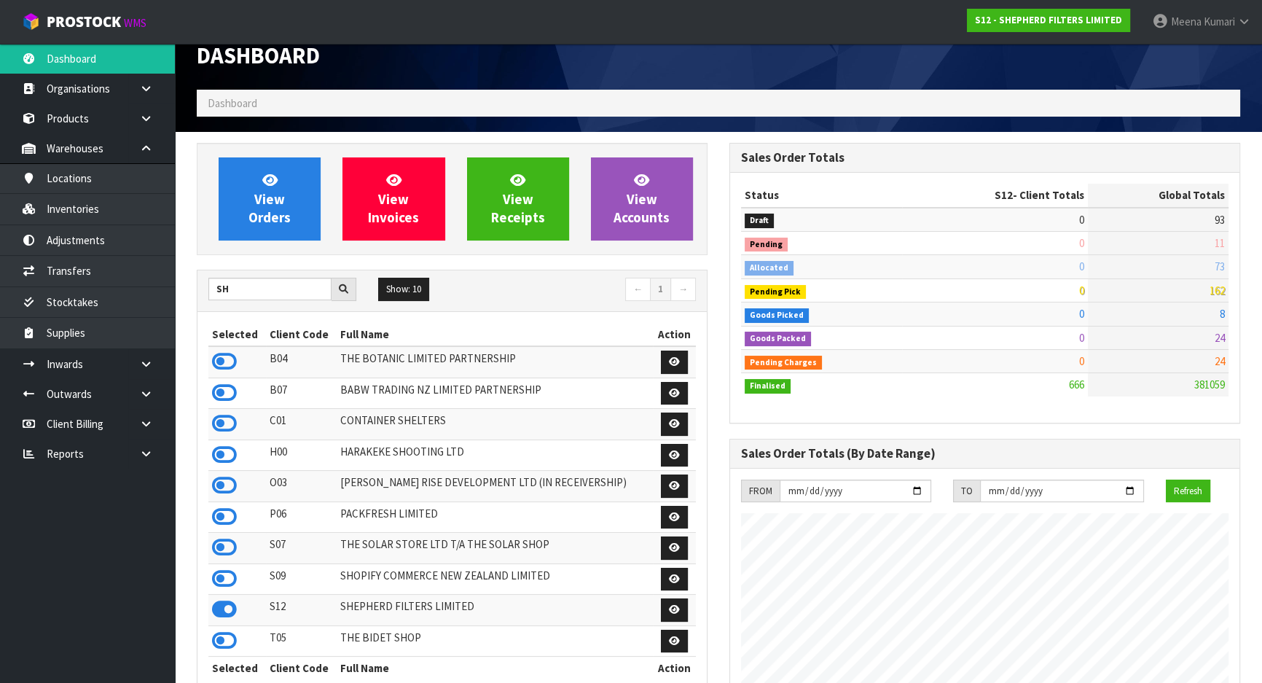
scroll to position [0, 0]
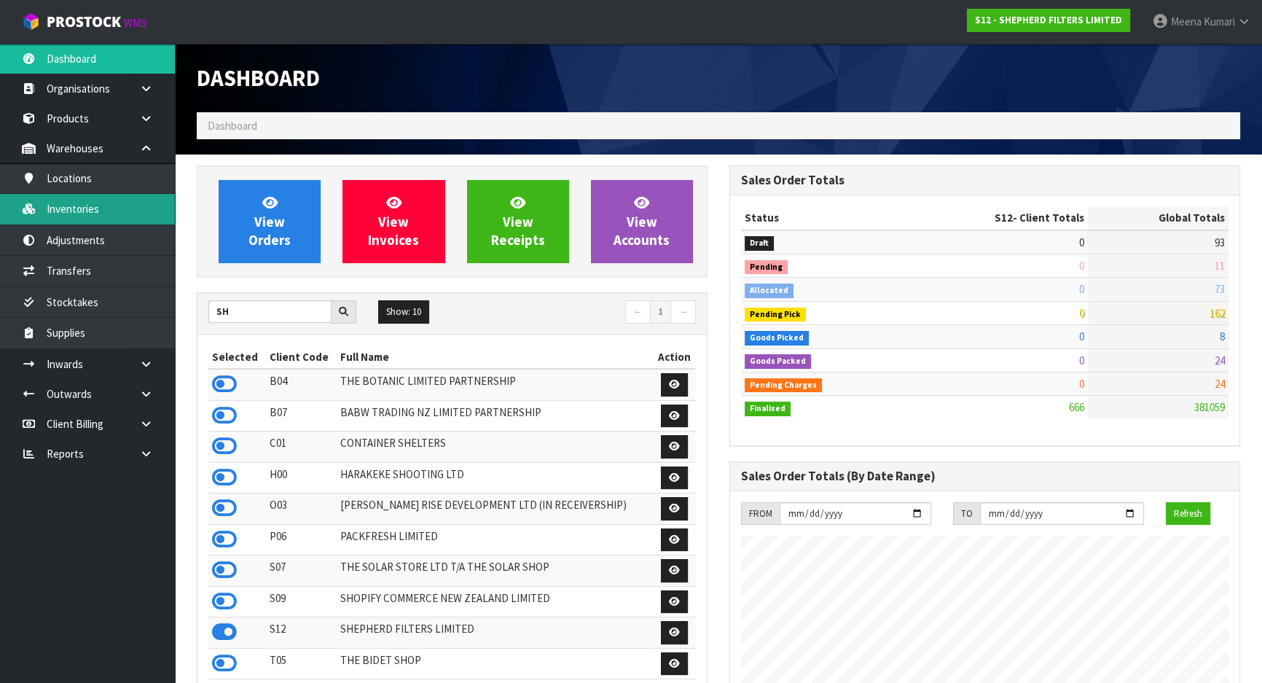
click at [110, 211] on link "Inventories" at bounding box center [87, 209] width 175 height 30
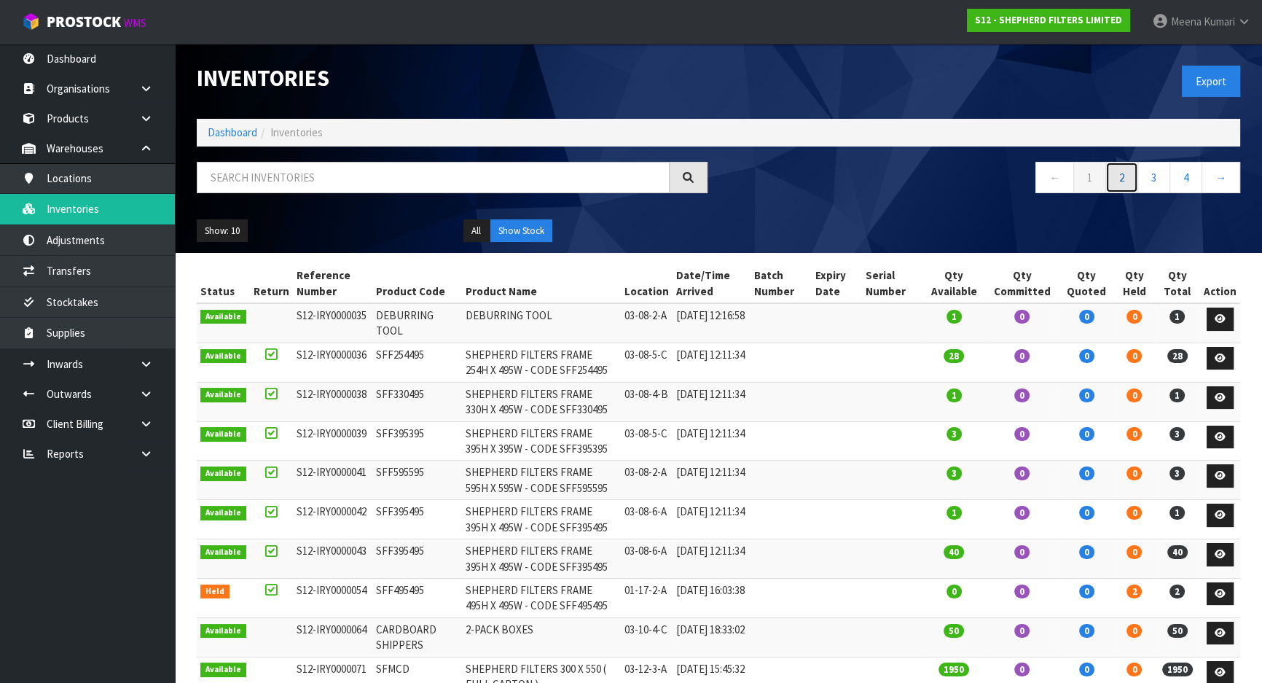
click at [1117, 185] on link "2" at bounding box center [1122, 177] width 33 height 31
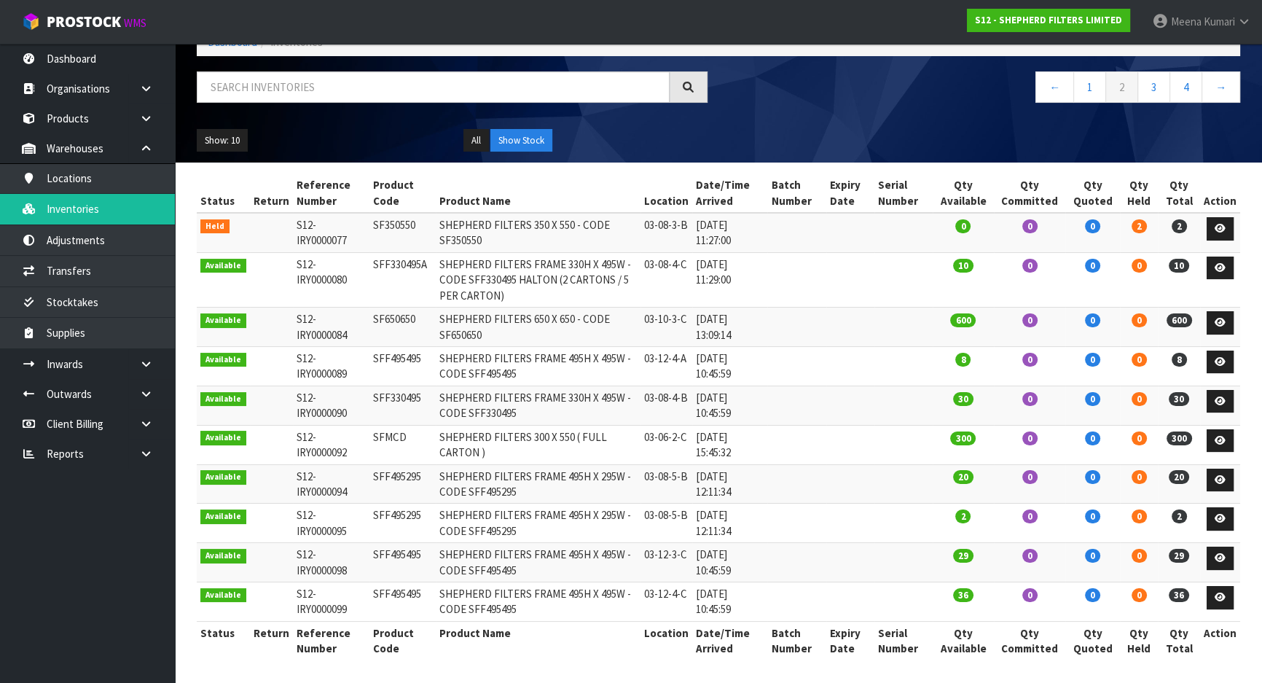
scroll to position [93, 0]
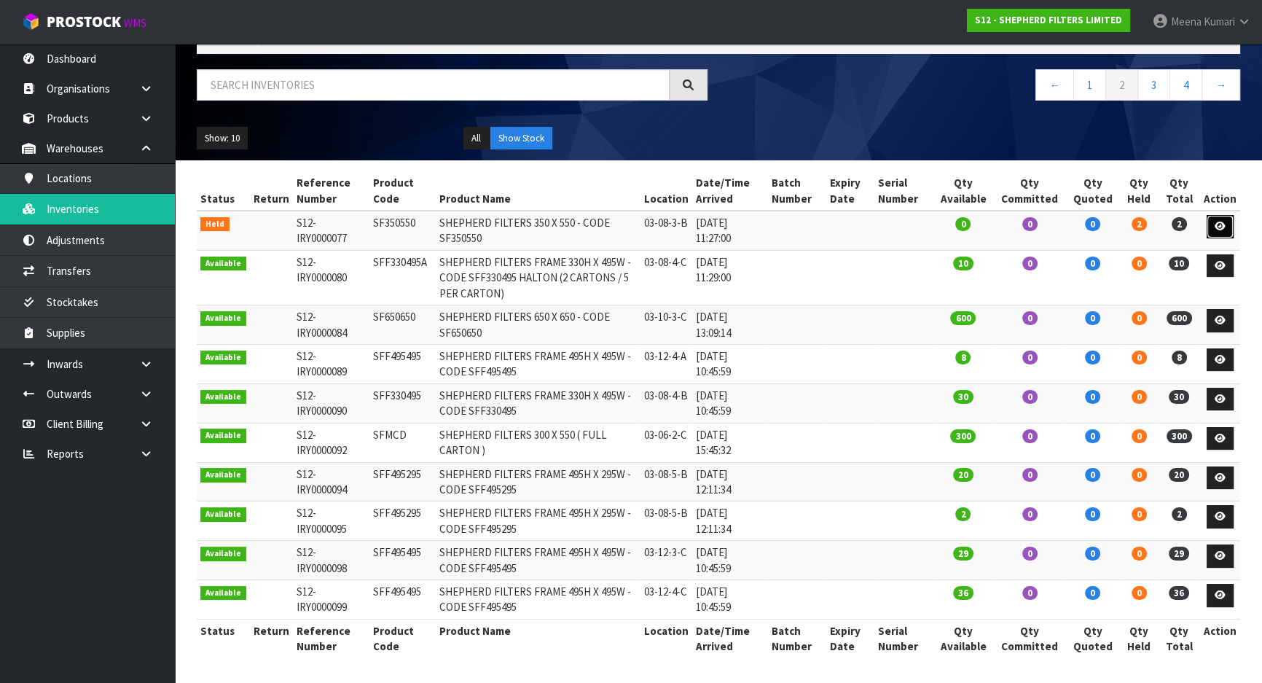
click at [1217, 225] on icon at bounding box center [1220, 226] width 11 height 9
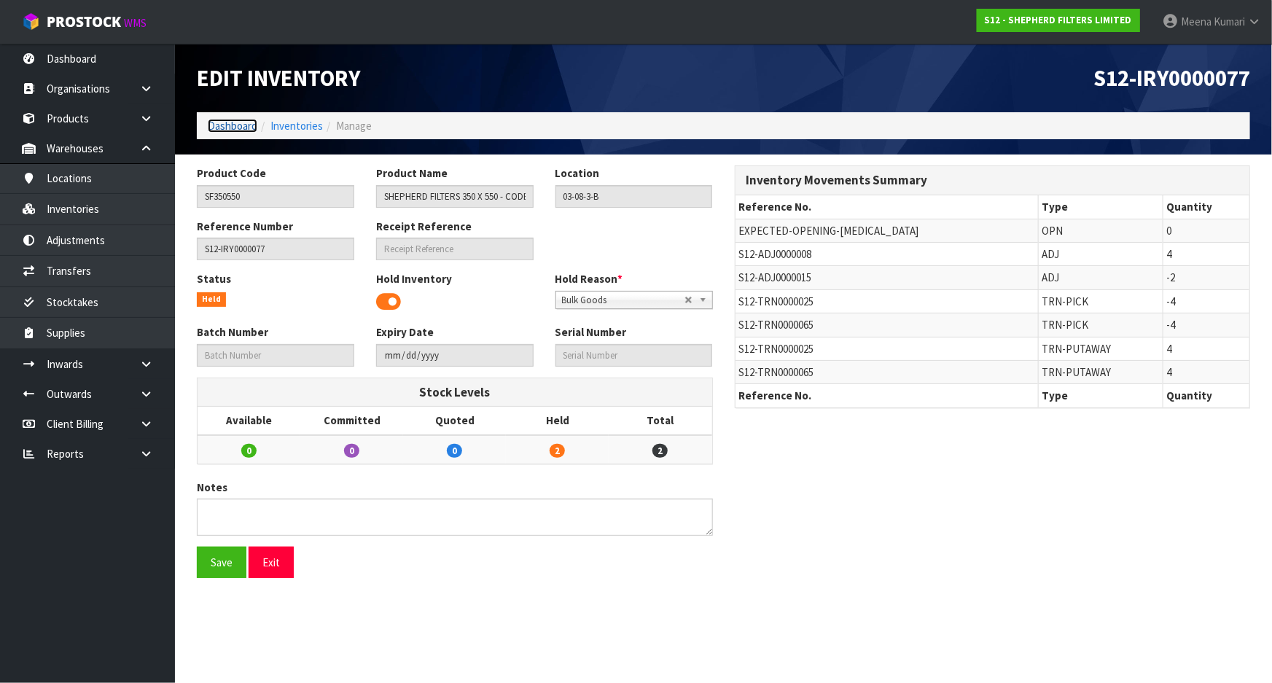
click at [238, 130] on link "Dashboard" at bounding box center [233, 126] width 50 height 14
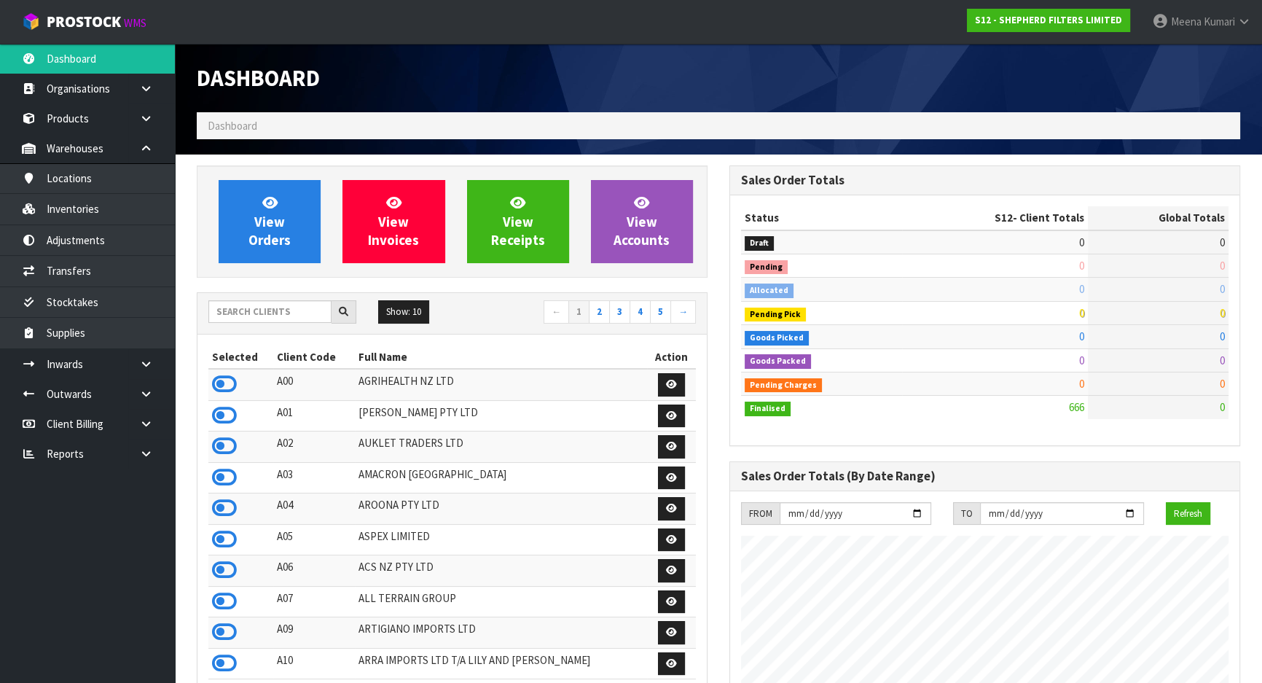
scroll to position [984, 532]
click at [1179, 445] on div "Sales Order Totals Status S12 - Client Totals Global Totals Draft 0 93 Pending …" at bounding box center [985, 657] width 533 height 985
drag, startPoint x: 1163, startPoint y: 446, endPoint x: 354, endPoint y: 423, distance: 810.1
click at [1163, 446] on div "Sales Order Totals Status S12 - Client Totals Global Totals Draft 0 93 Pending …" at bounding box center [985, 657] width 533 height 985
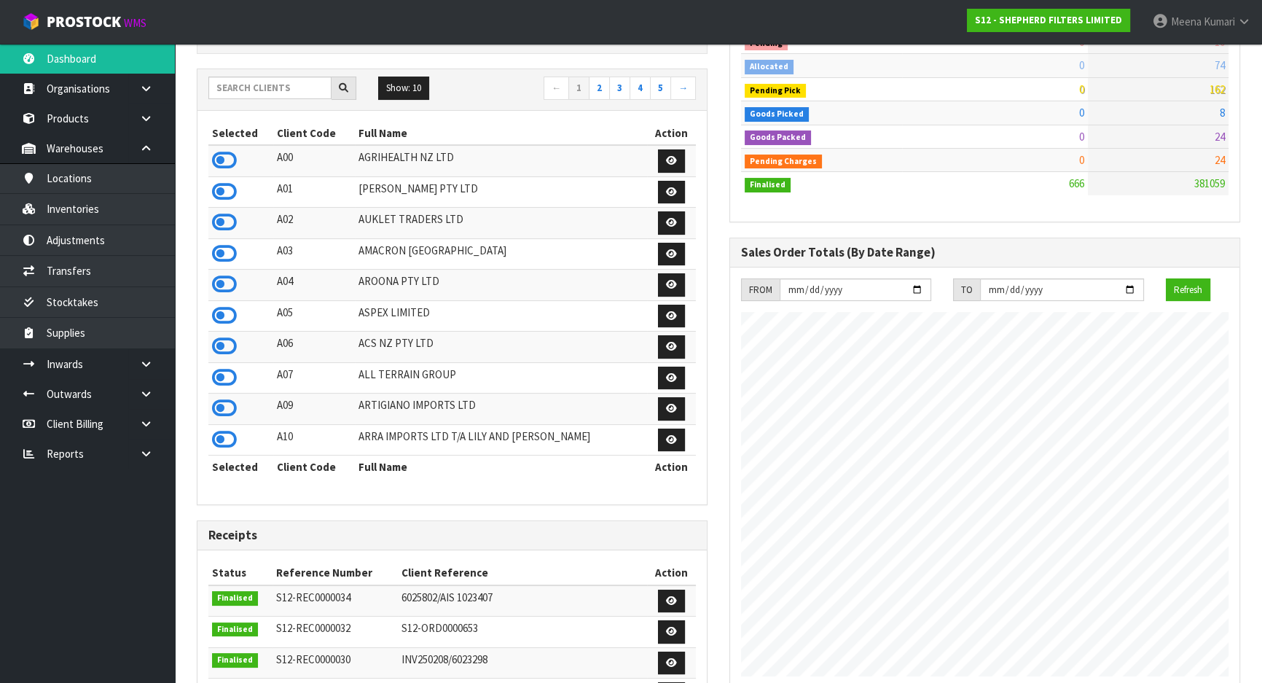
scroll to position [0, 0]
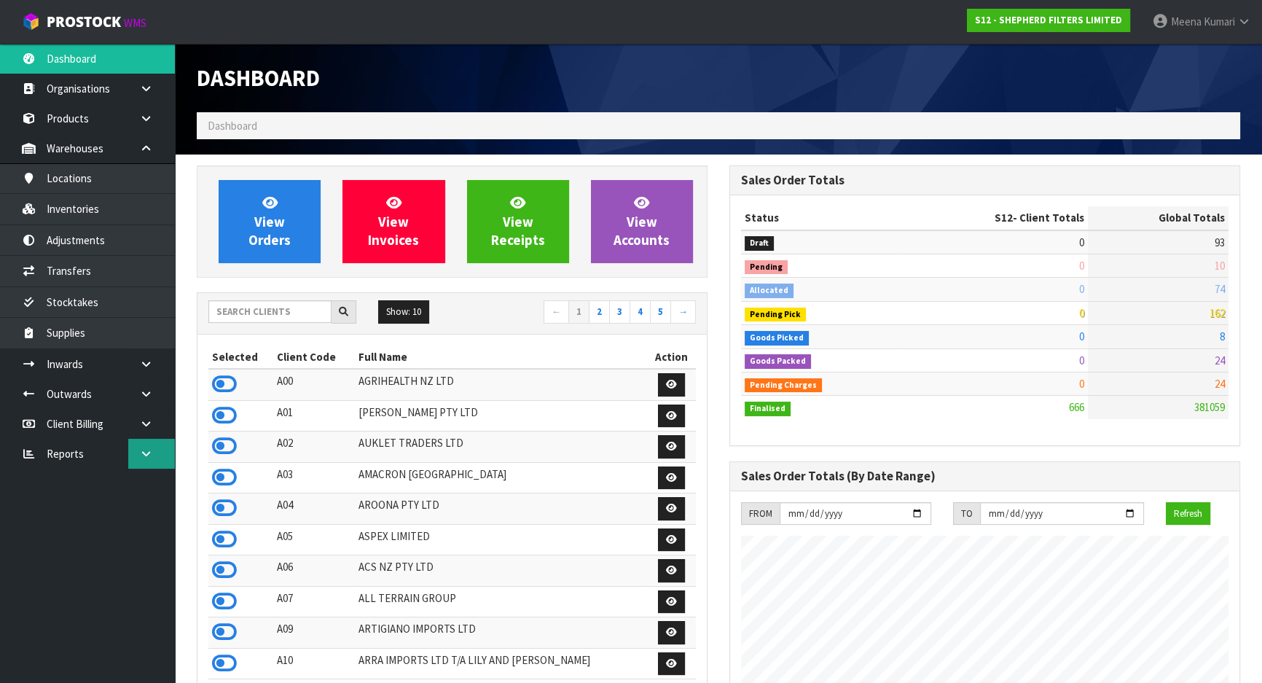
click at [158, 459] on link at bounding box center [151, 454] width 47 height 30
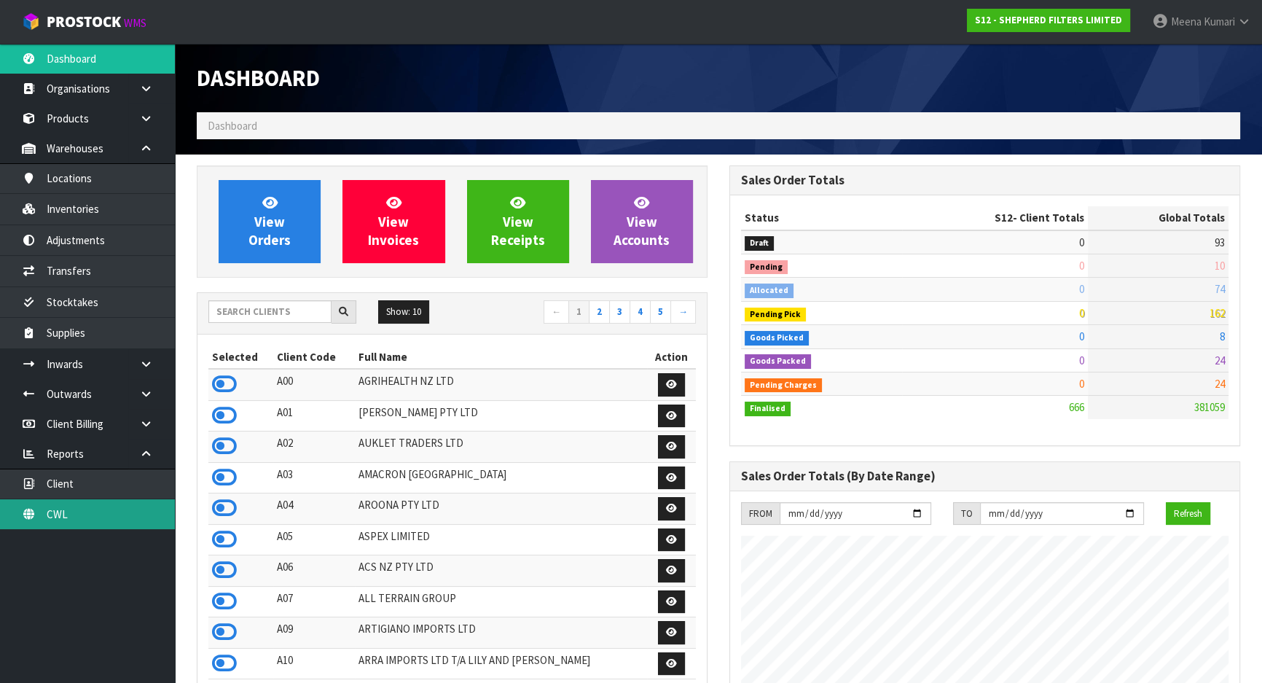
click at [145, 499] on link "CWL" at bounding box center [87, 514] width 175 height 30
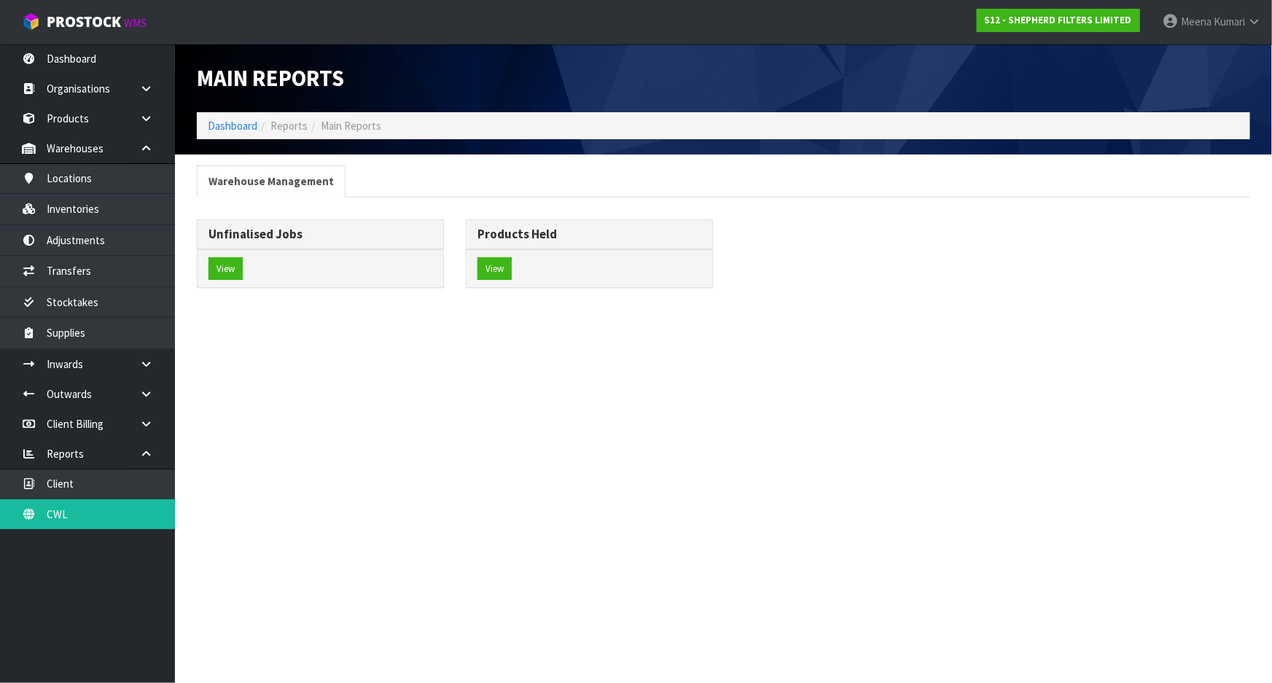
click at [195, 281] on div "Unfinalised Jobs View" at bounding box center [320, 261] width 269 height 84
click at [217, 276] on button "View" at bounding box center [225, 268] width 34 height 23
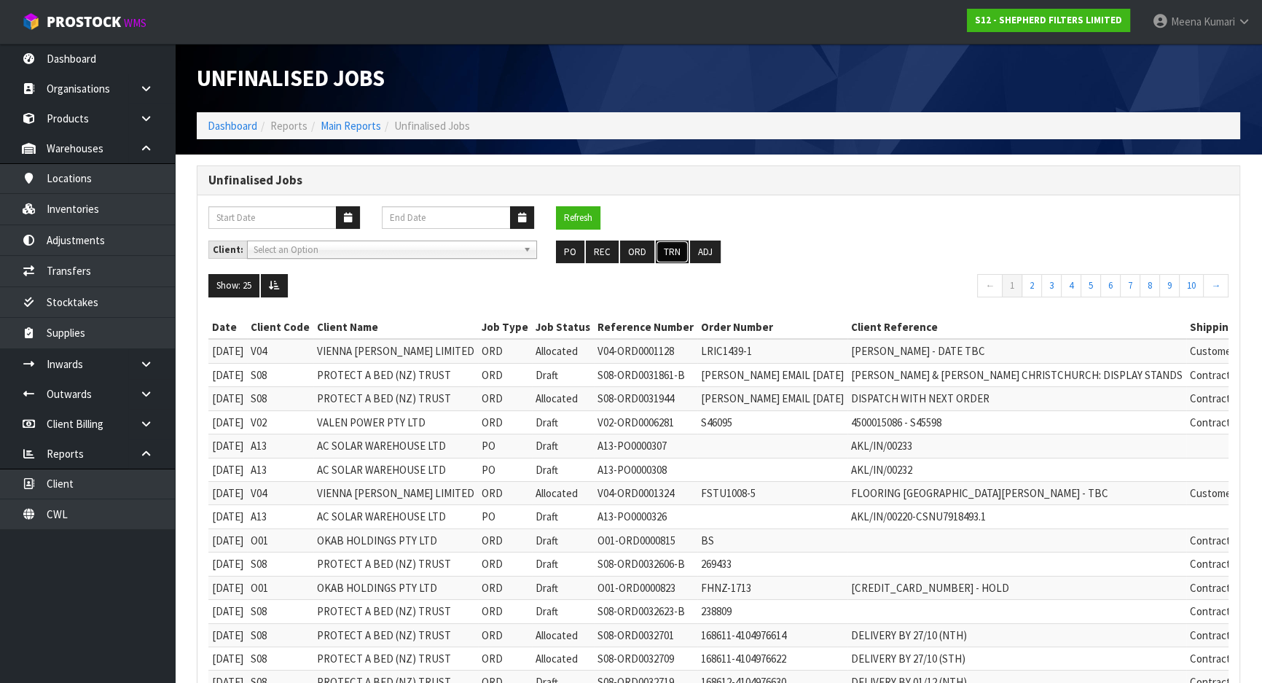
click at [670, 252] on button "TRN" at bounding box center [672, 252] width 33 height 23
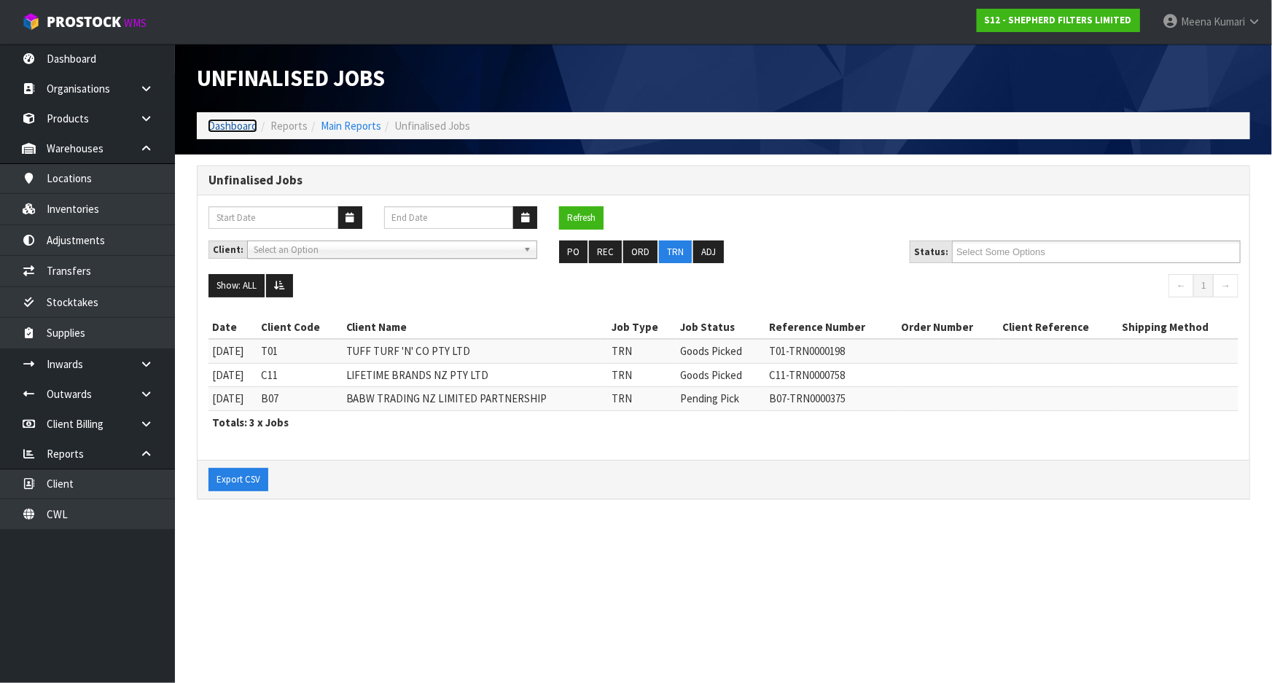
click at [236, 127] on link "Dashboard" at bounding box center [233, 126] width 50 height 14
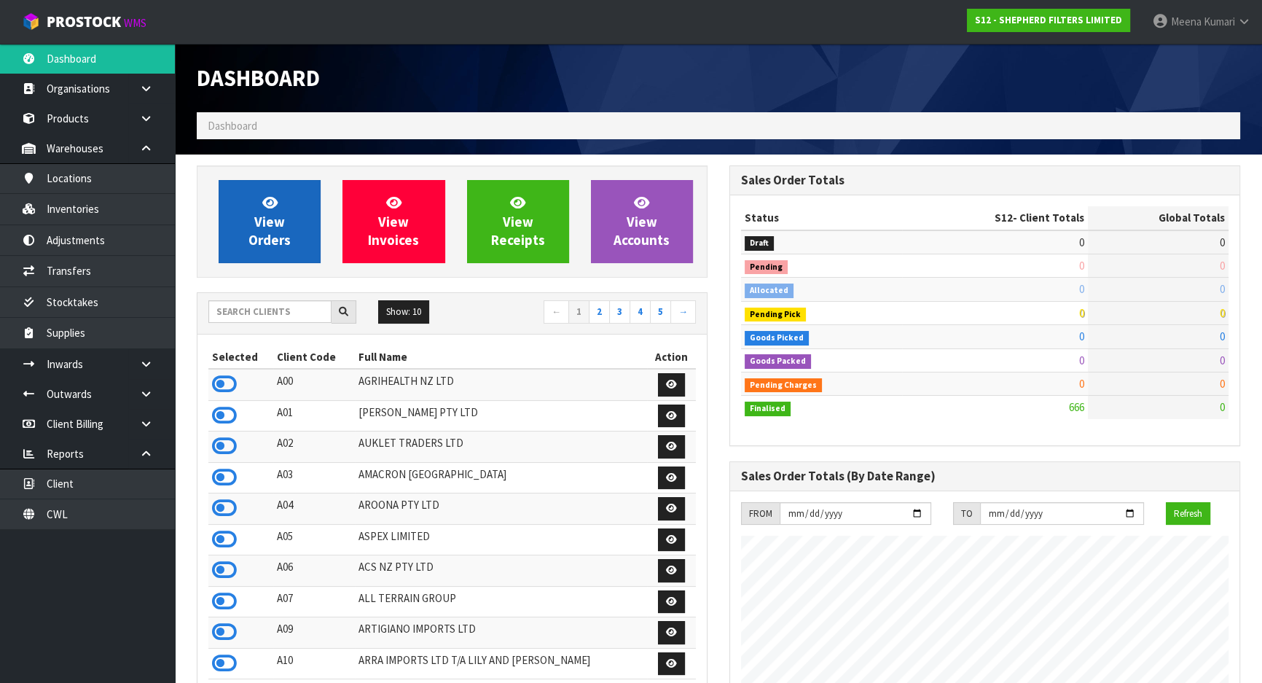
scroll to position [984, 532]
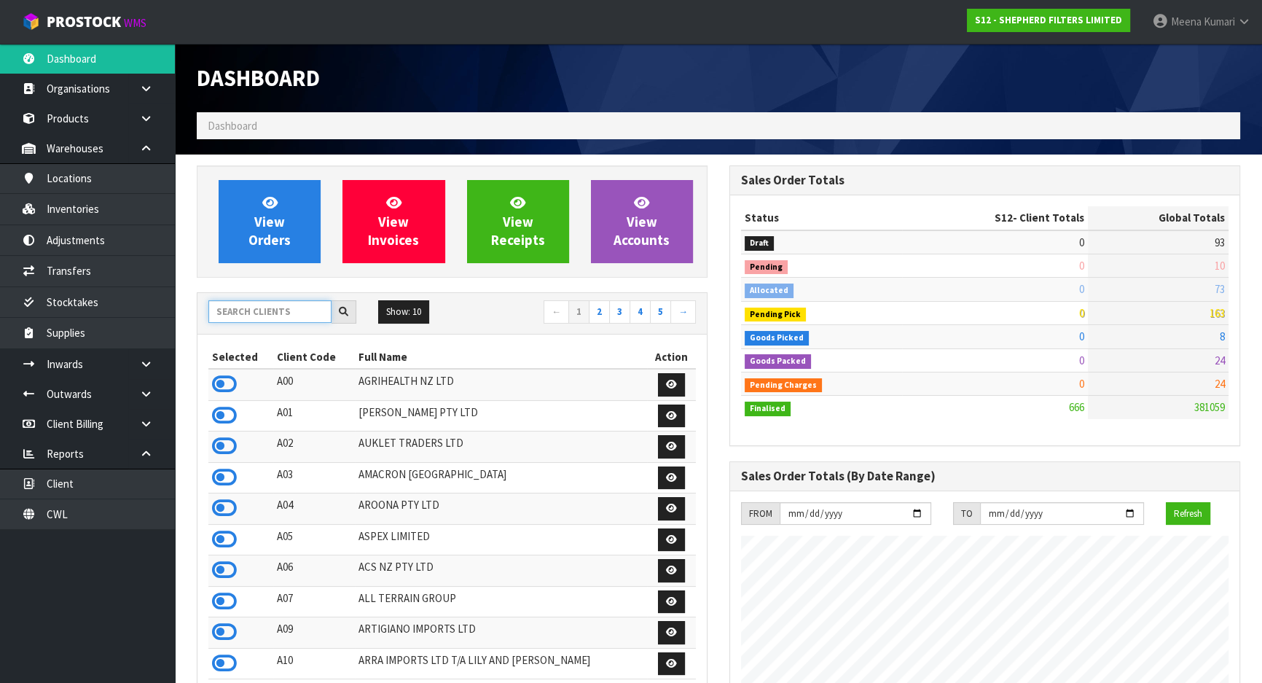
click at [279, 311] on input "text" at bounding box center [269, 311] width 123 height 23
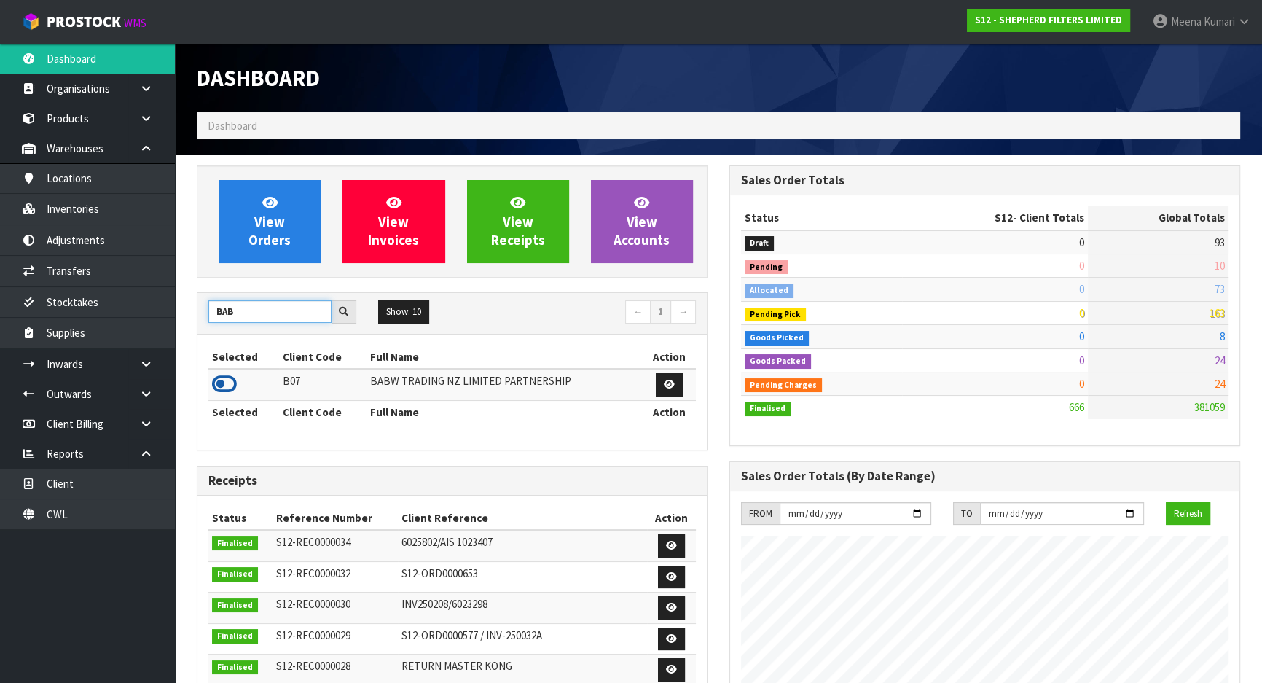
type input "BAB"
click at [215, 379] on icon at bounding box center [224, 384] width 25 height 22
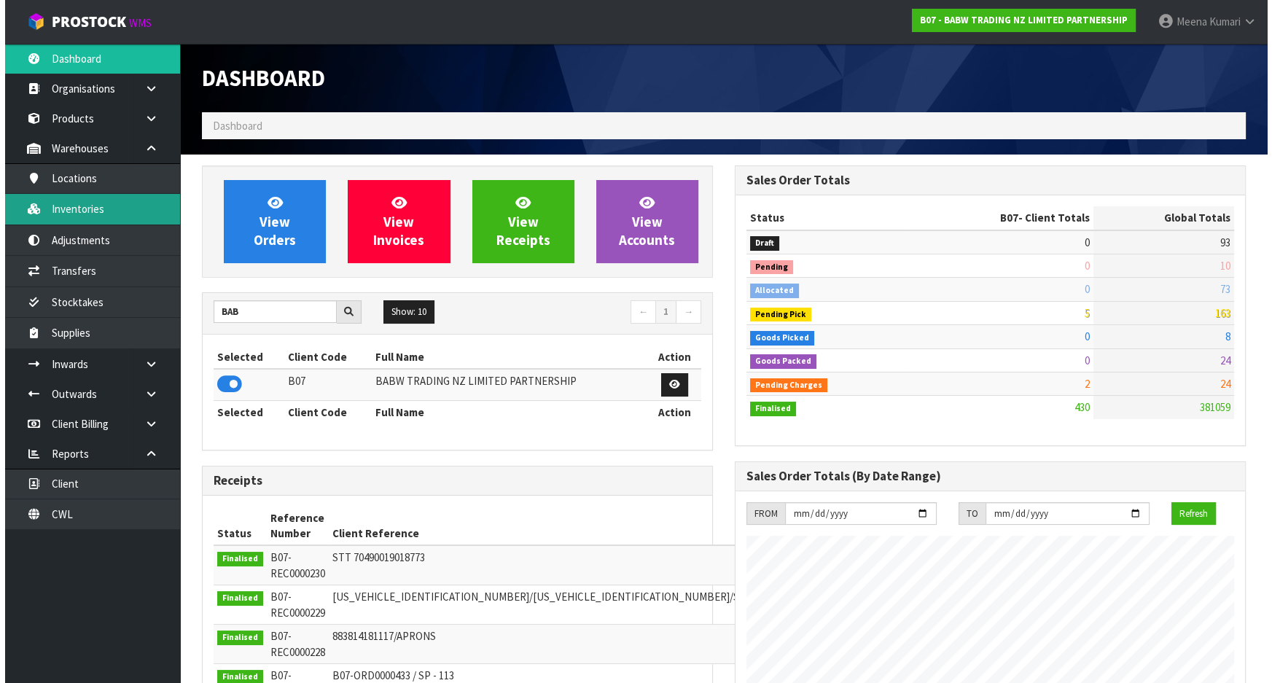
scroll to position [1102, 532]
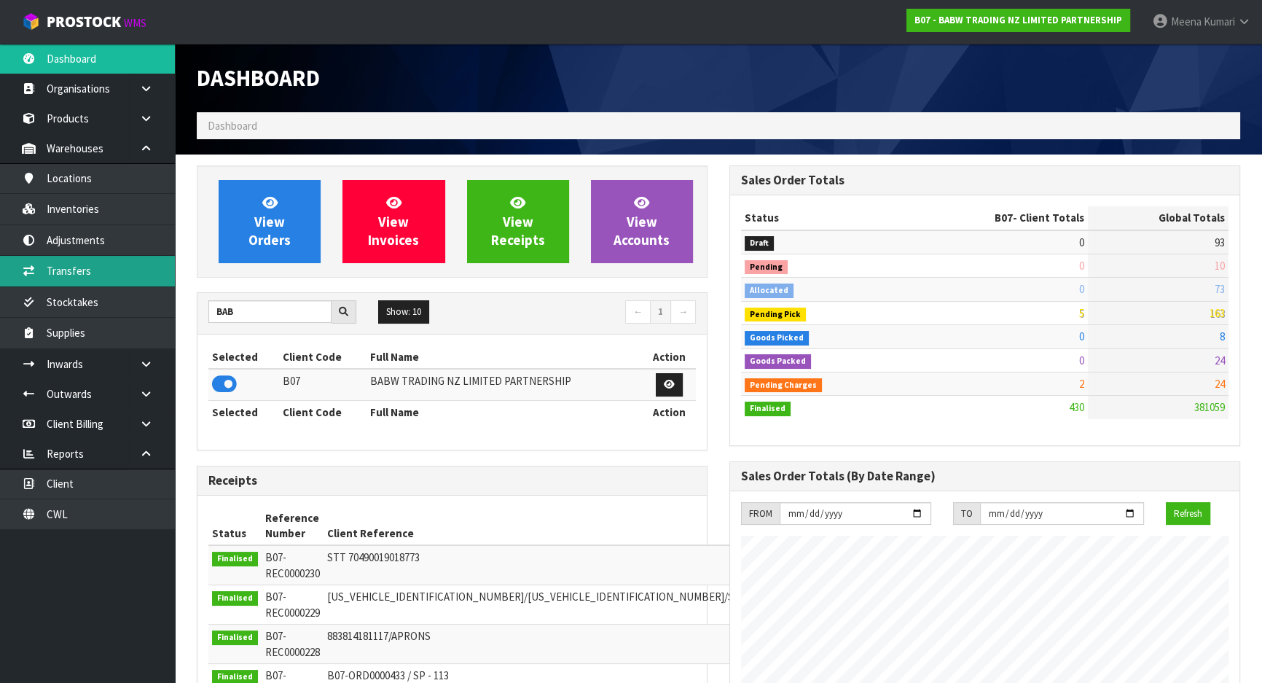
click at [120, 265] on link "Transfers" at bounding box center [87, 271] width 175 height 30
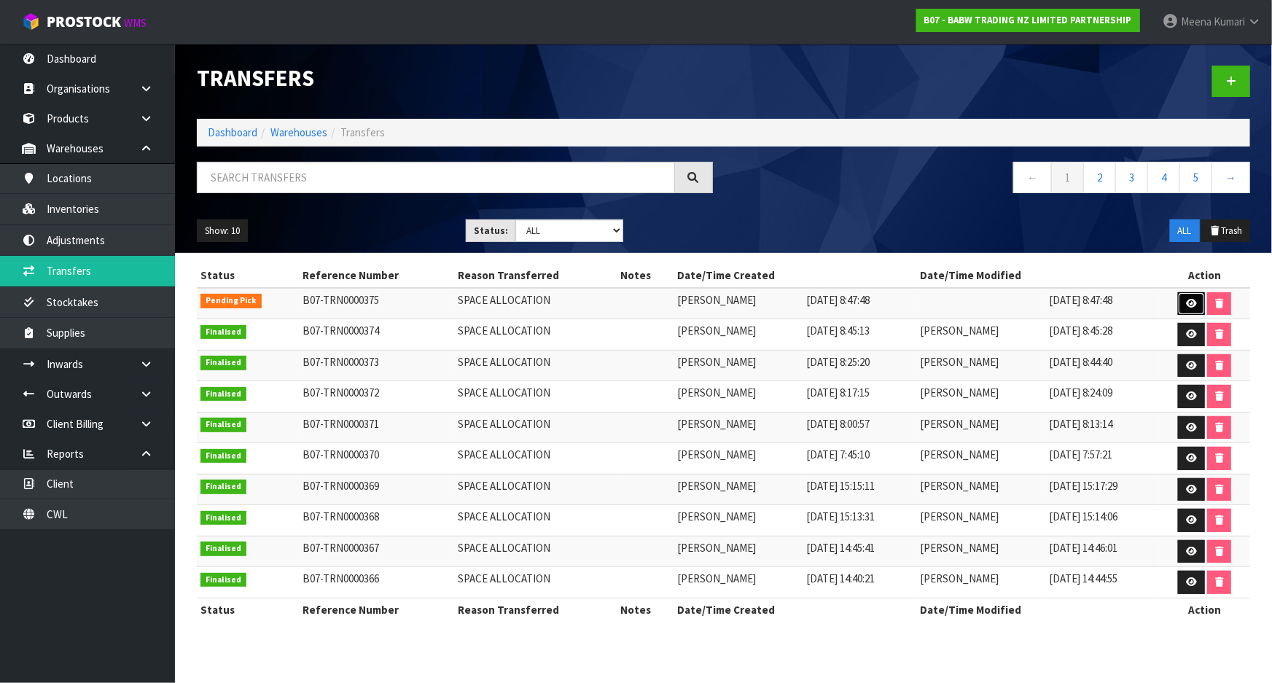
click at [1187, 305] on link at bounding box center [1191, 303] width 27 height 23
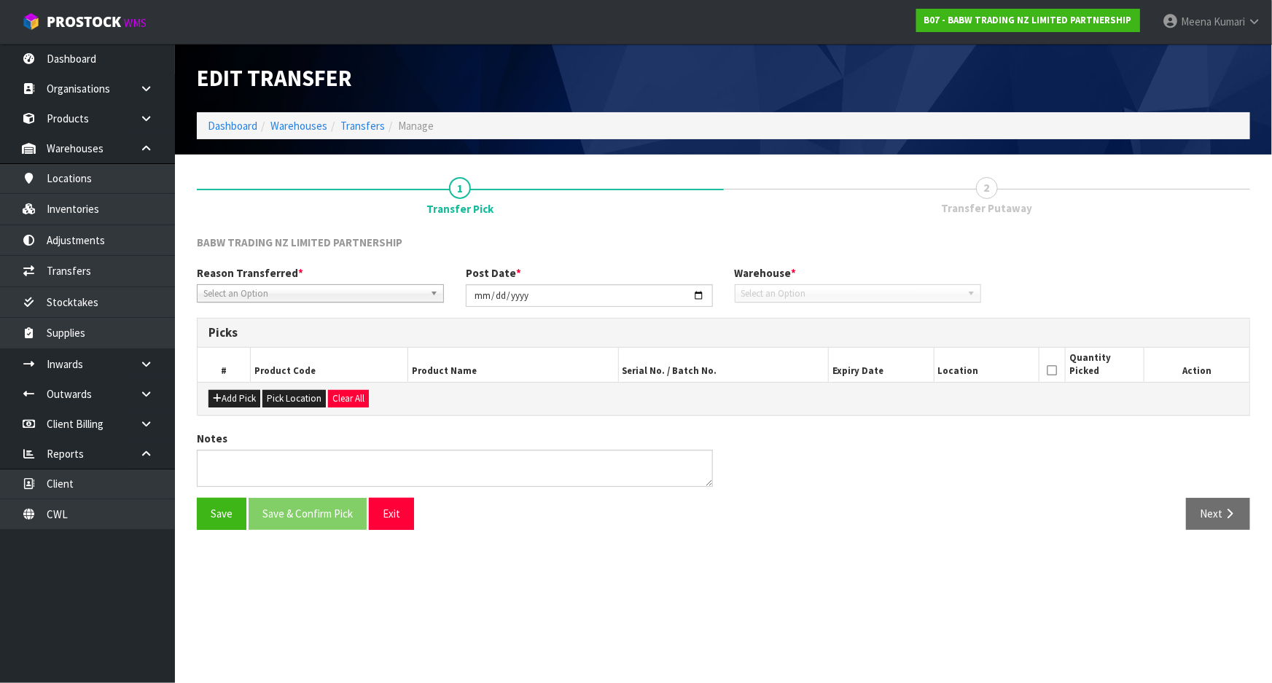
type input "[DATE]"
